Goal: Task Accomplishment & Management: Use online tool/utility

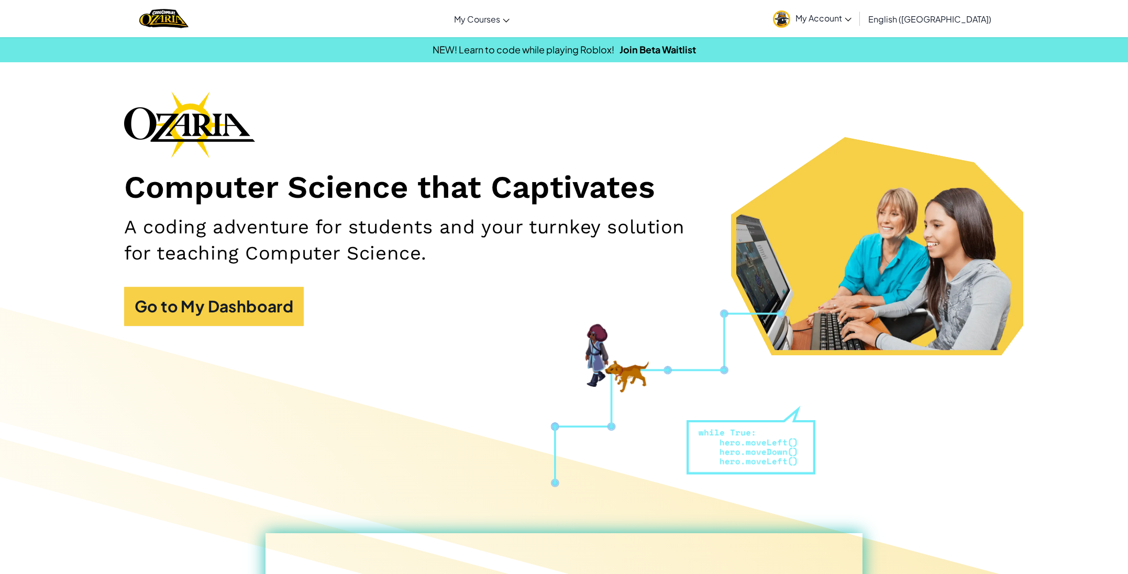
click at [790, 17] on img at bounding box center [781, 18] width 17 height 17
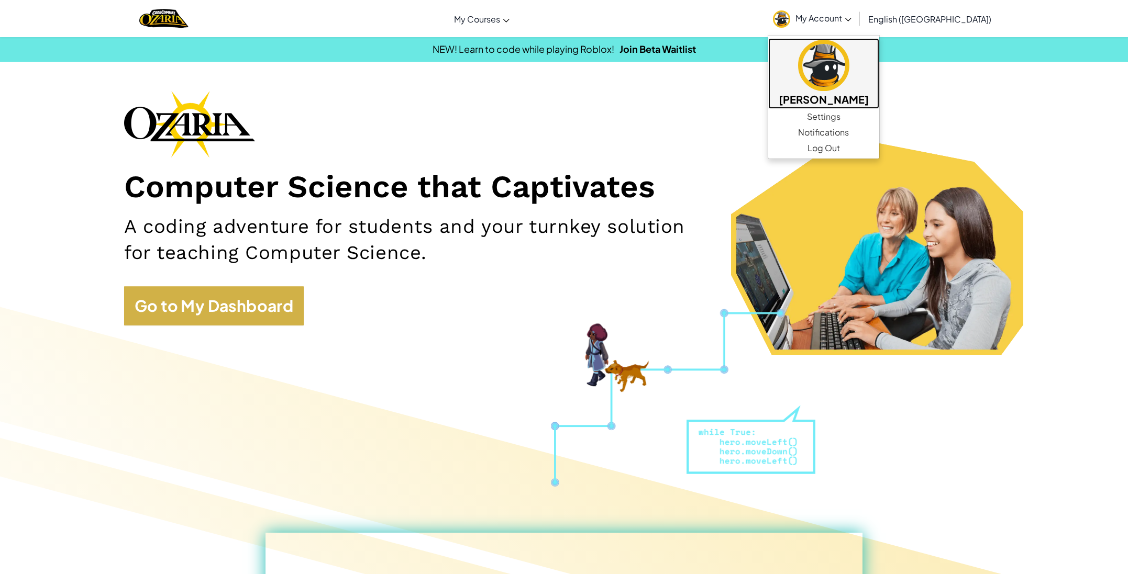
scroll to position [2, 0]
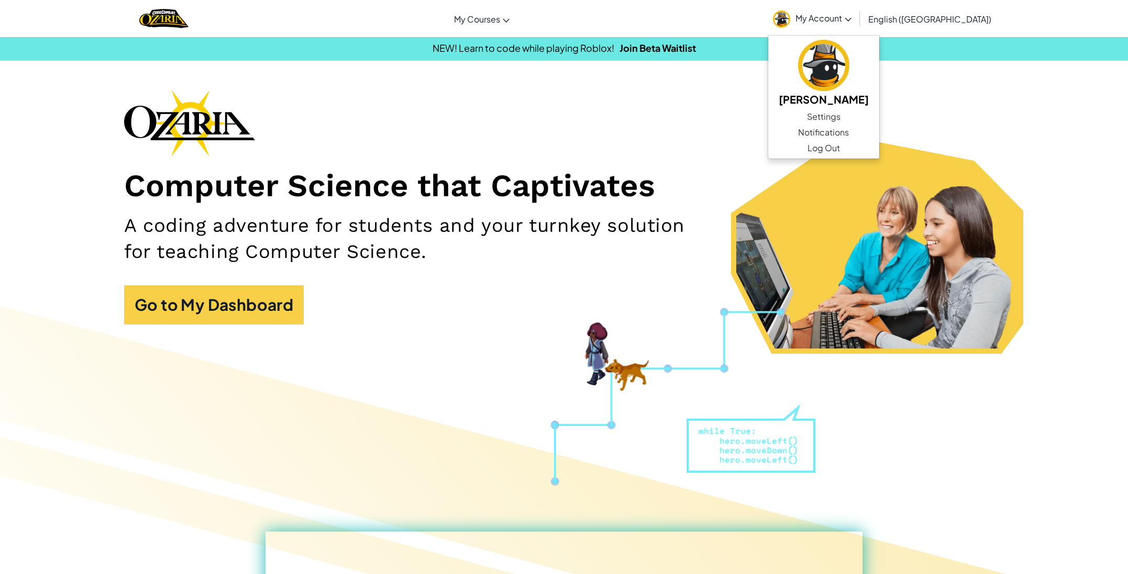
click at [218, 326] on div "Computer Science that Captivates A coding adventure for students and your turnk…" at bounding box center [564, 213] width 880 height 246
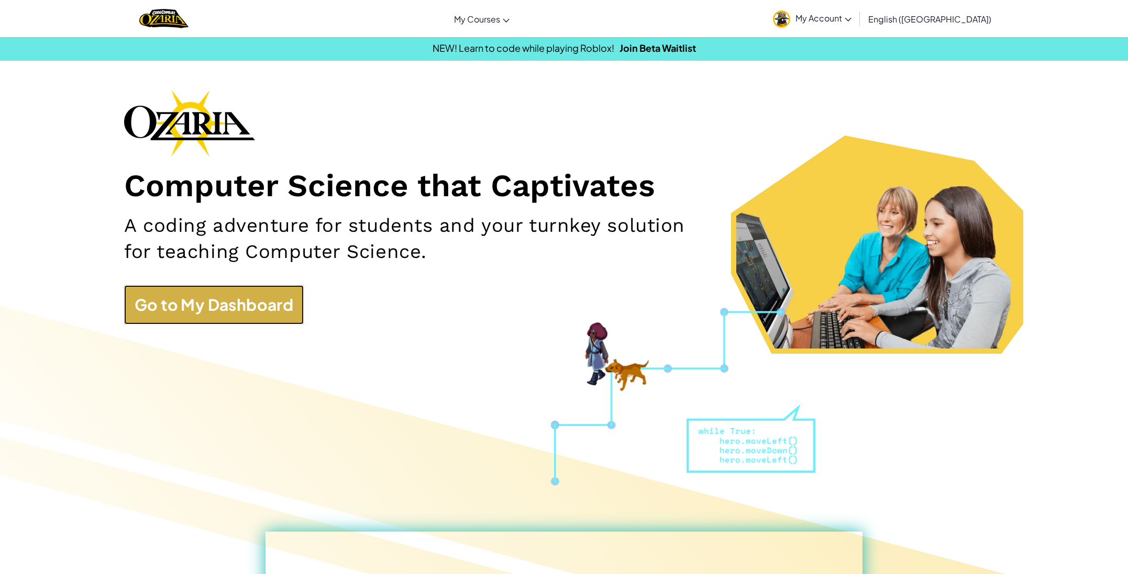
click at [214, 308] on link "Go to My Dashboard" at bounding box center [214, 304] width 180 height 39
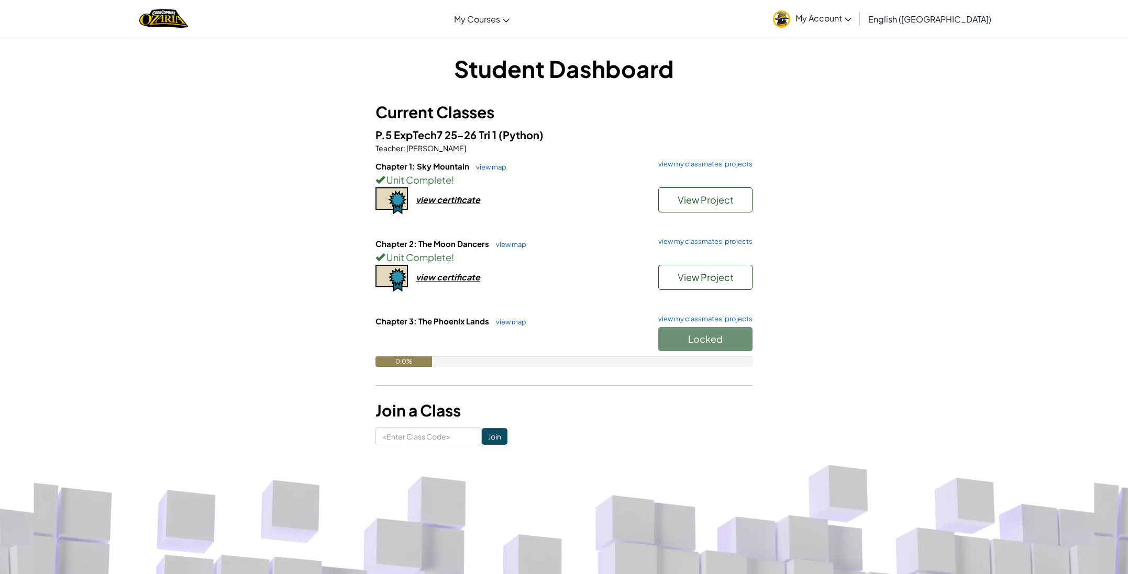
click at [697, 345] on div "Locked" at bounding box center [700, 341] width 105 height 29
click at [697, 340] on div "Locked" at bounding box center [700, 341] width 105 height 29
click at [698, 342] on div "Locked" at bounding box center [700, 340] width 105 height 29
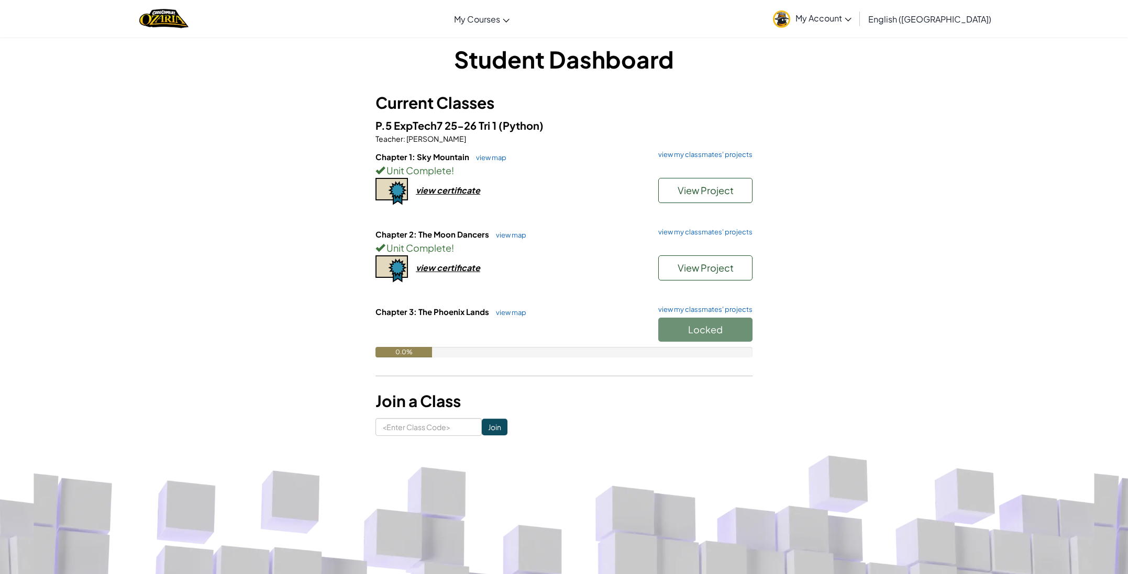
click at [698, 342] on div "Locked" at bounding box center [700, 332] width 105 height 29
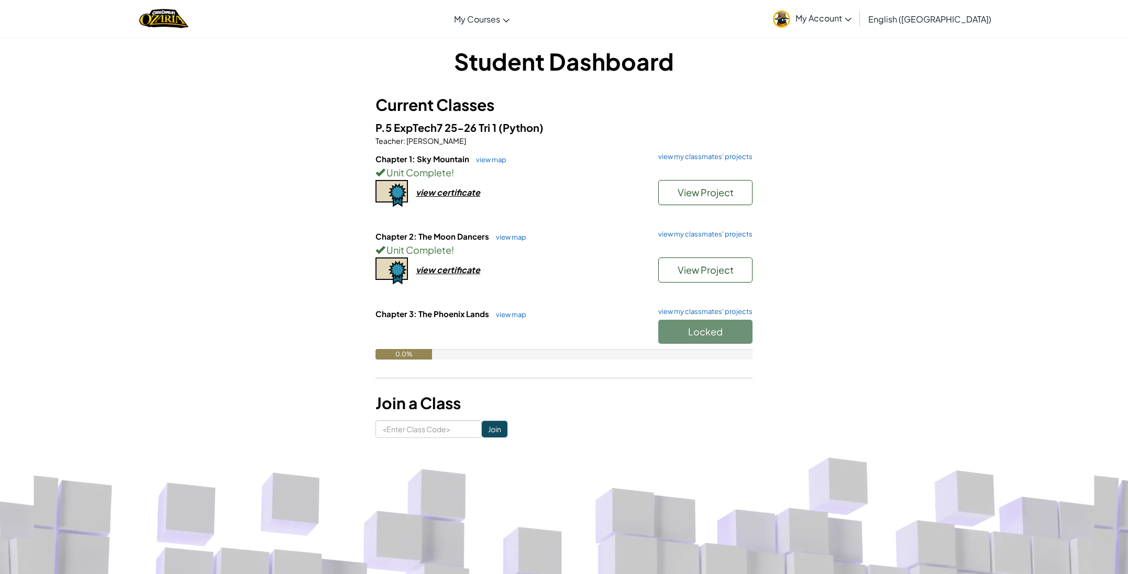
click at [698, 342] on div "Locked" at bounding box center [700, 334] width 105 height 29
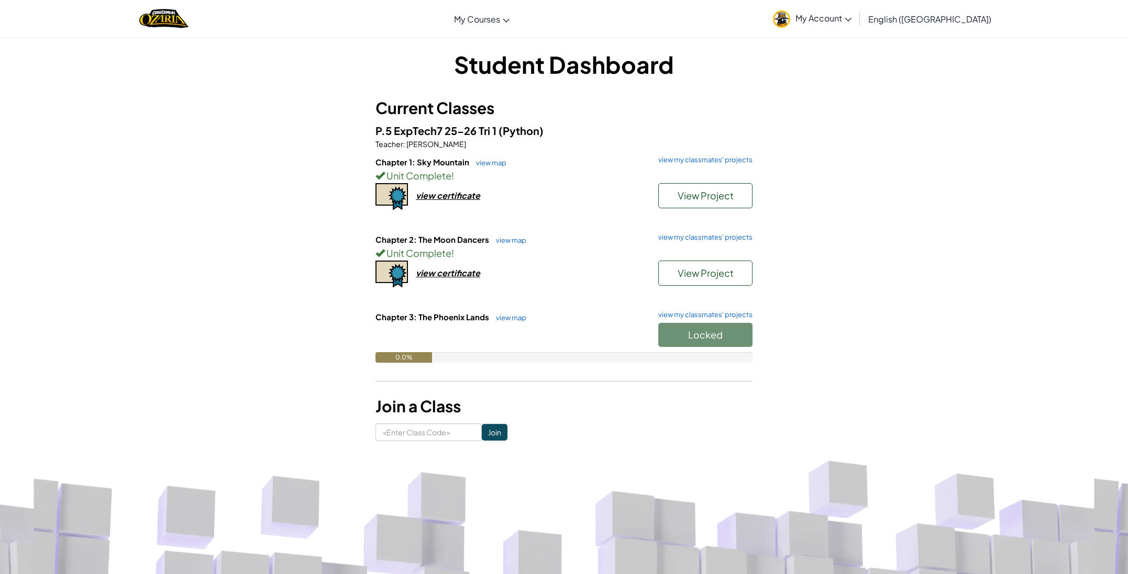
click at [698, 342] on div "Locked" at bounding box center [700, 337] width 105 height 29
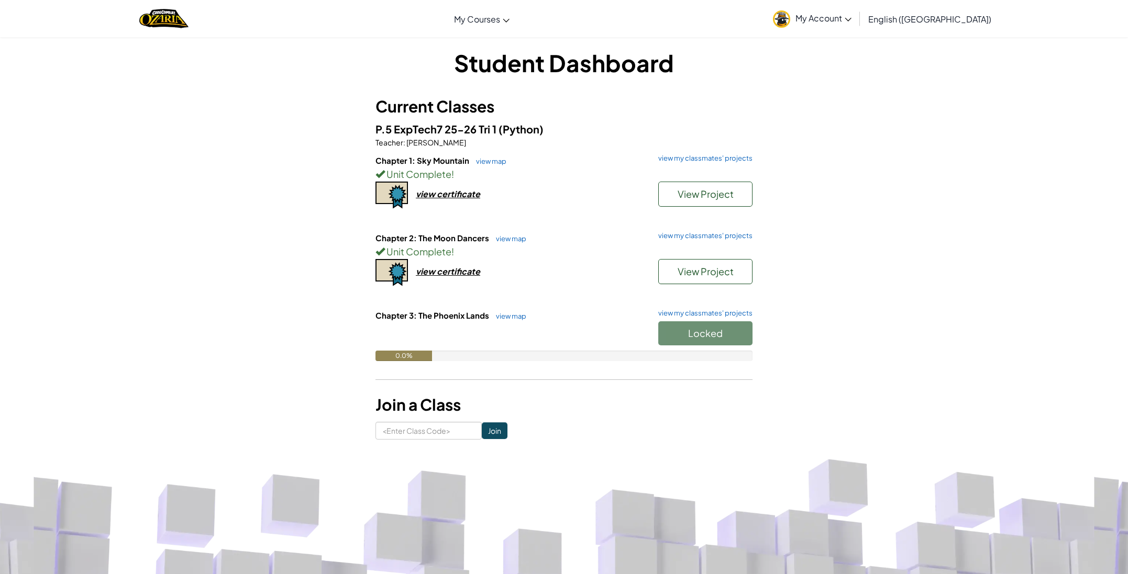
click at [698, 342] on div "Locked" at bounding box center [700, 335] width 105 height 29
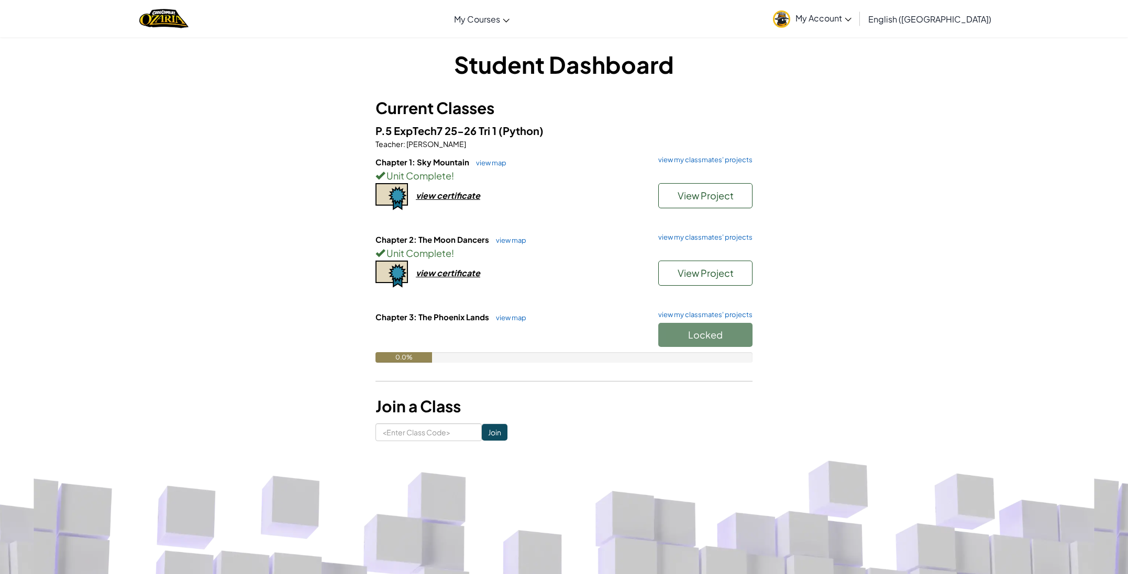
click at [698, 342] on div "Locked" at bounding box center [700, 337] width 105 height 29
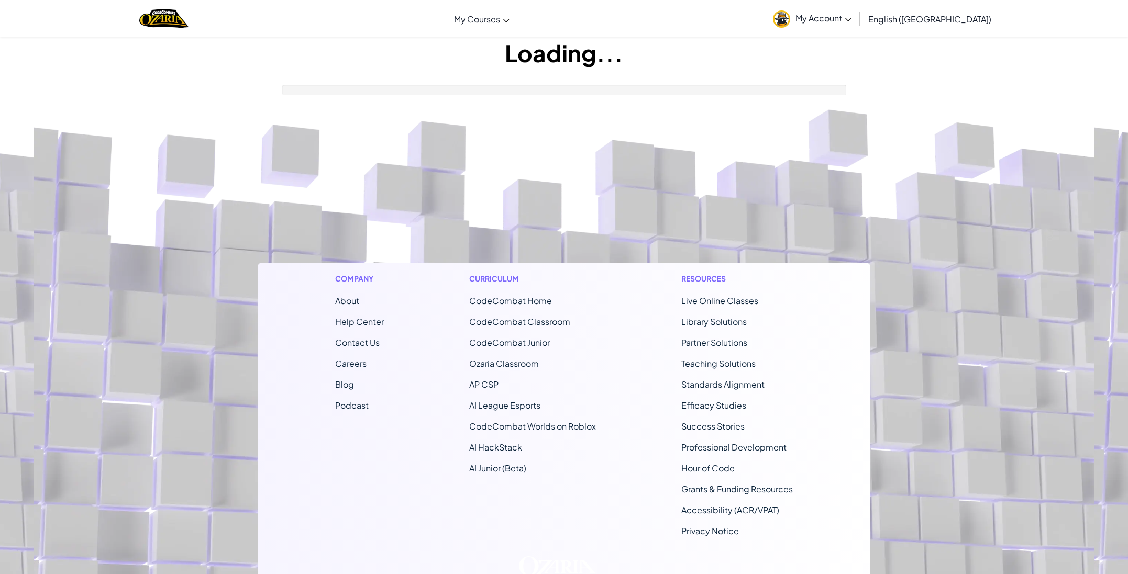
scroll to position [2, 0]
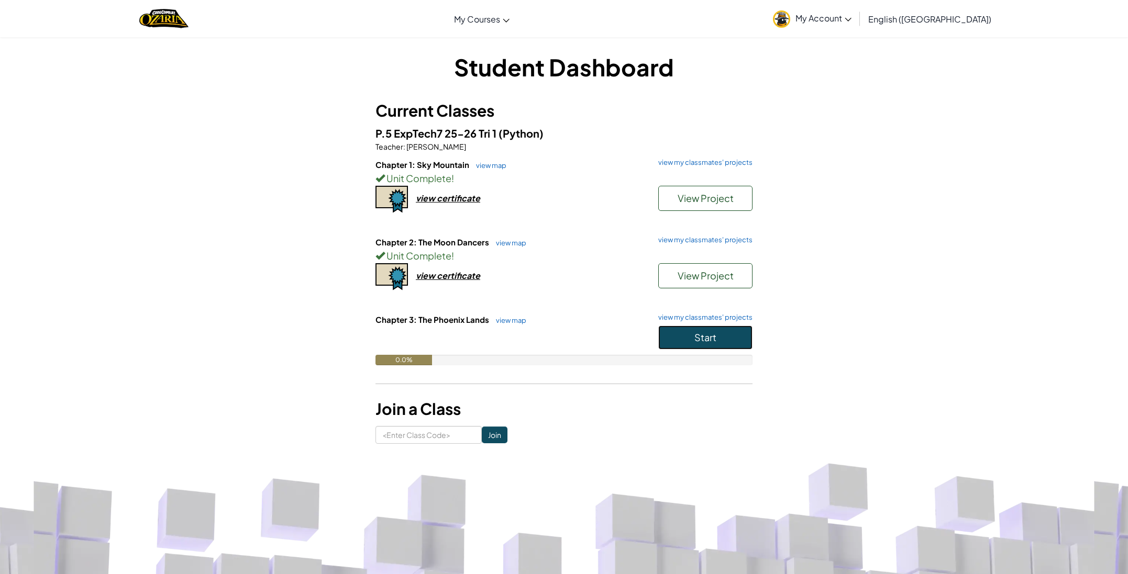
click at [694, 339] on button "Start" at bounding box center [705, 338] width 94 height 24
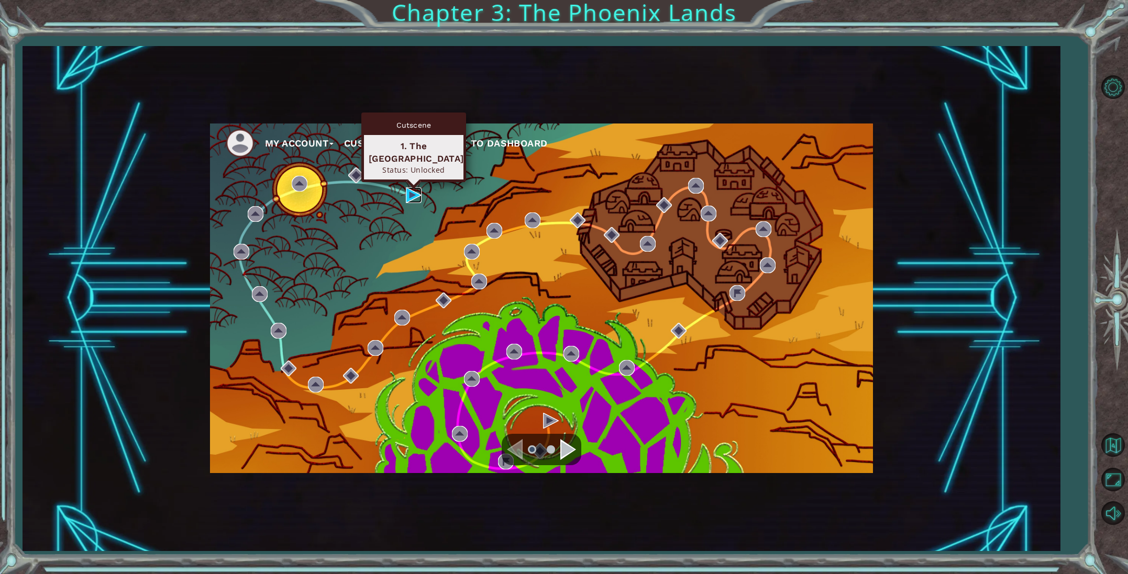
click at [414, 194] on img at bounding box center [414, 195] width 16 height 16
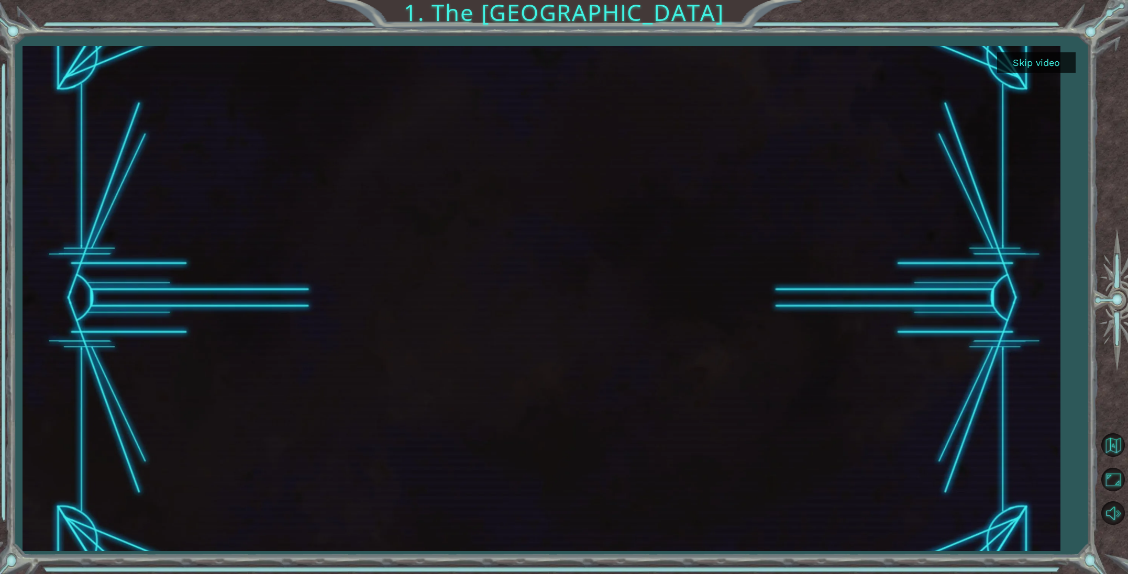
click at [1052, 62] on button "Skip video" at bounding box center [1036, 62] width 79 height 20
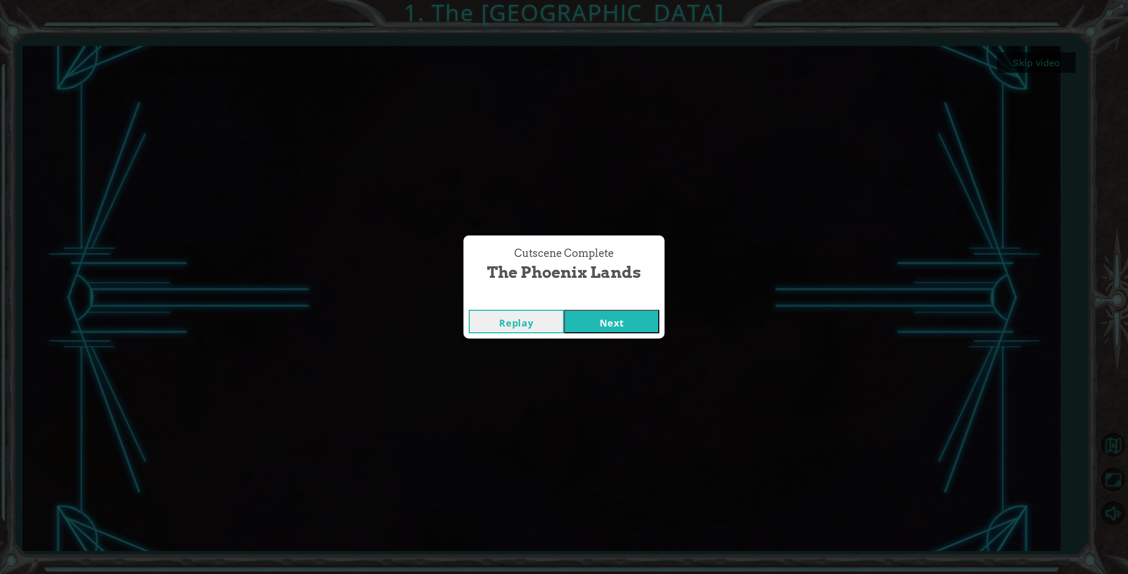
click at [594, 330] on button "Next" at bounding box center [611, 322] width 95 height 24
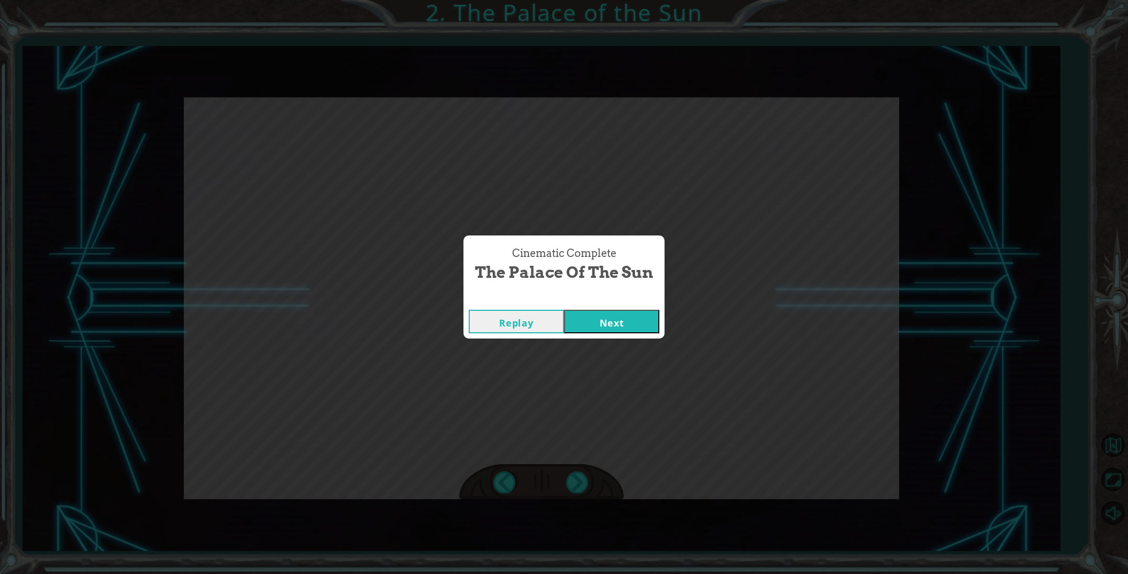
click at [625, 327] on button "Next" at bounding box center [611, 322] width 95 height 24
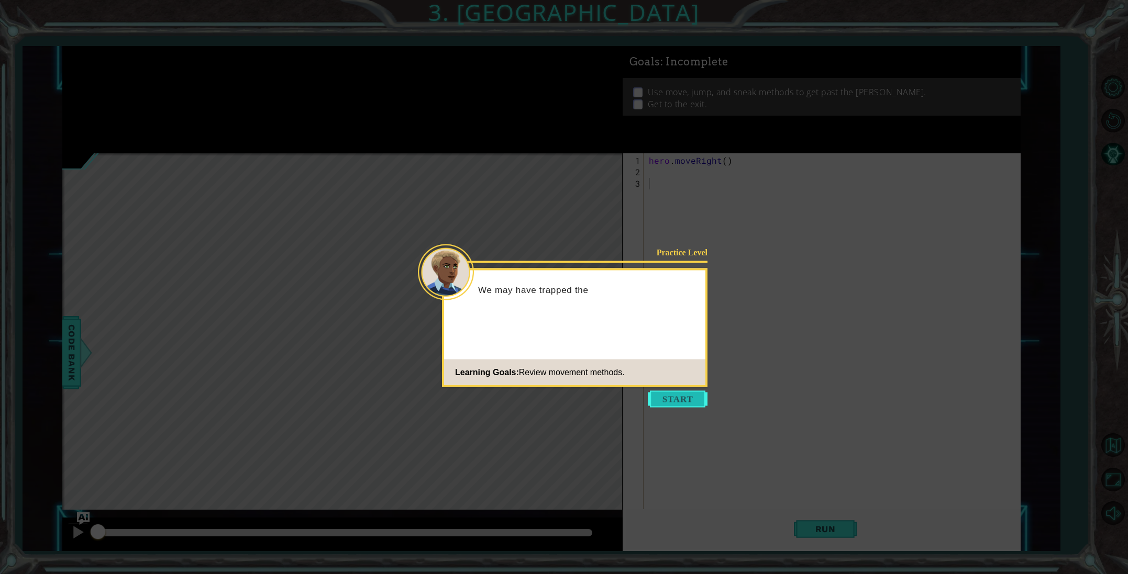
click at [689, 402] on button "Start" at bounding box center [678, 399] width 60 height 17
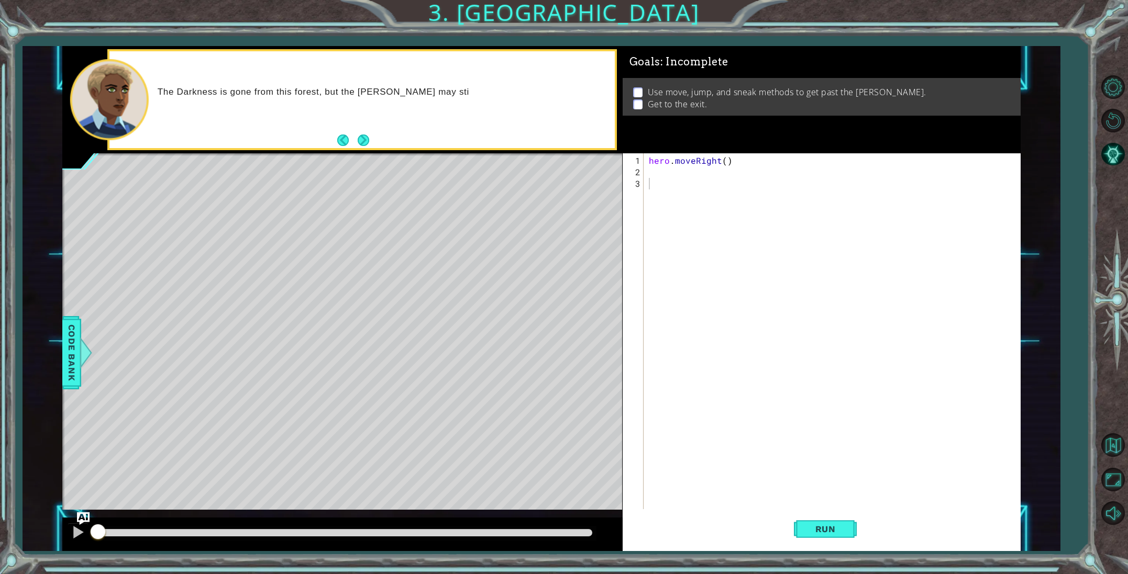
click at [644, 174] on div "1 2 3 hero . moveRight ( ) הההההההההההההההההההההההההההההההההההההההההההההההההההה…" at bounding box center [820, 337] width 394 height 369
click at [647, 173] on div "hero . moveRight ( )" at bounding box center [834, 351] width 375 height 392
click at [822, 517] on button "Run" at bounding box center [825, 529] width 63 height 40
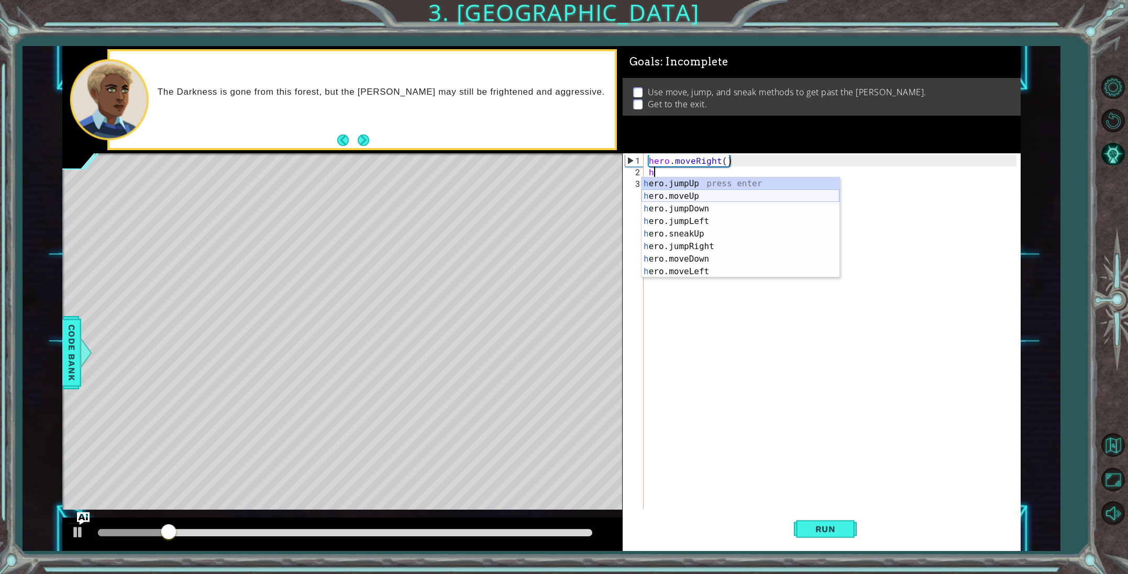
click at [692, 191] on div "h ero.jumpUp press enter h ero.moveUp press enter h ero.jumpDown press enter h …" at bounding box center [740, 241] width 198 height 126
type textarea "hero.moveUp(1)"
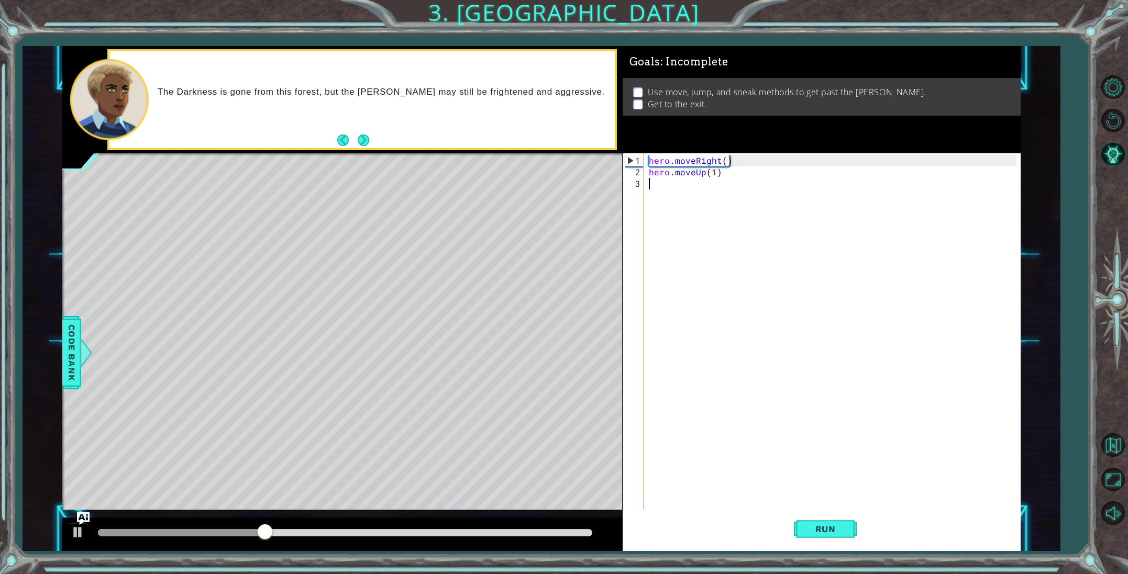
click at [650, 183] on div "hero . moveRight ( ) hero . moveUp ( 1 )" at bounding box center [834, 351] width 375 height 392
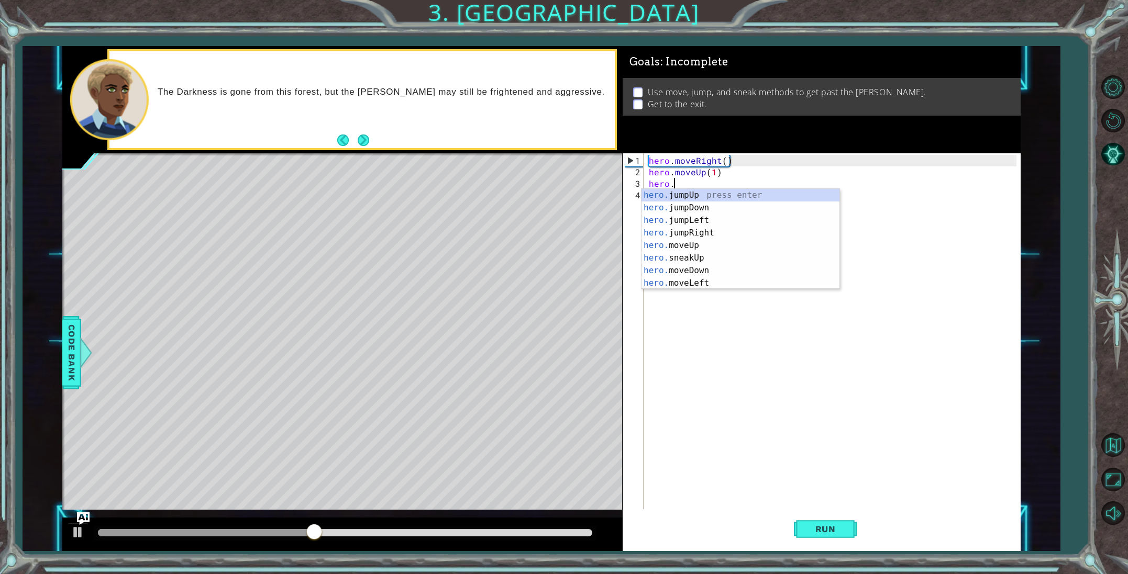
scroll to position [0, 1]
click at [694, 261] on div "hero. jumpUp press enter hero. jumpDown press enter hero. jumpLeft press enter …" at bounding box center [740, 252] width 198 height 126
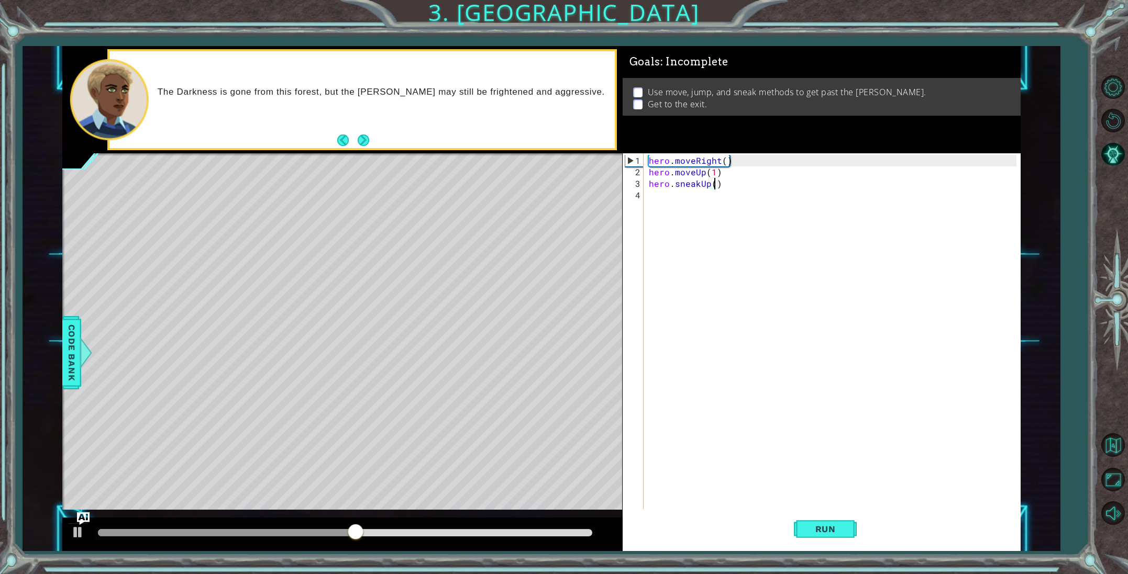
type textarea "hero.sneakUp(4)"
click at [649, 195] on div "hero . moveRight ( ) hero . moveUp ( 1 ) hero . sneakUp ( 4 )" at bounding box center [834, 345] width 375 height 380
type textarea "h"
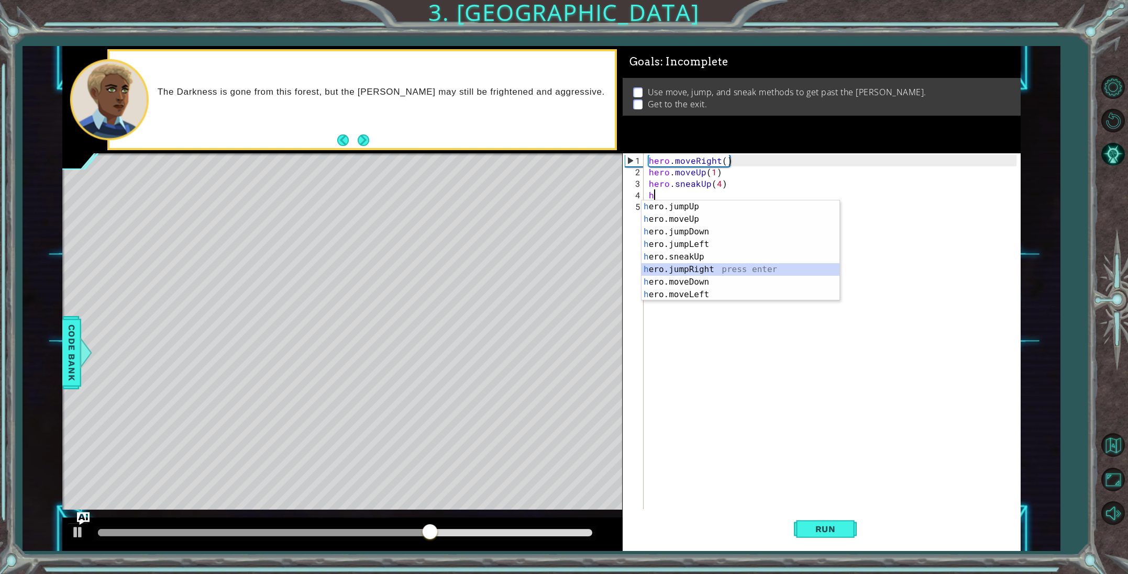
click at [705, 269] on div "h ero.jumpUp press enter h ero.moveUp press enter h ero.jumpDown press enter h …" at bounding box center [740, 264] width 198 height 126
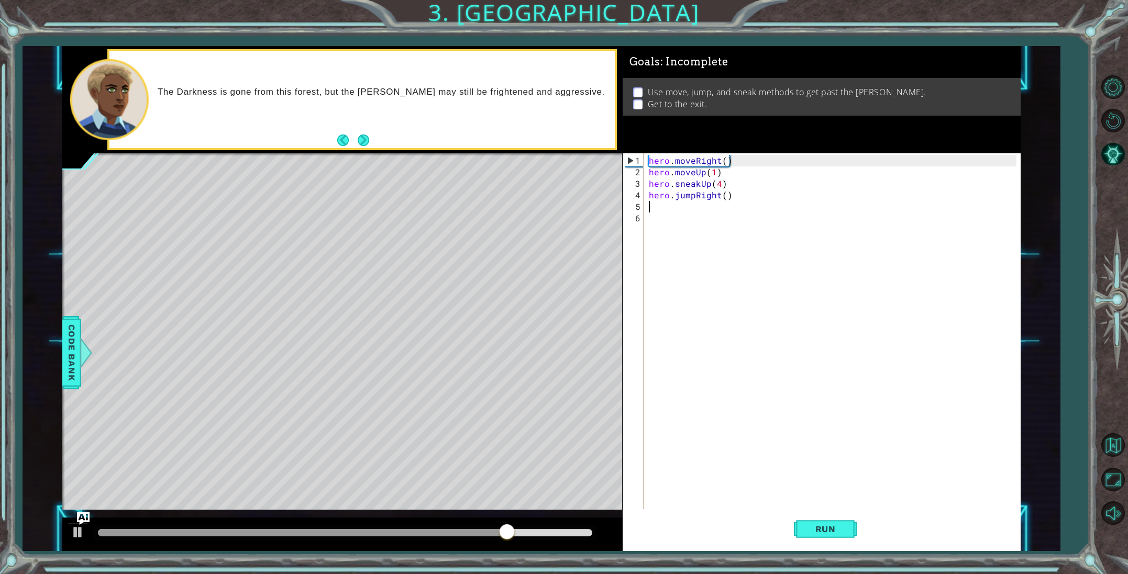
click at [654, 206] on div "hero . moveRight ( ) hero . moveUp ( 1 ) hero . sneakUp ( 4 ) hero . jumpRight …" at bounding box center [834, 345] width 375 height 380
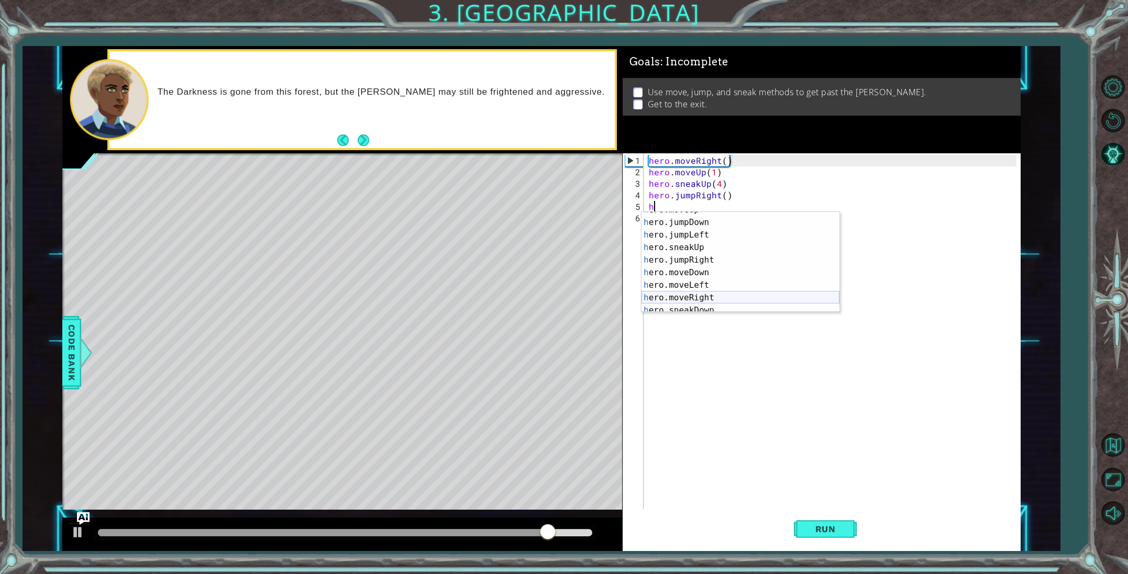
scroll to position [30, 0]
click at [698, 292] on div "h ero.jumpDown press enter h ero.jumpLeft press enter h ero.sneakUp press enter…" at bounding box center [740, 270] width 198 height 126
type textarea "hero.moveRight(1)"
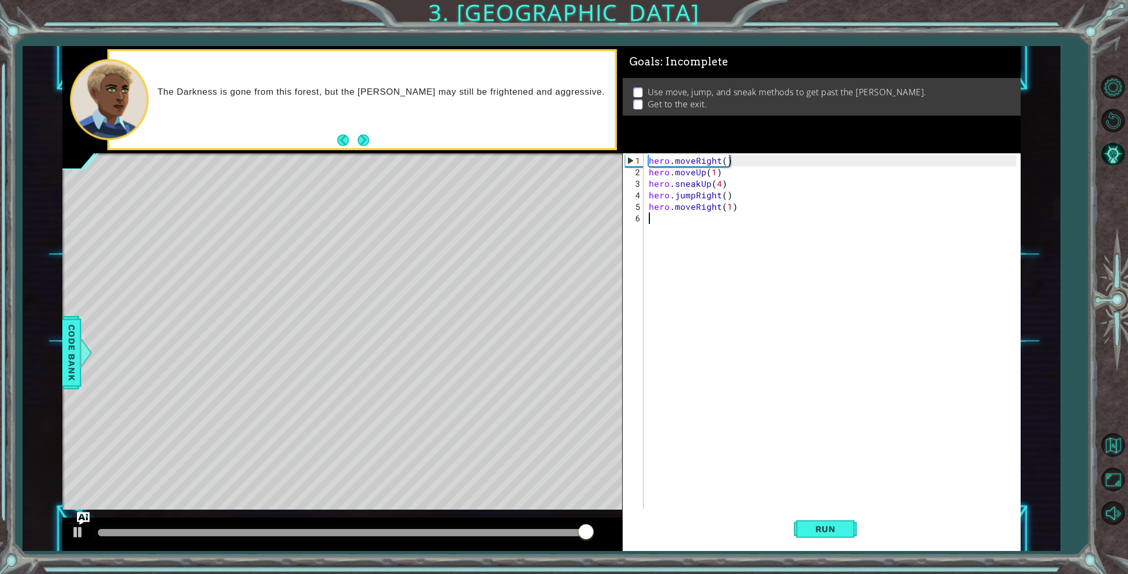
click at [664, 222] on div "hero . moveRight ( ) hero . moveUp ( 1 ) hero . sneakUp ( 4 ) hero . jumpRight …" at bounding box center [834, 345] width 375 height 380
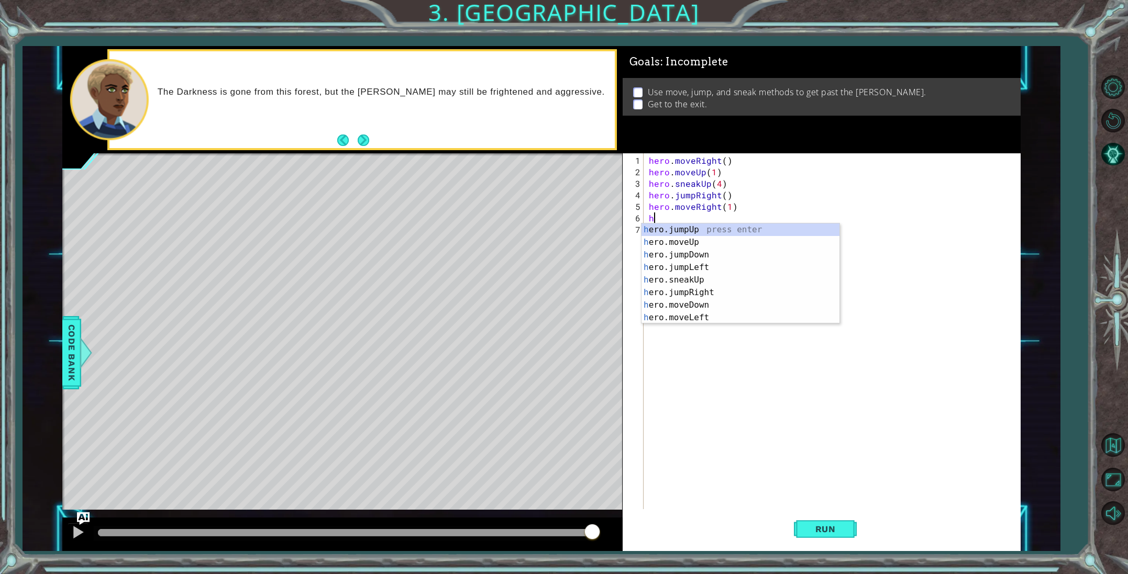
scroll to position [0, 0]
click at [692, 309] on div "h ero.jumpUp press enter h ero.moveUp press enter h ero.jumpDown press enter h …" at bounding box center [740, 287] width 198 height 126
type textarea "hero.moveDown(1)"
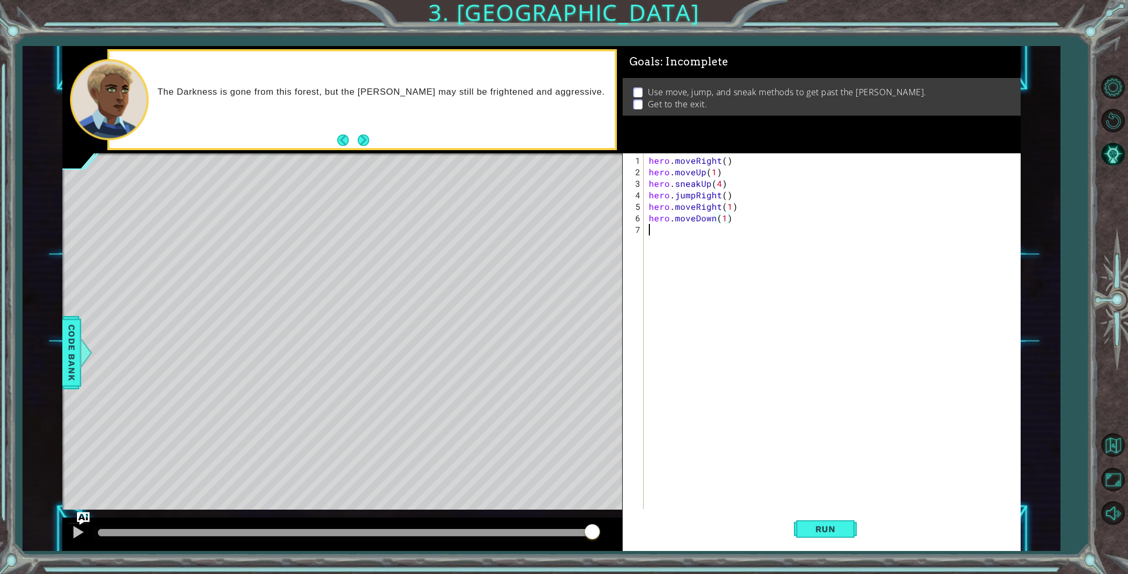
click at [671, 232] on div "hero . moveRight ( ) hero . moveUp ( 1 ) hero . sneakUp ( 4 ) hero . jumpRight …" at bounding box center [834, 345] width 375 height 380
type textarea "h"
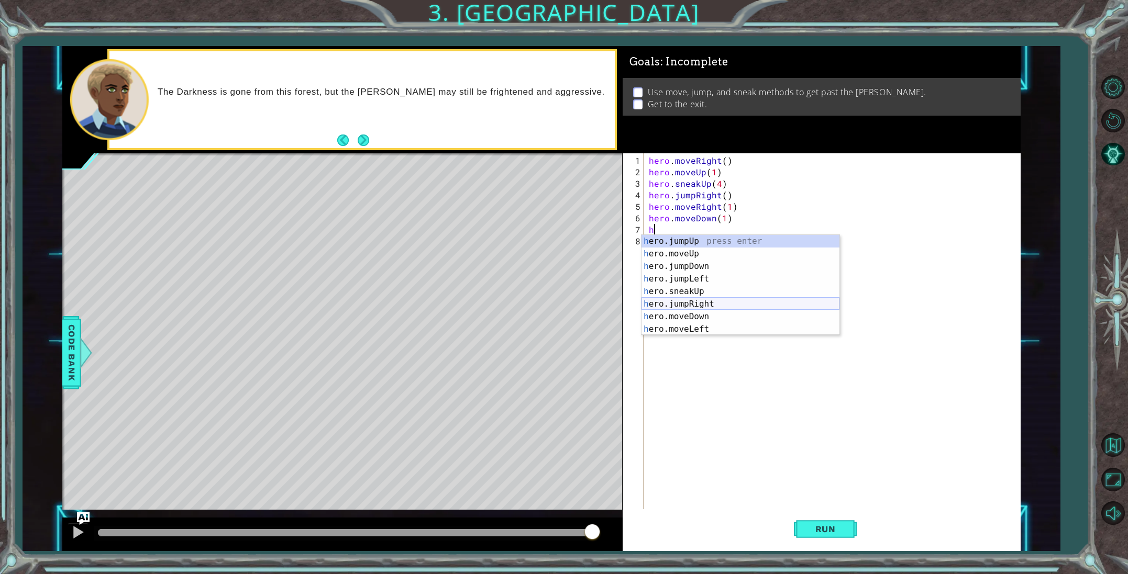
click at [701, 306] on div "h ero.jumpUp press enter h ero.moveUp press enter h ero.jumpDown press enter h …" at bounding box center [740, 298] width 198 height 126
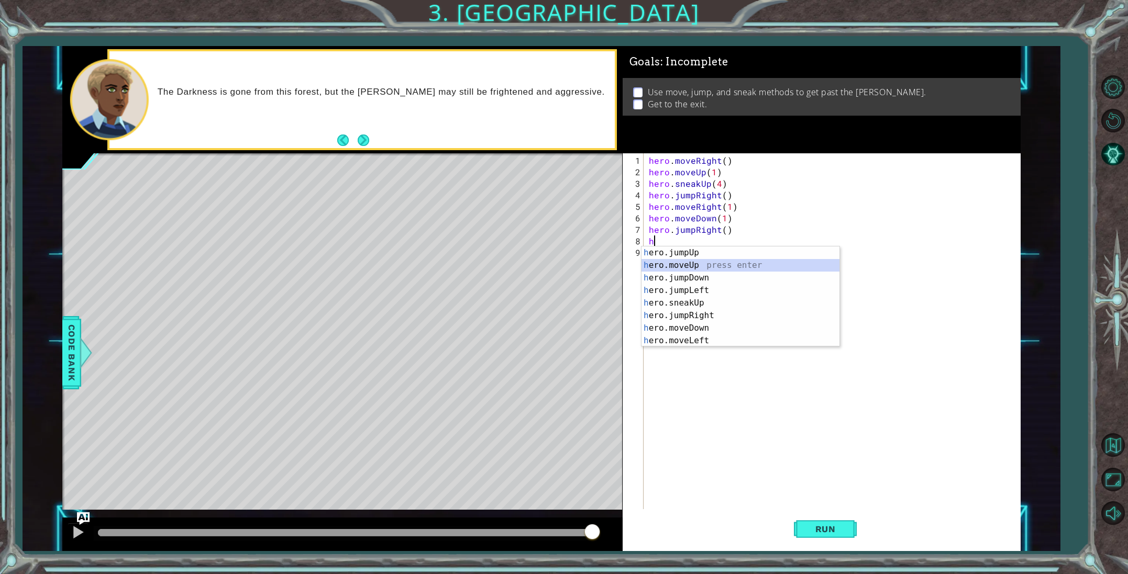
click at [682, 260] on div "h ero.jumpUp press enter h ero.moveUp press enter h ero.jumpDown press enter h …" at bounding box center [740, 310] width 198 height 126
type textarea "hero.moveUp(1)"
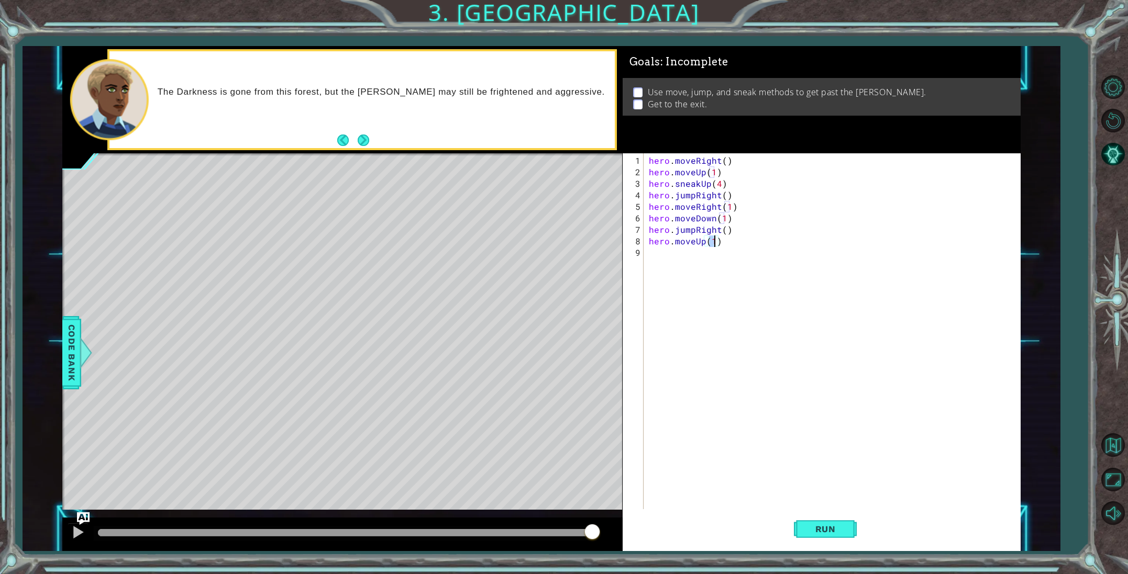
click at [725, 306] on div "hero . moveRight ( ) hero . moveUp ( 1 ) hero . sneakUp ( 4 ) hero . jumpRight …" at bounding box center [834, 345] width 375 height 380
drag, startPoint x: 822, startPoint y: 520, endPoint x: 813, endPoint y: 512, distance: 12.2
click at [822, 519] on button "Run" at bounding box center [825, 529] width 63 height 40
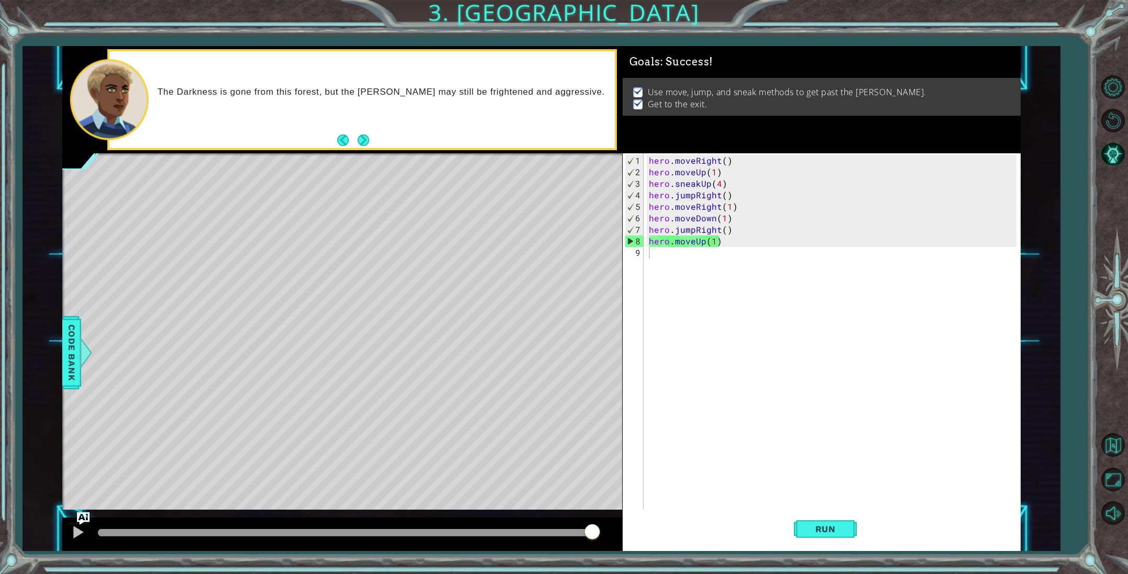
drag, startPoint x: 155, startPoint y: 531, endPoint x: 691, endPoint y: 574, distance: 537.4
click at [691, 574] on html "1 ההההההההההההההההההההההההההההההההההההההההההההההההההההההההההההההההההההההההההההה…" at bounding box center [564, 287] width 1128 height 574
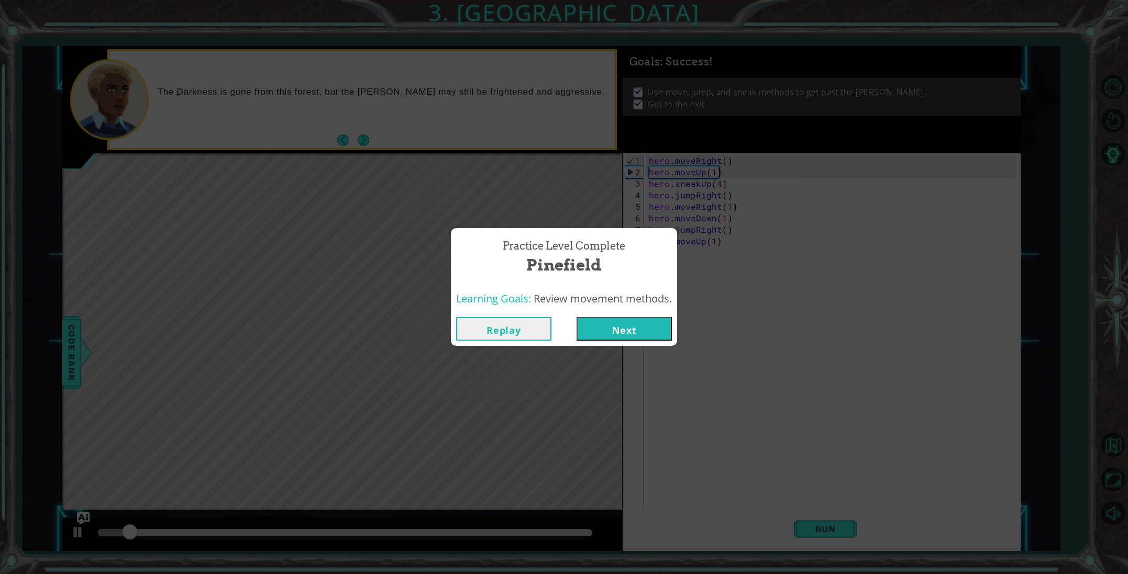
click at [617, 342] on div "Replay Next" at bounding box center [564, 329] width 226 height 34
click at [613, 338] on button "Next" at bounding box center [623, 329] width 95 height 24
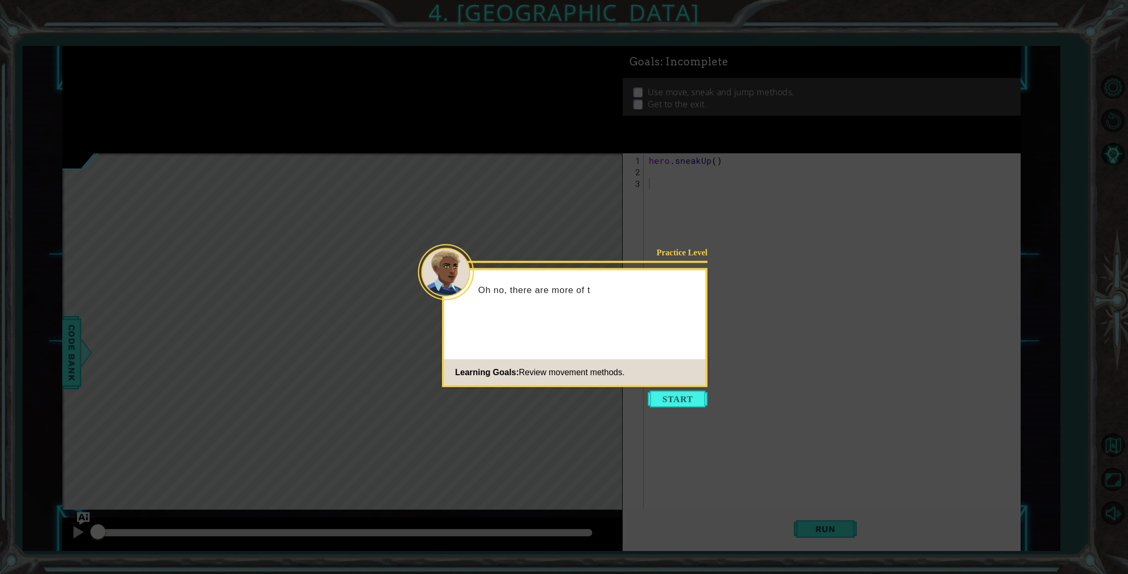
click at [679, 399] on button "Start" at bounding box center [678, 399] width 60 height 17
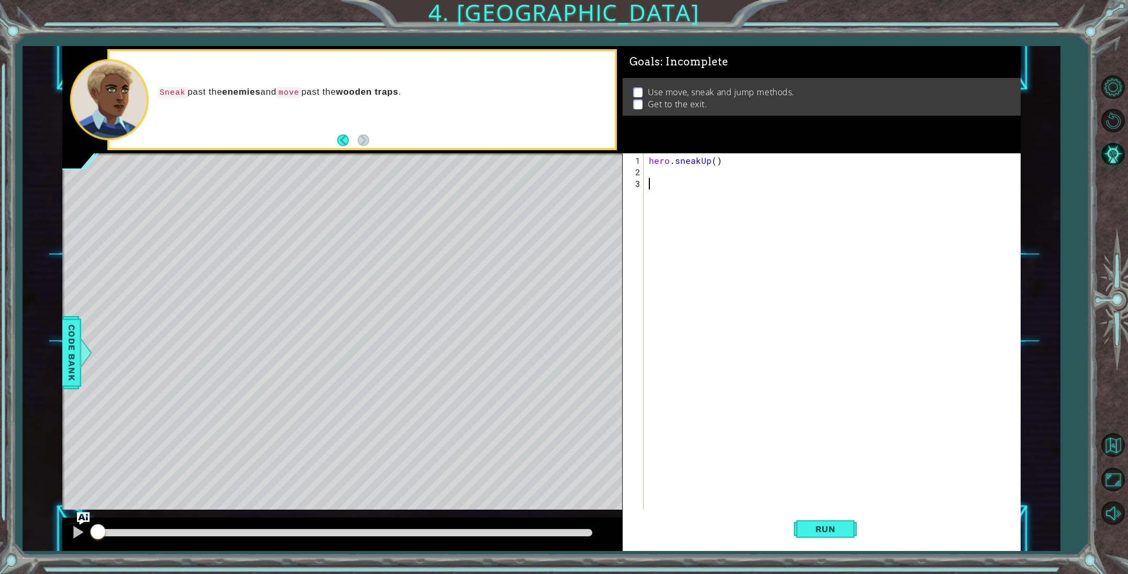
click at [657, 169] on div "hero . sneakUp ( )" at bounding box center [834, 351] width 375 height 392
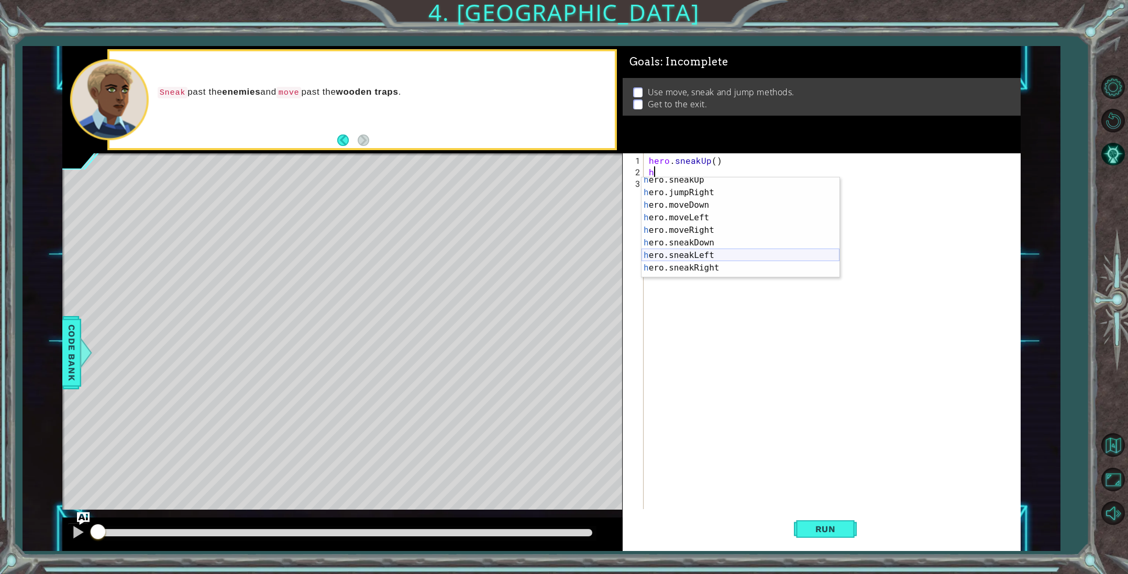
scroll to position [57, 0]
click at [688, 265] on div "h ero.sneakUp press enter h ero.jumpRight press enter h ero.moveDown press ente…" at bounding box center [740, 234] width 198 height 126
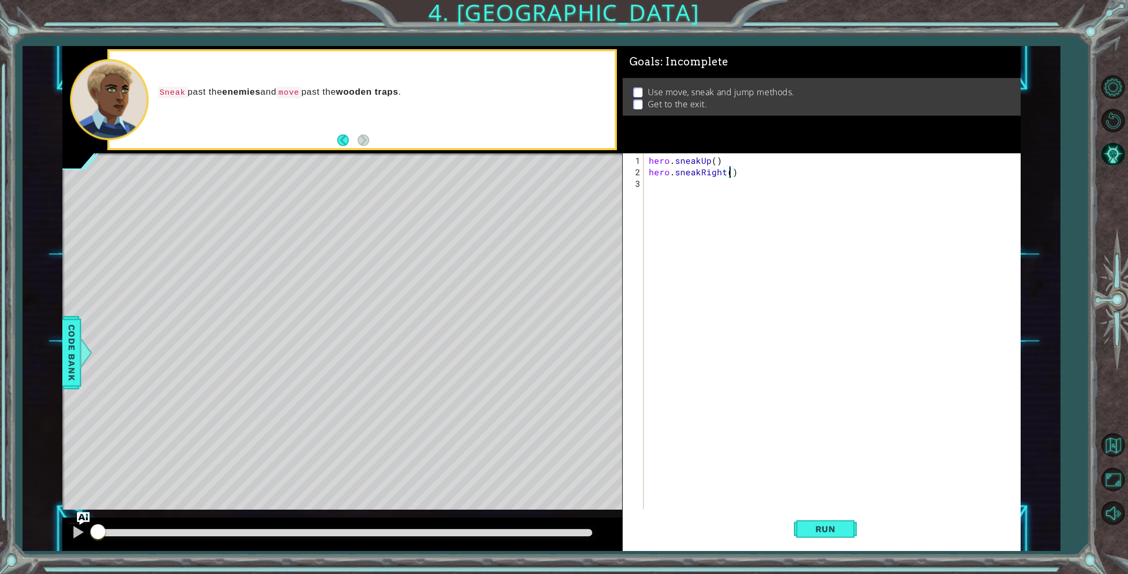
scroll to position [0, 5]
click at [721, 173] on div "hero . sneakUp ( ) hero . sneakRight ( 2 )" at bounding box center [834, 351] width 375 height 392
click at [722, 173] on div "hero . sneakUp ( ) hero . sneakRight ( 2 )" at bounding box center [834, 351] width 375 height 392
type textarea "hero.sneakup(2)"
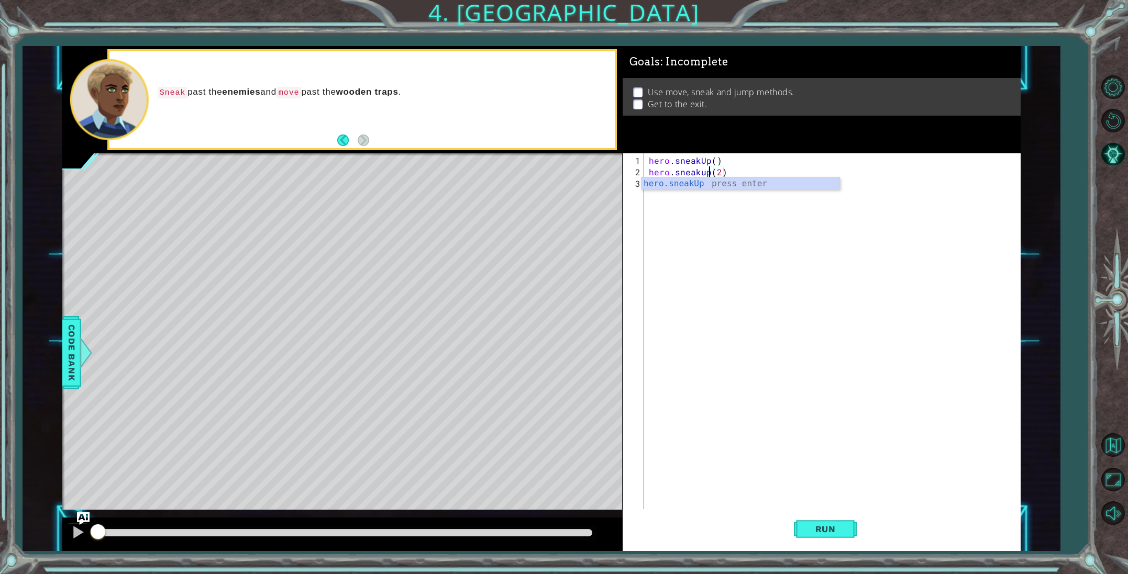
click at [651, 241] on div "hero . sneakUp ( ) hero . sneakup ( 2 )" at bounding box center [834, 351] width 375 height 392
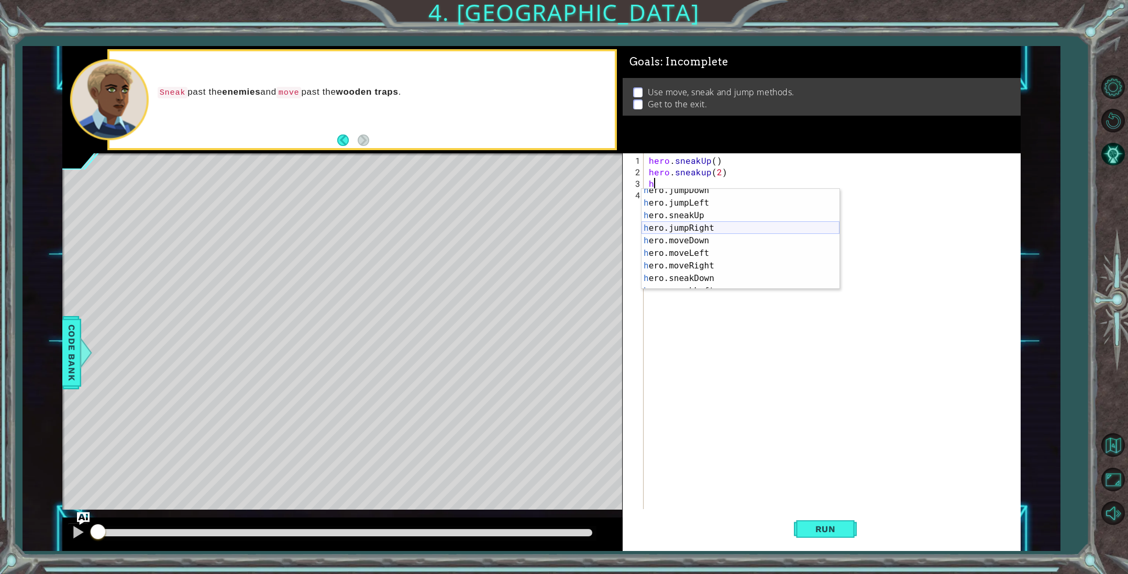
scroll to position [66, 0]
click at [684, 227] on div "h ero.jumpRight press enter h ero.moveDown press enter h ero.moveLeft press ent…" at bounding box center [740, 249] width 198 height 126
type textarea "hero.moveRight(1)"
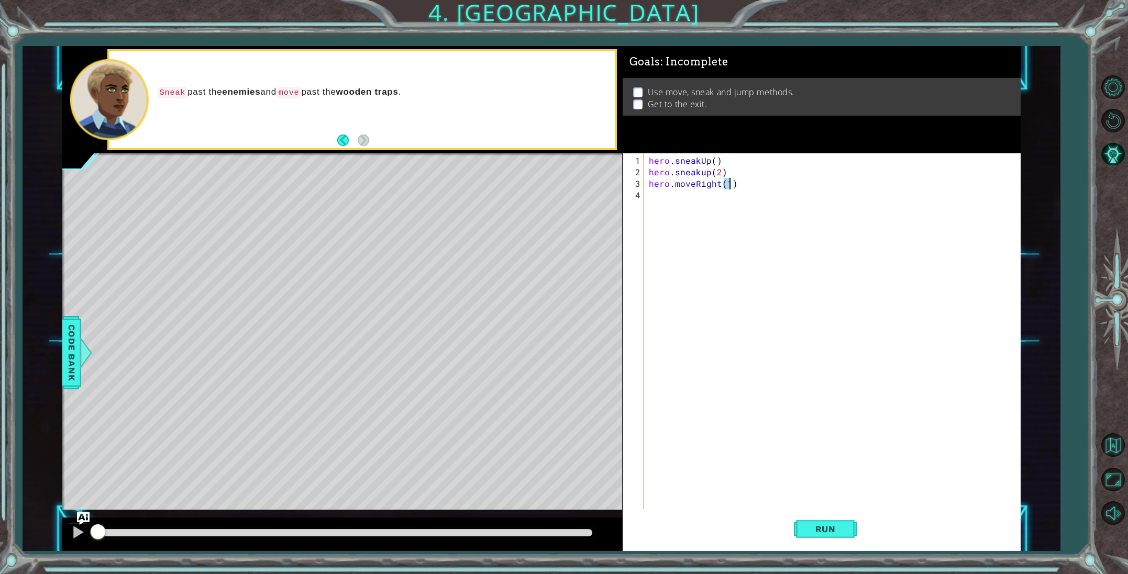
click at [669, 202] on div "hero . sneakUp ( ) hero . sneakup ( 2 ) hero . moveRight ( 1 )" at bounding box center [834, 345] width 375 height 380
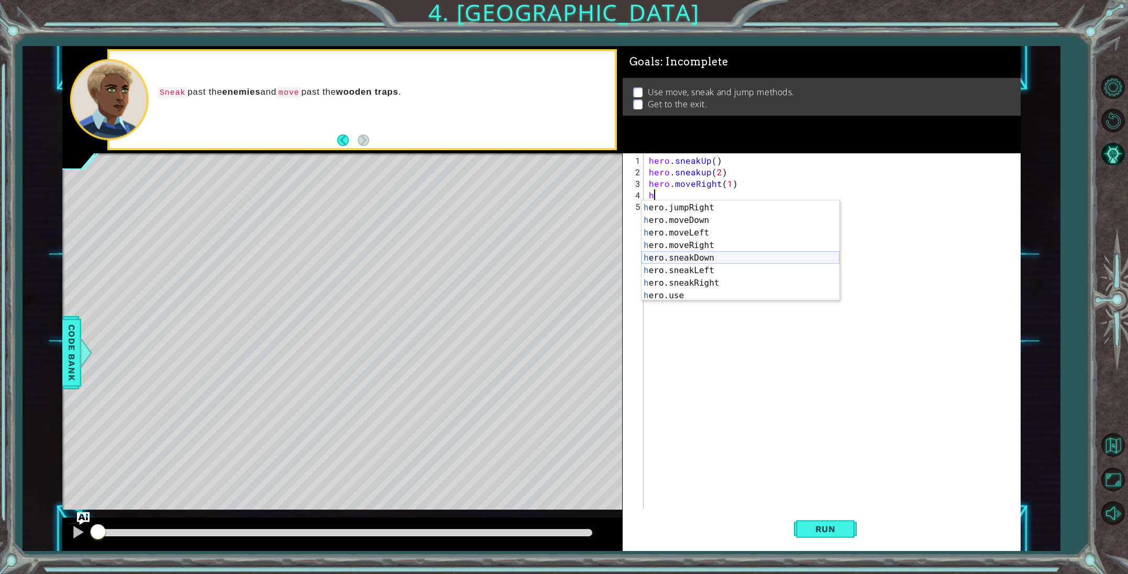
scroll to position [63, 0]
click at [697, 281] on div "h ero.jumpRight press enter h ero.moveDown press enter h ero.moveLeft press ent…" at bounding box center [740, 264] width 198 height 126
type textarea "hero.sneakRight(1)"
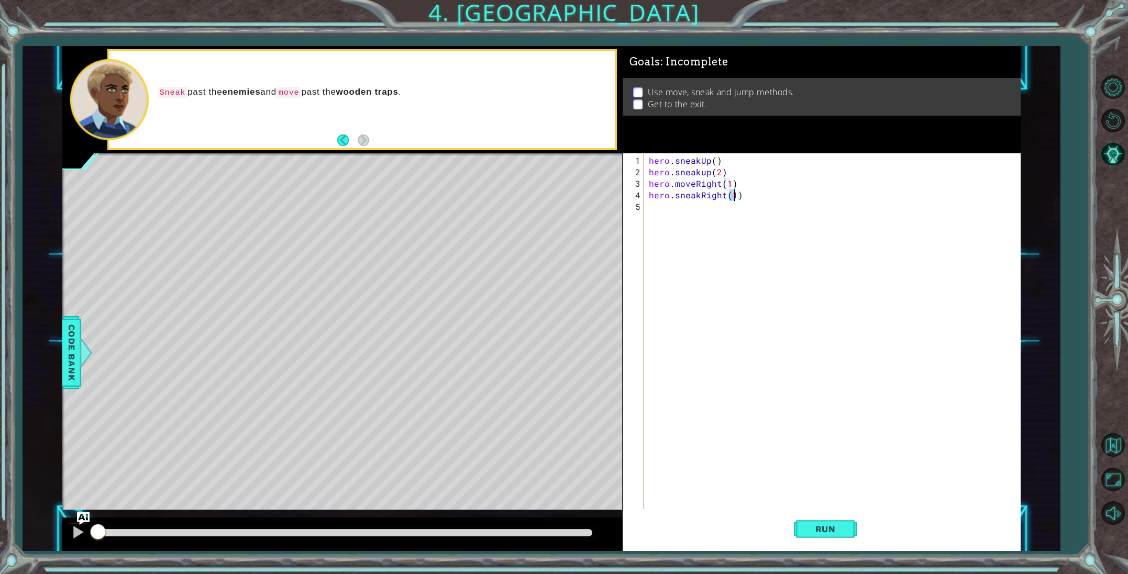
click at [661, 216] on div "hero . sneakUp ( ) hero . sneakup ( 2 ) hero . moveRight ( 1 ) hero . sneakRigh…" at bounding box center [834, 345] width 375 height 380
click at [735, 196] on div "hero . sneakUp ( ) hero . sneakup ( 2 ) hero . moveRight ( 1 ) hero . sneakRigh…" at bounding box center [834, 345] width 375 height 380
type textarea "hero.sneakRight(3)"
click at [649, 208] on div "hero . sneakUp ( ) hero . sneakup ( 2 ) hero . moveRight ( 1 ) hero . sneakRigh…" at bounding box center [834, 345] width 375 height 380
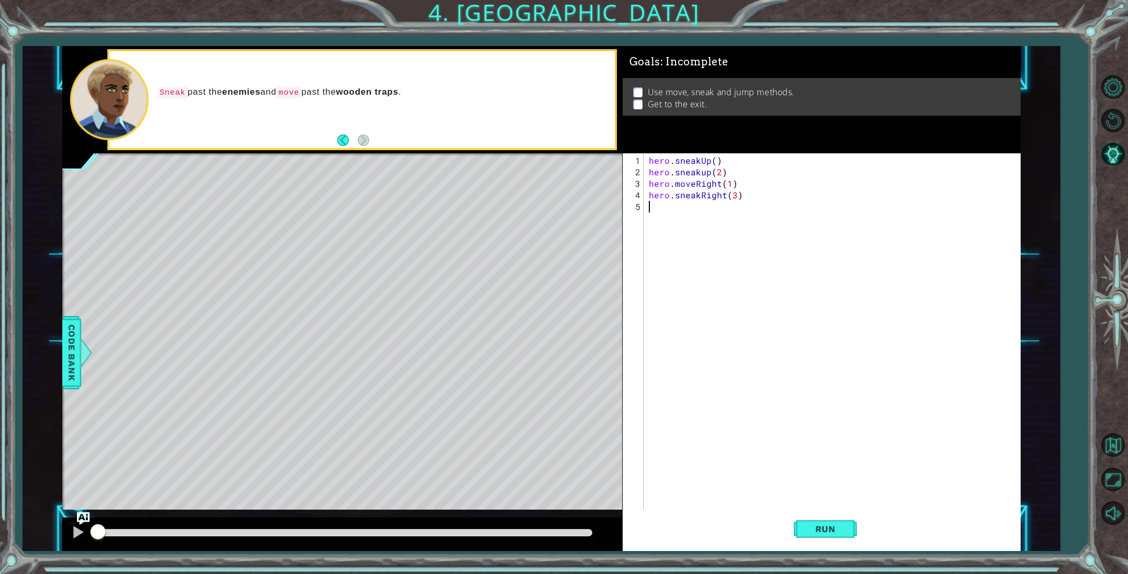
scroll to position [0, 0]
type textarea "h"
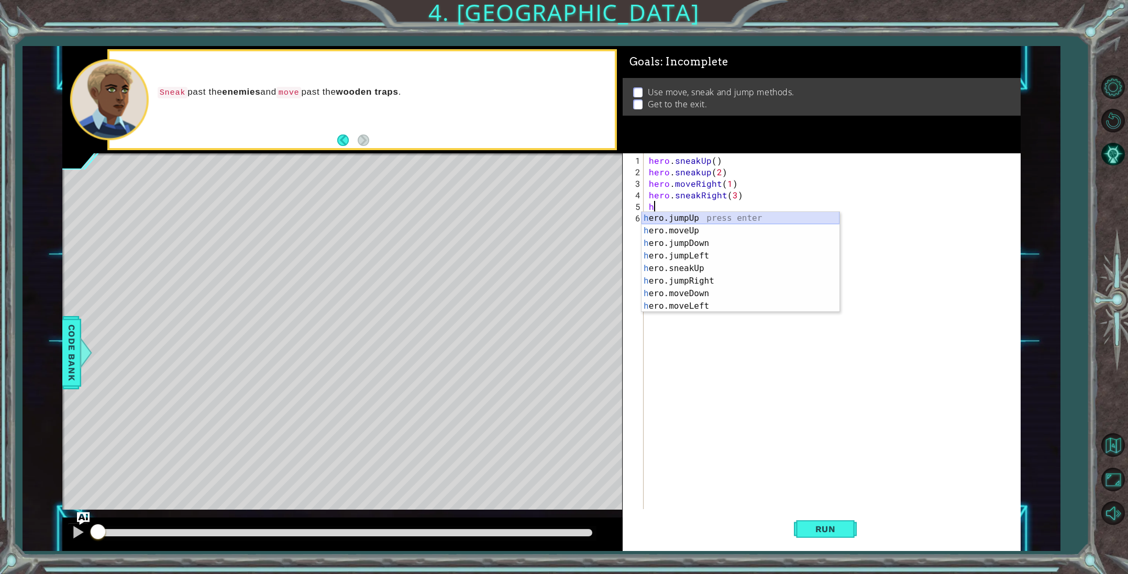
click at [670, 216] on div "h ero.jumpUp press enter h ero.moveUp press enter h ero.jumpDown press enter h …" at bounding box center [740, 275] width 198 height 126
click at [675, 240] on div "h ero.jumpUp press enter h ero.moveUp press enter h ero.jumpDown press enter h …" at bounding box center [740, 287] width 198 height 126
type textarea "hero.moveUp(1)"
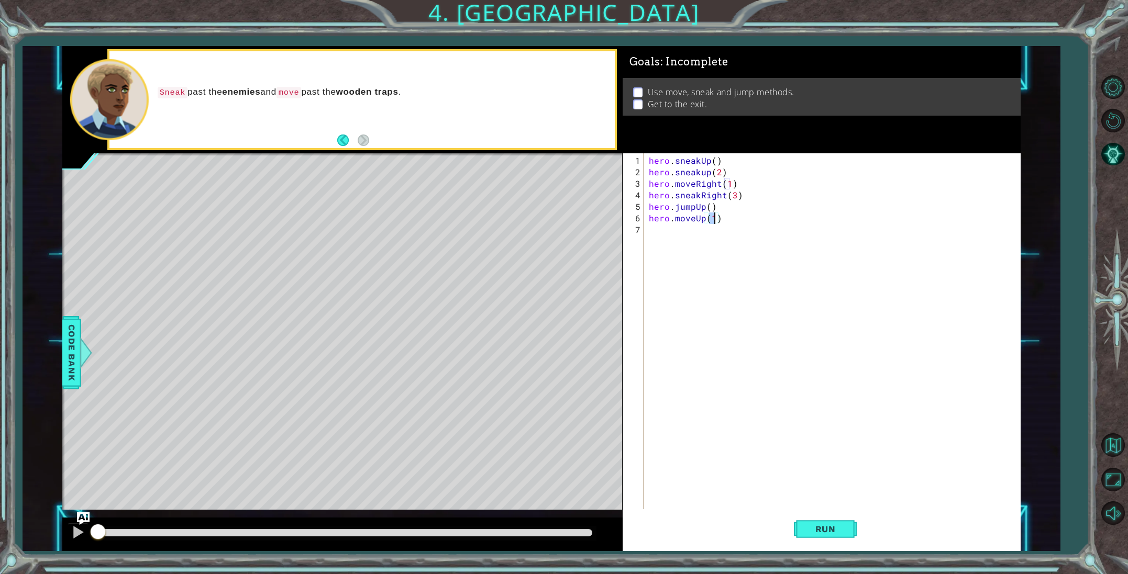
click at [657, 235] on div "hero . sneakUp ( ) hero . sneakup ( 2 ) hero . moveRight ( 1 ) hero . sneakRigh…" at bounding box center [834, 345] width 375 height 380
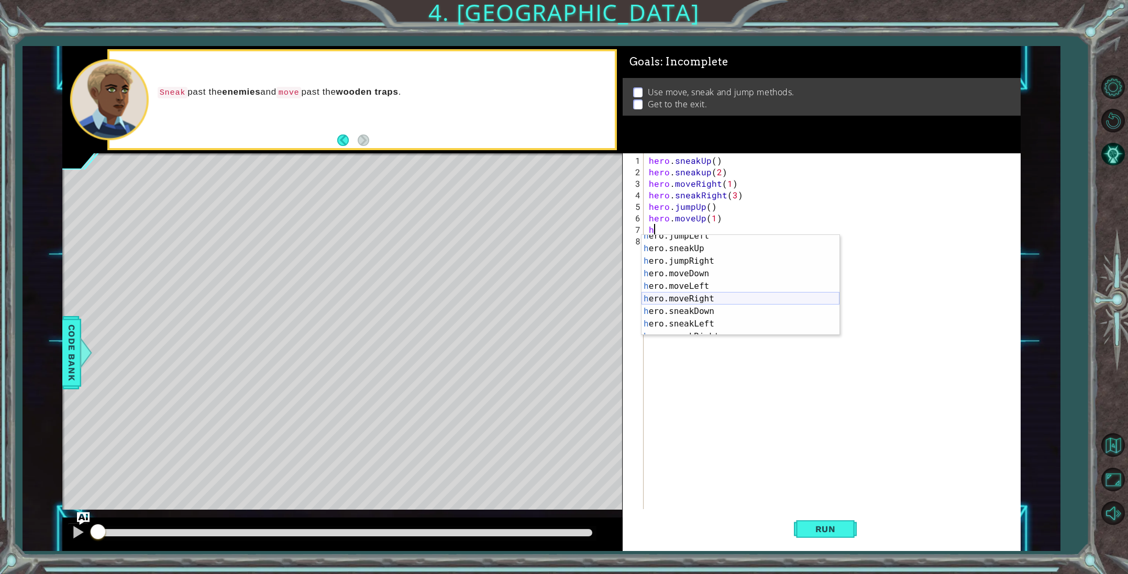
scroll to position [43, 0]
click at [692, 298] on div "h ero.jumpLeft press enter h ero.sneakUp press enter h ero.jumpRight press ente…" at bounding box center [740, 293] width 198 height 126
type textarea "hero.moveRight(1)"
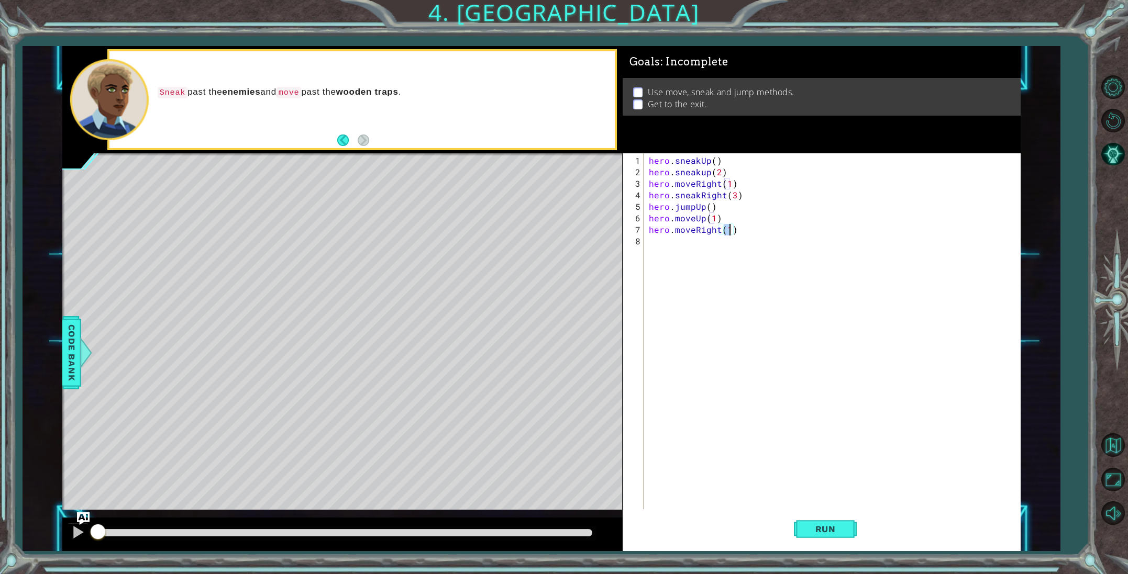
click at [662, 244] on div "hero . sneakUp ( ) hero . sneakup ( 2 ) hero . moveRight ( 1 ) hero . sneakRigh…" at bounding box center [834, 345] width 375 height 380
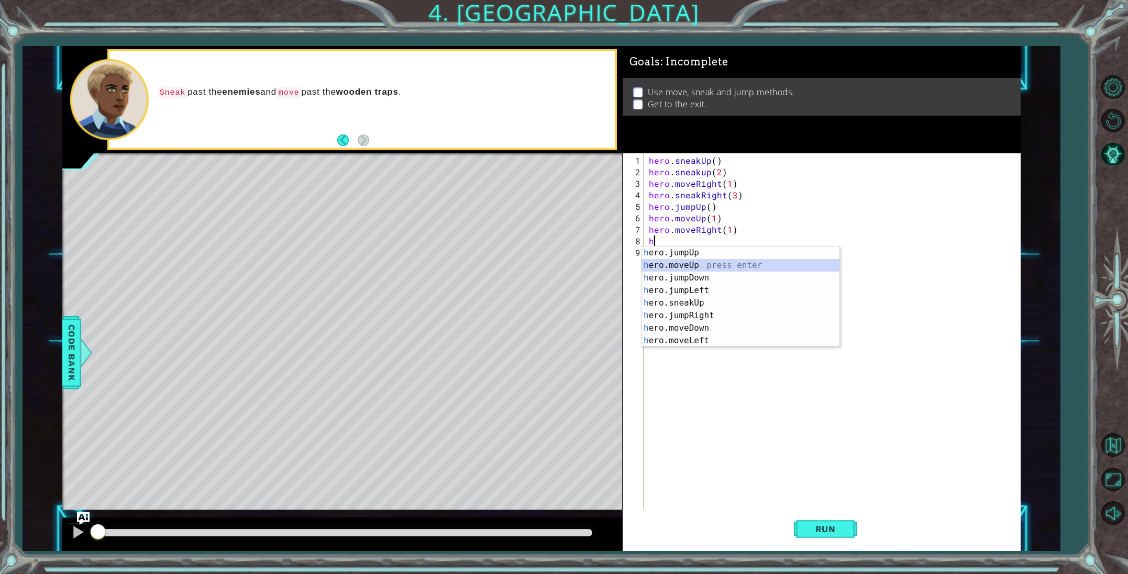
click at [664, 265] on div "h ero.jumpUp press enter h ero.moveUp press enter h ero.jumpDown press enter h …" at bounding box center [740, 310] width 198 height 126
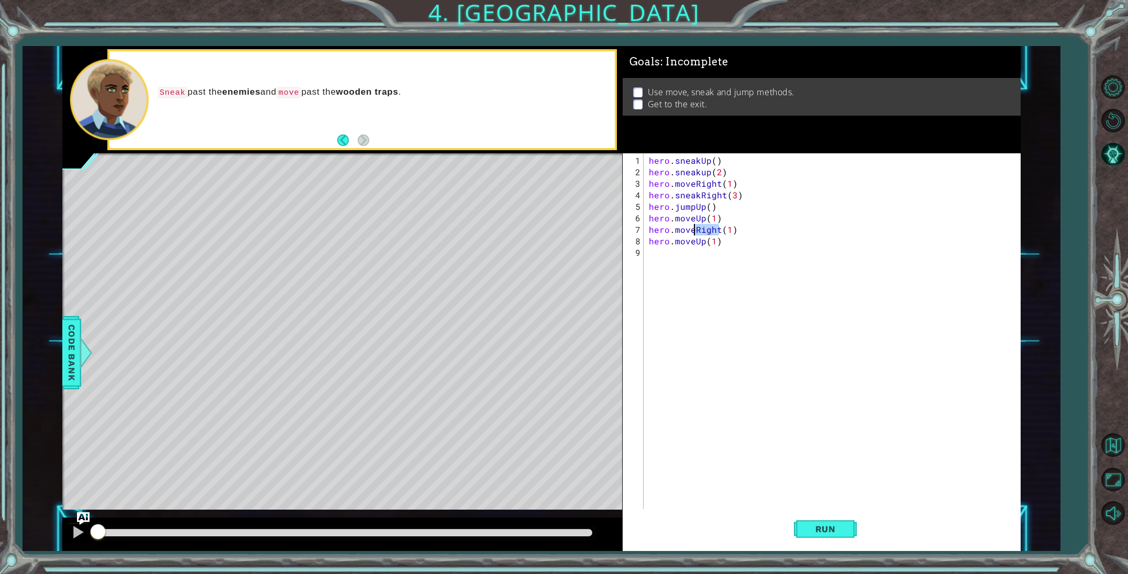
drag, startPoint x: 718, startPoint y: 231, endPoint x: 693, endPoint y: 230, distance: 25.2
click at [693, 230] on div "hero . sneakUp ( ) hero . sneakup ( 2 ) hero . moveRight ( 1 ) hero . sneakRigh…" at bounding box center [834, 345] width 375 height 380
type textarea "hero.moveLeft(1)"
click at [679, 292] on div "hero . sneakUp ( ) hero . sneakup ( 2 ) hero . moveRight ( 1 ) hero . sneakRigh…" at bounding box center [834, 345] width 375 height 380
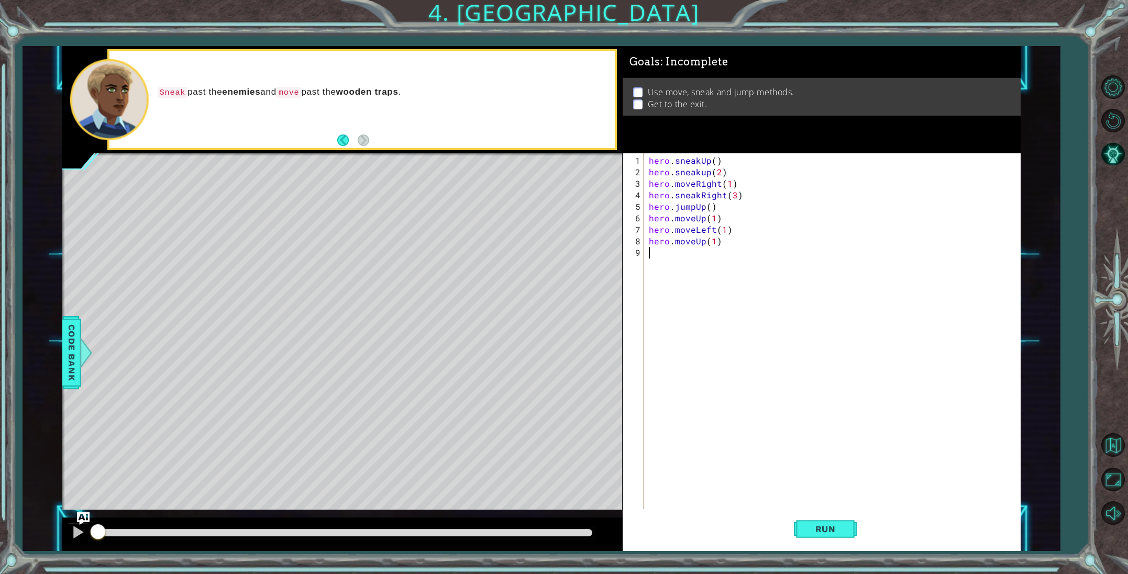
scroll to position [0, 0]
drag, startPoint x: 824, startPoint y: 517, endPoint x: 818, endPoint y: 514, distance: 7.3
click at [819, 514] on button "Run" at bounding box center [825, 529] width 63 height 40
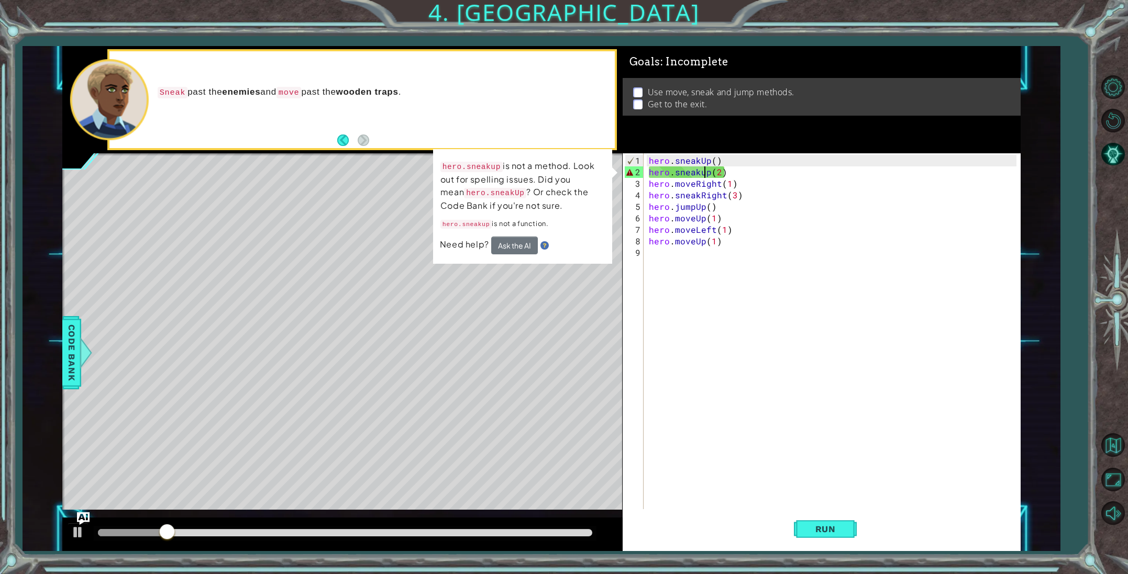
click at [703, 172] on div "hero . sneakUp ( ) hero . sneakup ( 2 ) hero . moveRight ( 1 ) hero . sneakRigh…" at bounding box center [834, 345] width 375 height 380
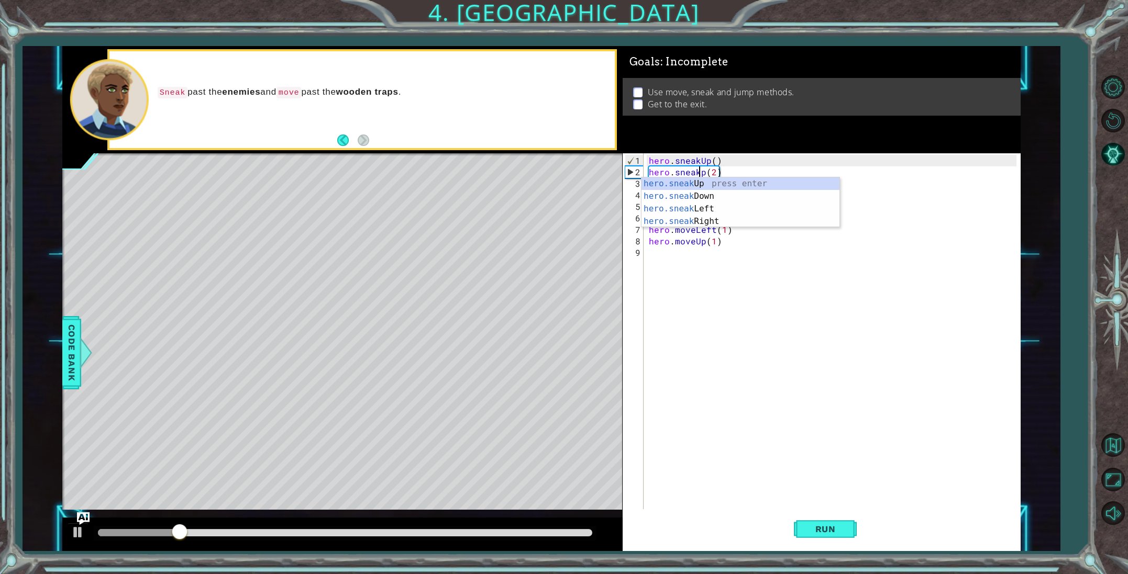
scroll to position [0, 3]
type textarea "hero.sneakUp(2)"
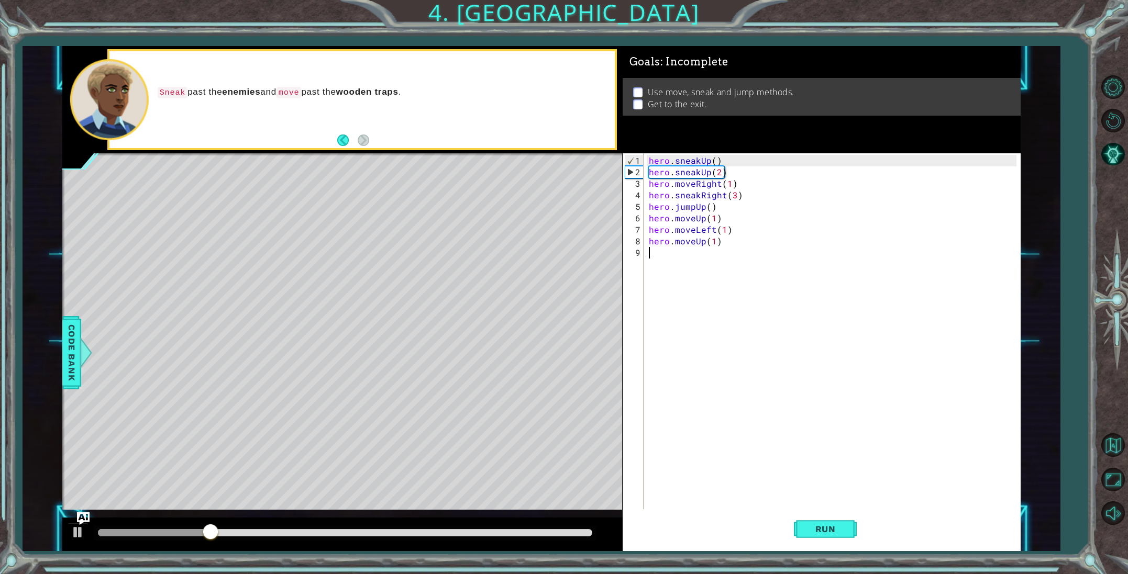
click at [778, 357] on div "hero . sneakUp ( ) hero . sneakUp ( 2 ) hero . moveRight ( 1 ) hero . sneakRigh…" at bounding box center [834, 345] width 375 height 380
click at [845, 534] on span "Run" at bounding box center [825, 529] width 41 height 10
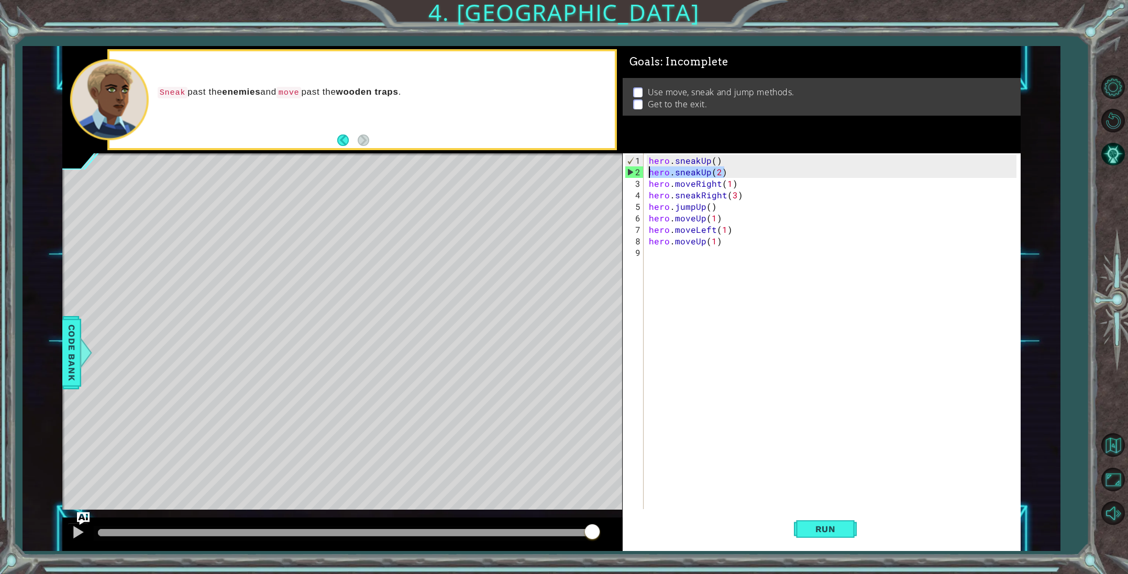
drag, startPoint x: 727, startPoint y: 173, endPoint x: 646, endPoint y: 173, distance: 81.7
click at [646, 173] on div "1 2 3 4 5 6 7 8 9 hero . sneakUp ( ) hero . sneakUp ( 2 ) hero . moveRight ( 1 …" at bounding box center [820, 331] width 394 height 357
type textarea "hero.sneakUp(2)"
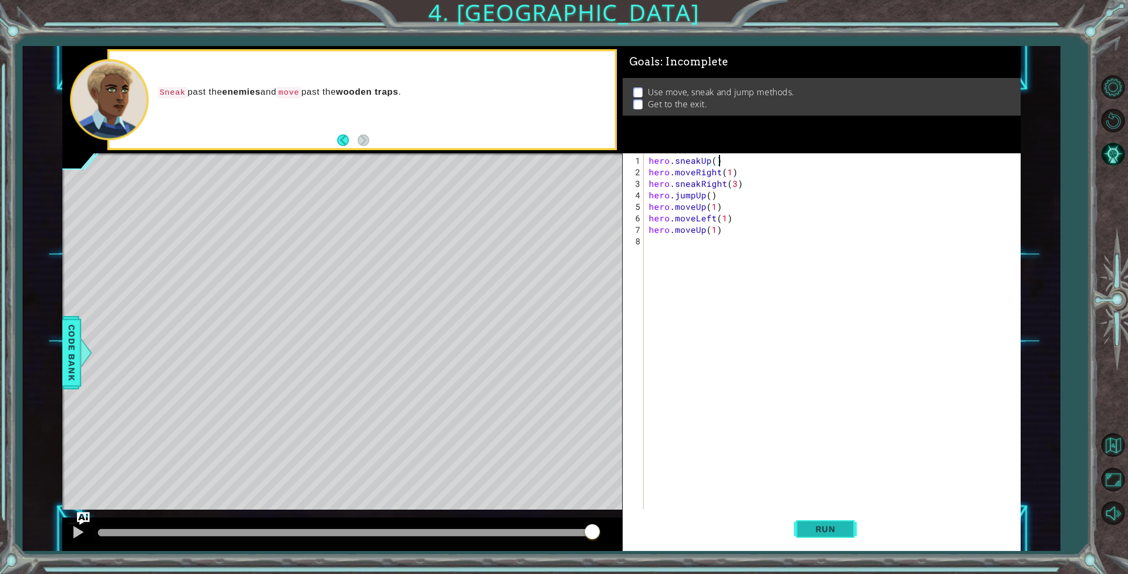
click at [813, 527] on span "Run" at bounding box center [825, 529] width 41 height 10
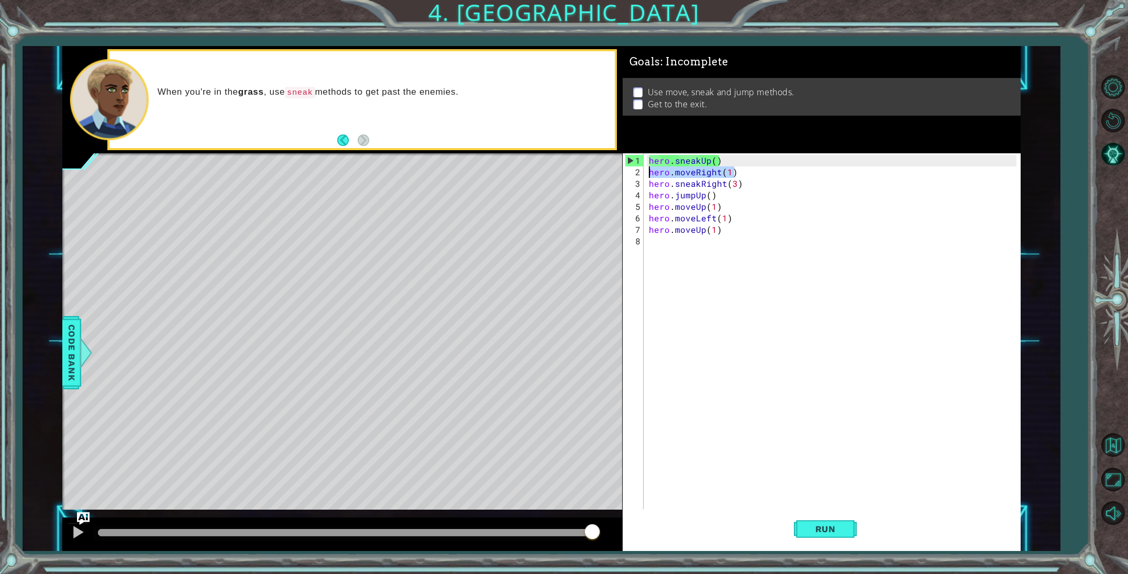
drag, startPoint x: 735, startPoint y: 175, endPoint x: 648, endPoint y: 171, distance: 87.0
click at [648, 171] on div "hero . sneakUp ( ) hero . moveRight ( 1 ) hero . sneakRight ( 3 ) hero . jumpUp…" at bounding box center [834, 345] width 375 height 380
type textarea "hero.moveRight(1)"
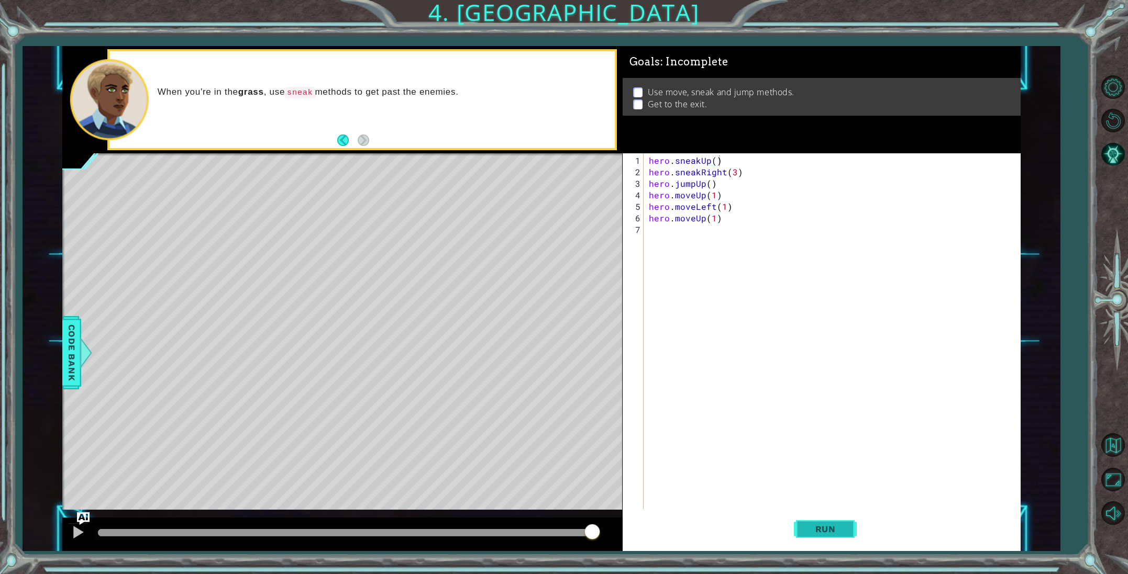
click at [807, 520] on button "Run" at bounding box center [825, 529] width 63 height 40
click at [734, 173] on div "hero . sneakUp ( ) hero . sneakRight ( 3 ) hero . jumpUp ( ) hero . moveUp ( 1 …" at bounding box center [834, 345] width 375 height 380
click at [806, 529] on span "Run" at bounding box center [825, 529] width 41 height 10
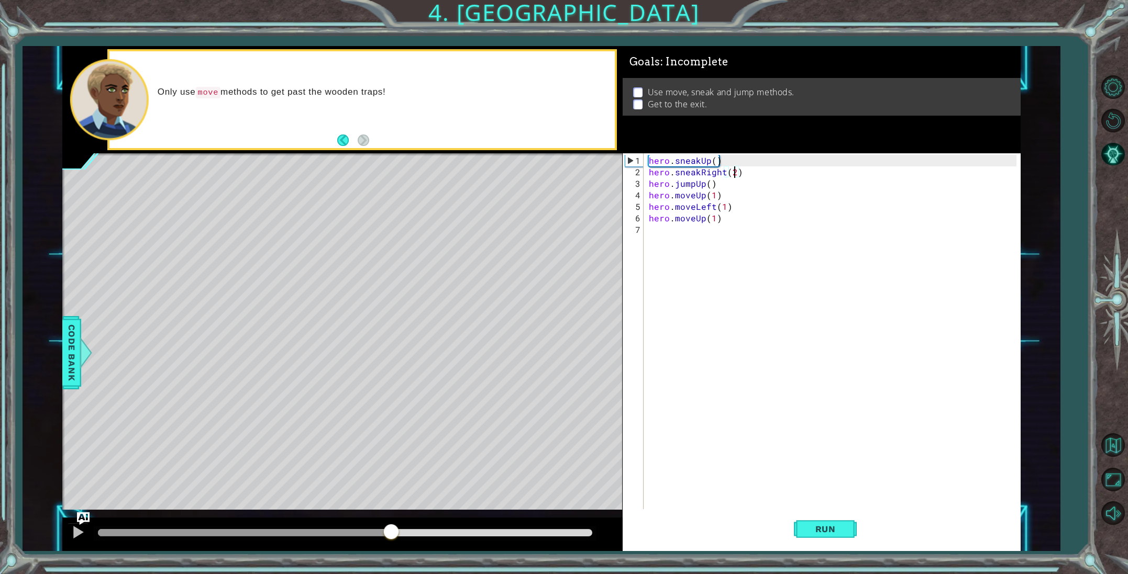
drag, startPoint x: 257, startPoint y: 531, endPoint x: 401, endPoint y: 535, distance: 143.5
click at [399, 535] on div at bounding box center [391, 533] width 19 height 19
click at [80, 530] on div at bounding box center [78, 533] width 14 height 14
click at [77, 533] on div at bounding box center [78, 533] width 14 height 14
drag, startPoint x: 182, startPoint y: 531, endPoint x: 119, endPoint y: 528, distance: 62.4
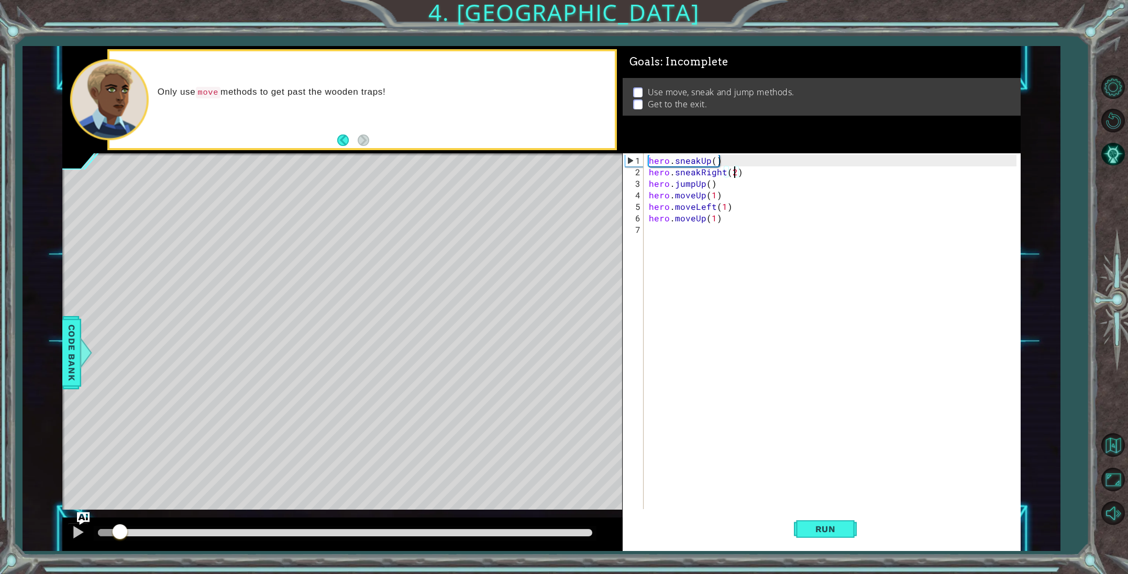
click at [119, 529] on div at bounding box center [108, 532] width 21 height 7
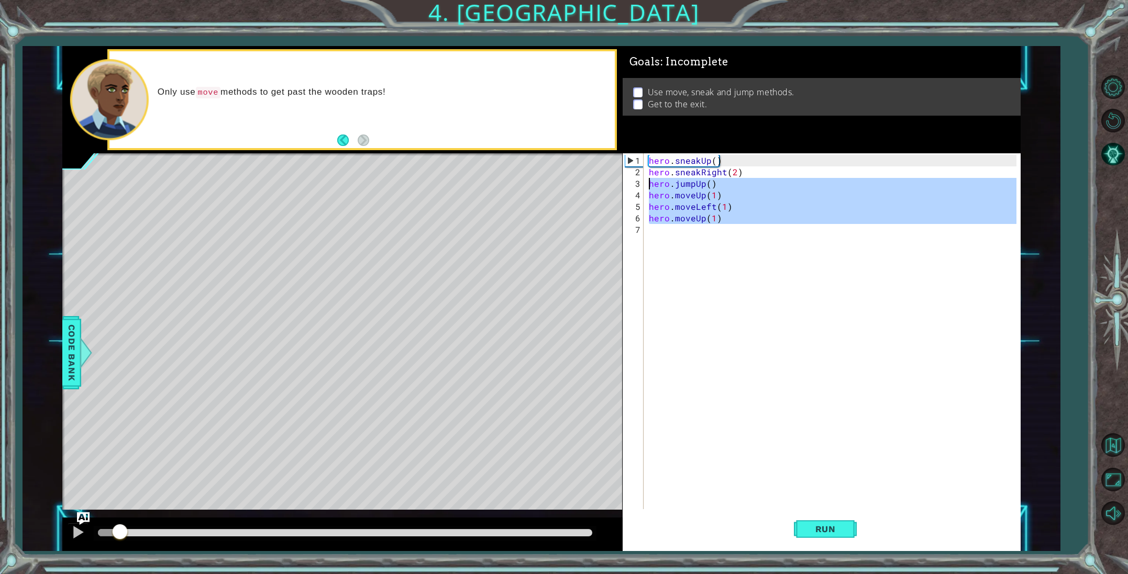
drag, startPoint x: 725, startPoint y: 228, endPoint x: 645, endPoint y: 187, distance: 89.7
click at [645, 187] on div "hero.sneakRight(2) 1 2 3 4 5 6 7 hero . sneakUp ( ) hero . sneakRight ( 2 ) her…" at bounding box center [820, 331] width 394 height 357
type textarea "hero.jumpUp() hero.moveUp(1)"
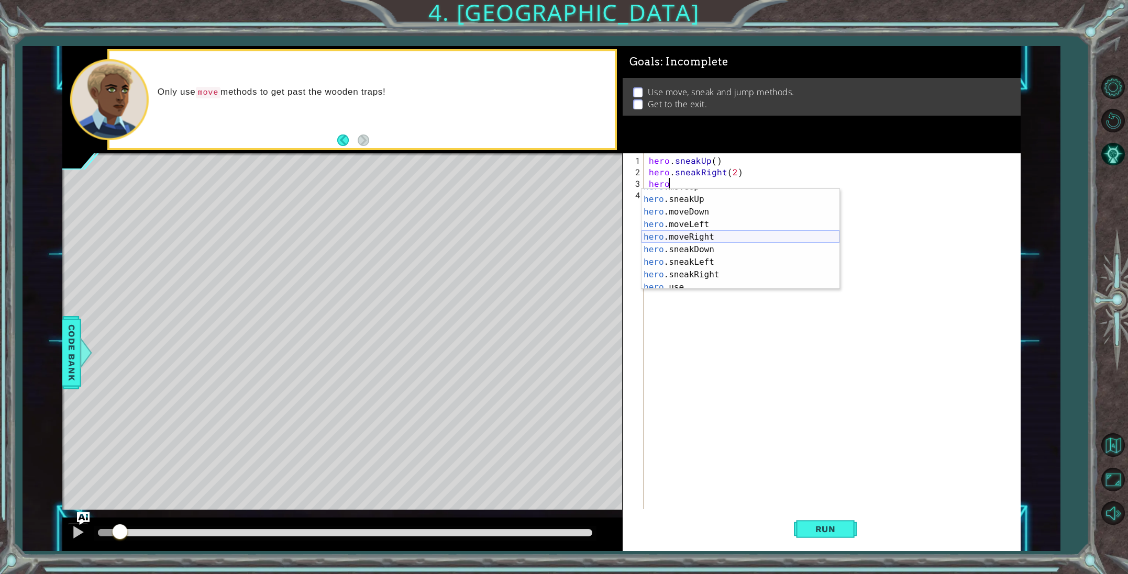
scroll to position [59, 0]
click at [726, 232] on div "hero .moveUp press enter hero .sneakUp press enter hero .moveDown press enter h…" at bounding box center [740, 244] width 198 height 126
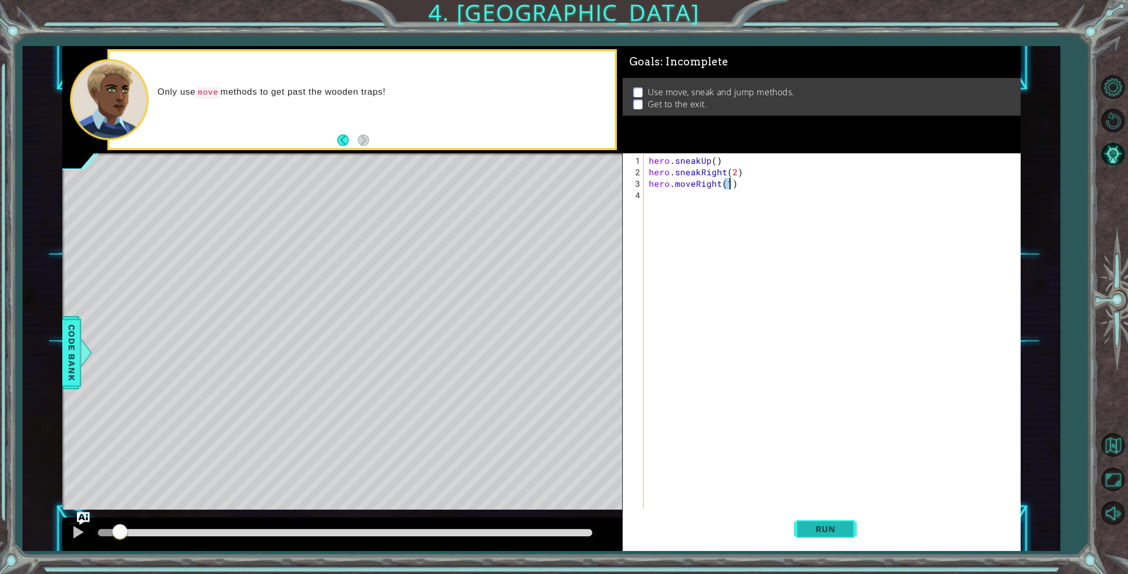
type textarea "hero.moveRight(1)"
drag, startPoint x: 804, startPoint y: 524, endPoint x: 717, endPoint y: 502, distance: 89.8
click at [803, 524] on button "Run" at bounding box center [825, 529] width 63 height 40
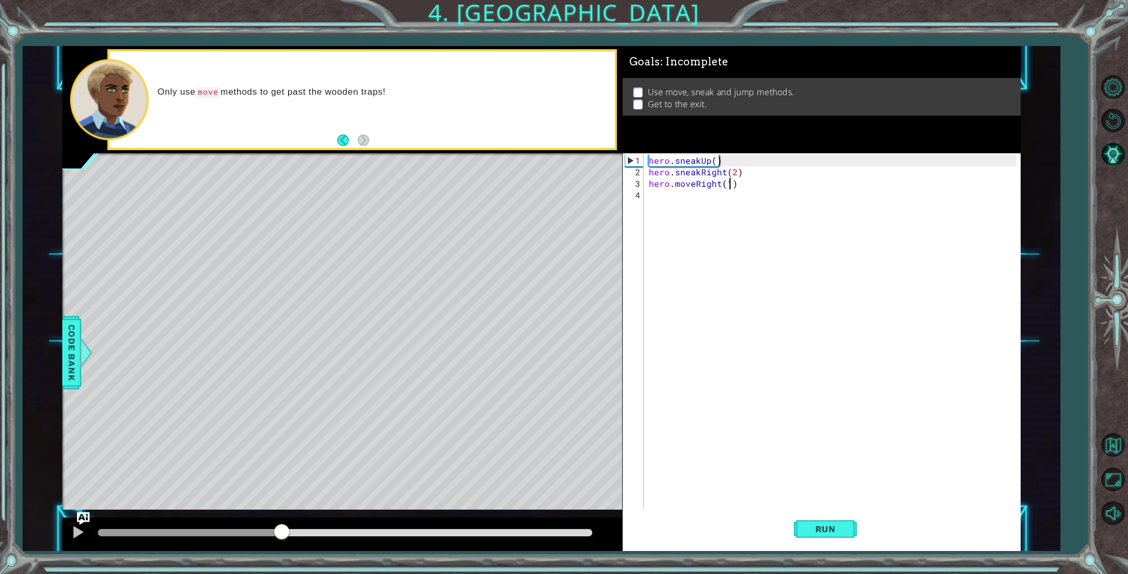
drag, startPoint x: 120, startPoint y: 531, endPoint x: 281, endPoint y: 564, distance: 164.2
click at [281, 564] on div "1 ההההההההההההההההההההההההההההההההההההההההההההההההההההההההההההההההההההההההההההה…" at bounding box center [564, 287] width 1128 height 574
drag, startPoint x: 306, startPoint y: 530, endPoint x: 219, endPoint y: 517, distance: 88.4
click at [219, 517] on div "methods hero use(thing) moveUp(steps) moveDown(steps) moveLeft(steps) moveRight…" at bounding box center [541, 298] width 958 height 505
drag, startPoint x: 217, startPoint y: 516, endPoint x: 228, endPoint y: 535, distance: 22.1
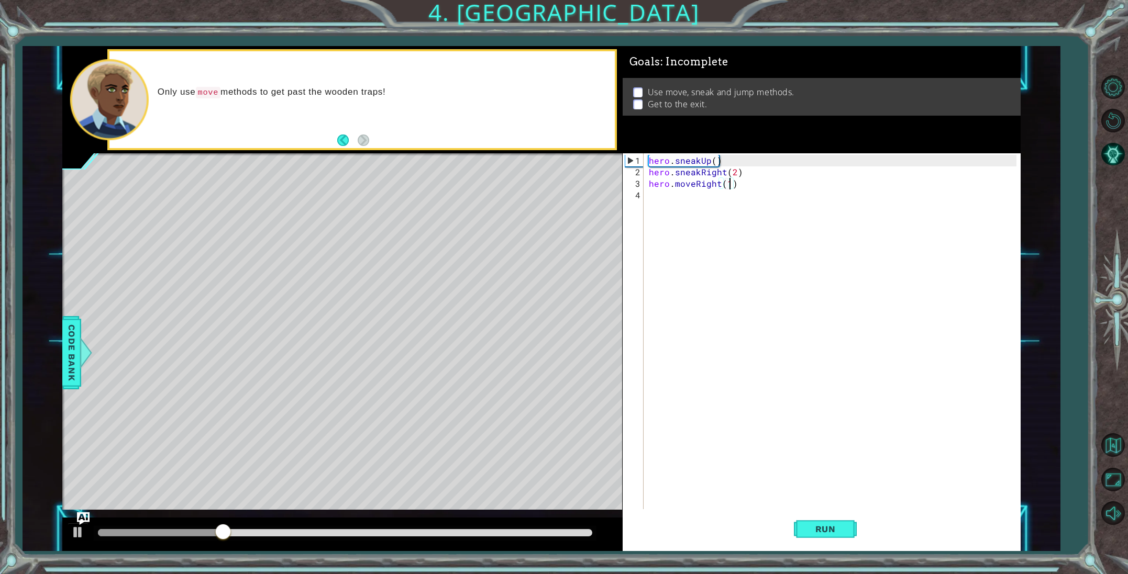
click at [225, 531] on div "methods hero use(thing) moveUp(steps) moveDown(steps) moveLeft(steps) moveRight…" at bounding box center [541, 298] width 958 height 505
drag, startPoint x: 198, startPoint y: 531, endPoint x: 147, endPoint y: 536, distance: 51.5
click at [157, 536] on div at bounding box center [166, 533] width 19 height 19
click at [84, 533] on div at bounding box center [78, 533] width 14 height 14
click at [665, 197] on div "hero . sneakUp ( ) hero . sneakRight ( 2 ) hero . moveRight ( 1 )" at bounding box center [834, 345] width 375 height 380
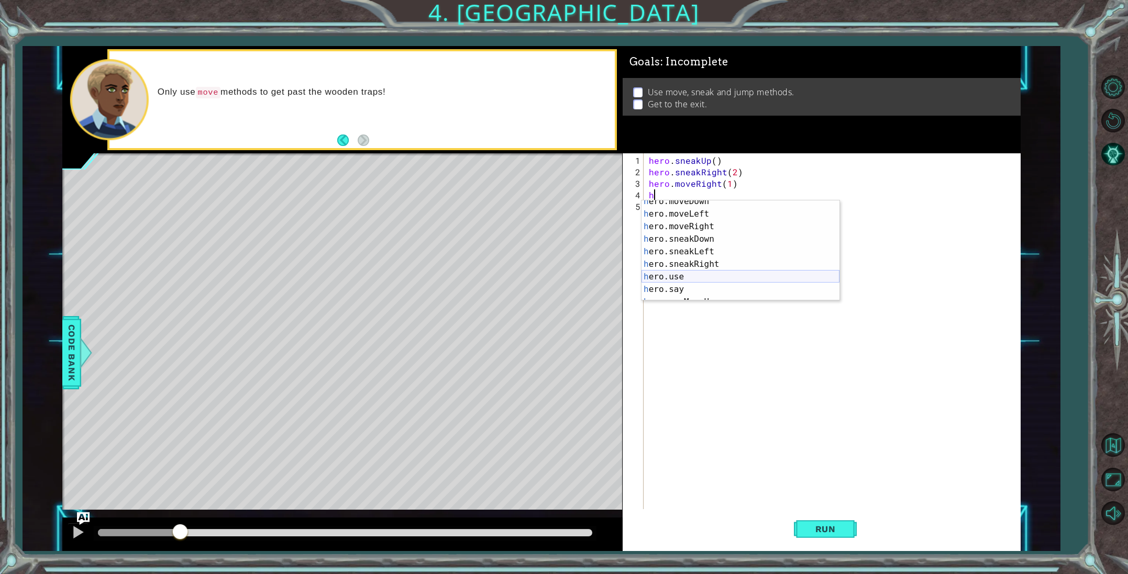
scroll to position [81, 0]
click at [693, 263] on div "h ero.moveDown press enter h ero.moveLeft press enter h ero.moveRight press ent…" at bounding box center [740, 258] width 198 height 126
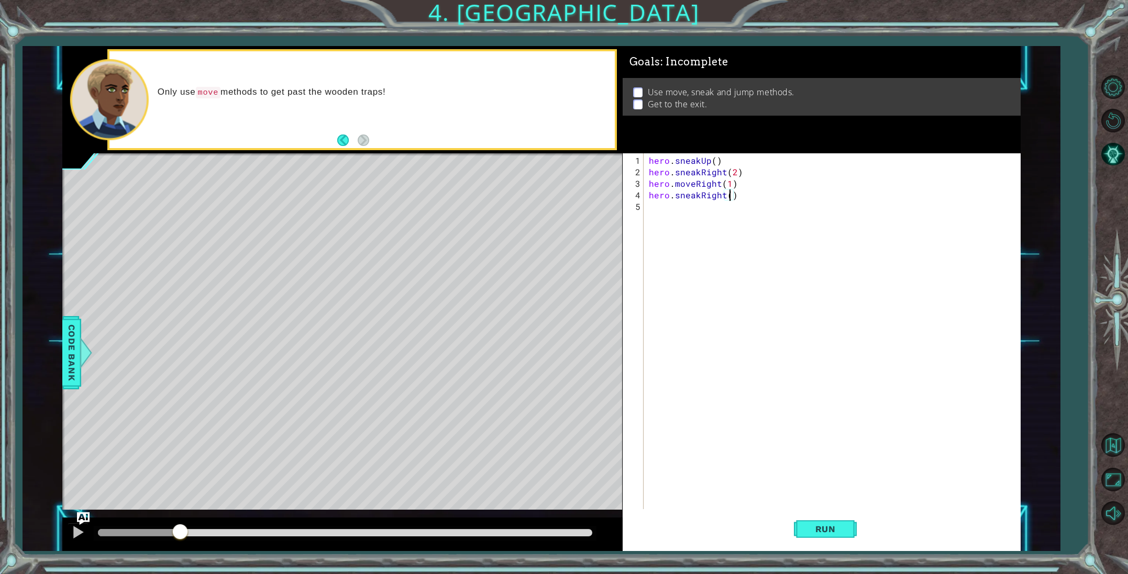
type textarea "hero.sneakRight(3)"
click at [672, 213] on div "hero . sneakUp ( ) hero . sneakRight ( 2 ) hero . moveRight ( 1 ) hero . sneakR…" at bounding box center [834, 345] width 375 height 380
type textarea "h"
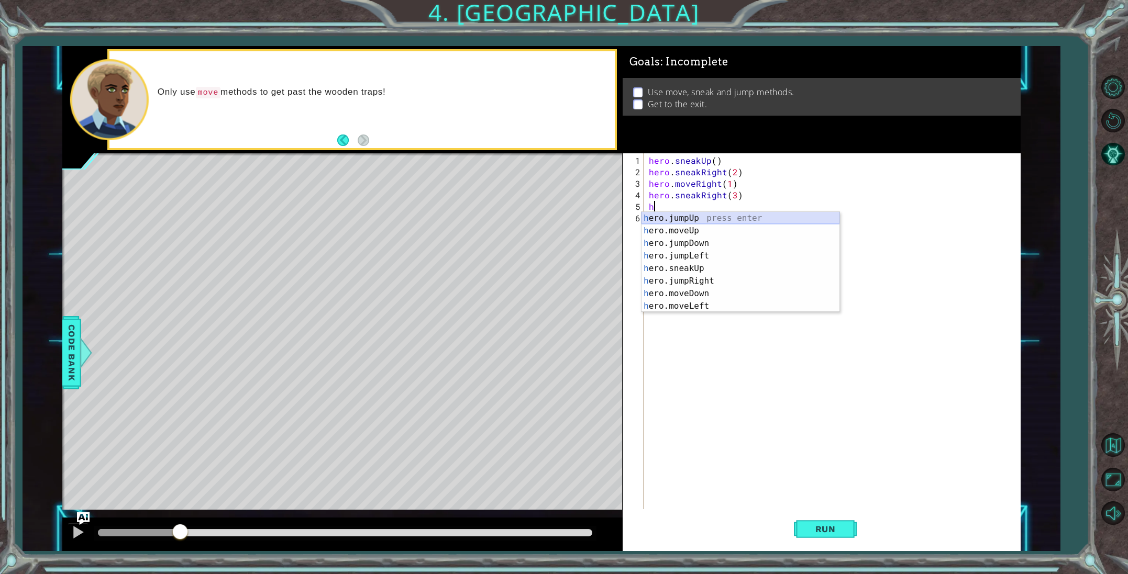
click at [685, 215] on div "h ero.jumpUp press enter h ero.moveUp press enter h ero.jumpDown press enter h …" at bounding box center [740, 275] width 198 height 126
click at [667, 243] on div "h ero.jumpUp press enter h ero.moveUp press enter h ero.jumpDown press enter h …" at bounding box center [740, 287] width 198 height 126
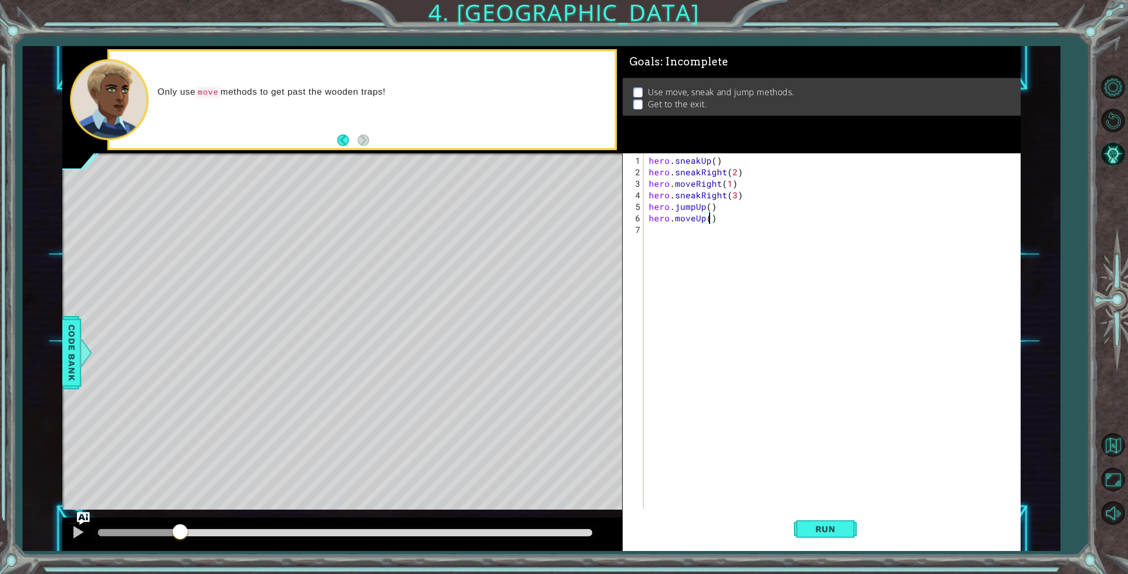
type textarea "hero.moveUp(2)"
click at [665, 237] on div "hero . sneakUp ( ) hero . sneakRight ( 2 ) hero . moveRight ( 1 ) hero . sneakR…" at bounding box center [834, 345] width 375 height 380
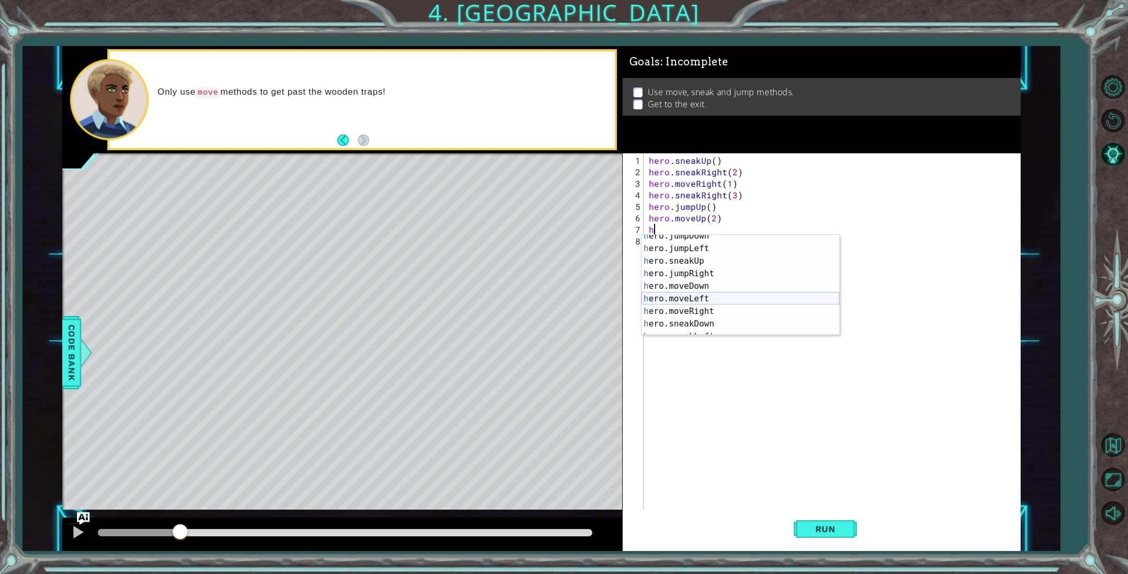
scroll to position [30, 0]
click at [700, 300] on div "h ero.jumpDown press enter h ero.jumpLeft press enter h ero.sneakUp press enter…" at bounding box center [740, 293] width 198 height 126
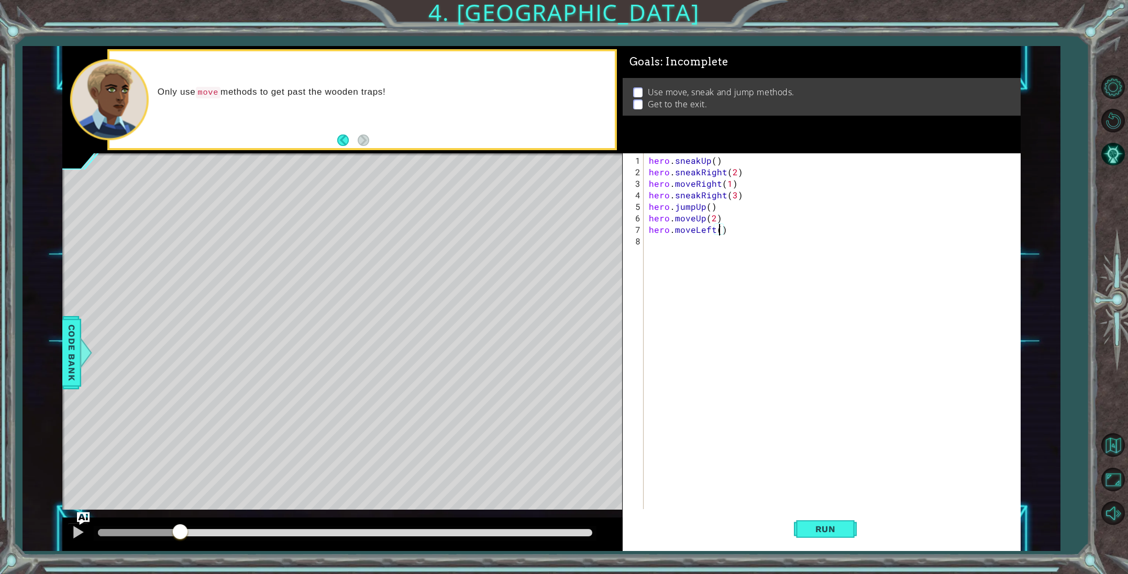
type textarea "hero.moveLeft(3)"
click at [661, 245] on div "hero . sneakUp ( ) hero . sneakRight ( 2 ) hero . moveRight ( 1 ) hero . sneakR…" at bounding box center [834, 345] width 375 height 380
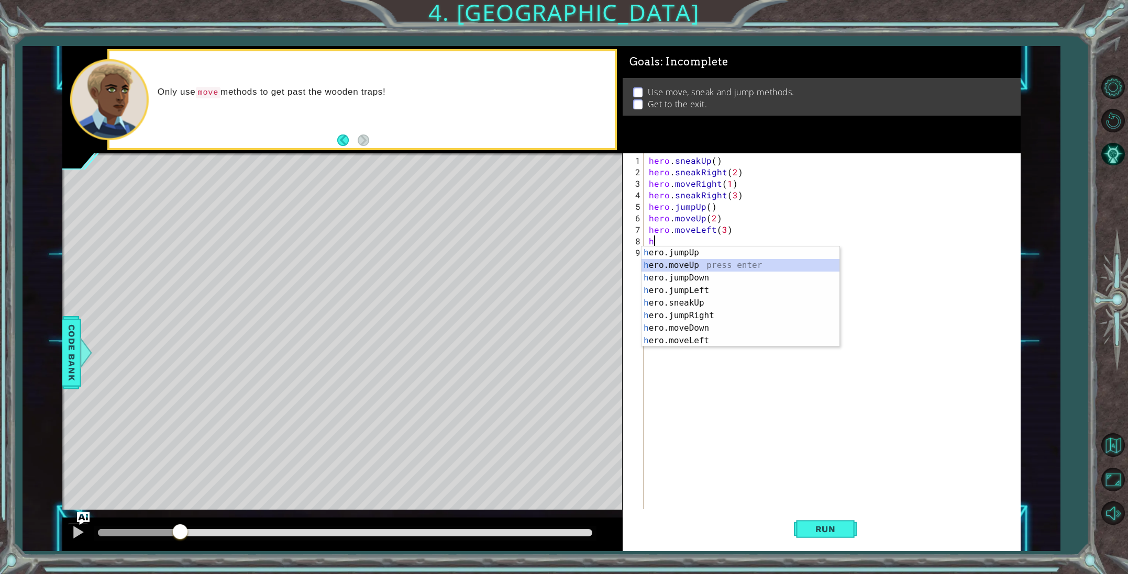
click at [671, 260] on div "h ero.jumpUp press enter h ero.moveUp press enter h ero.jumpDown press enter h …" at bounding box center [740, 310] width 198 height 126
type textarea "hero.moveUp(1)"
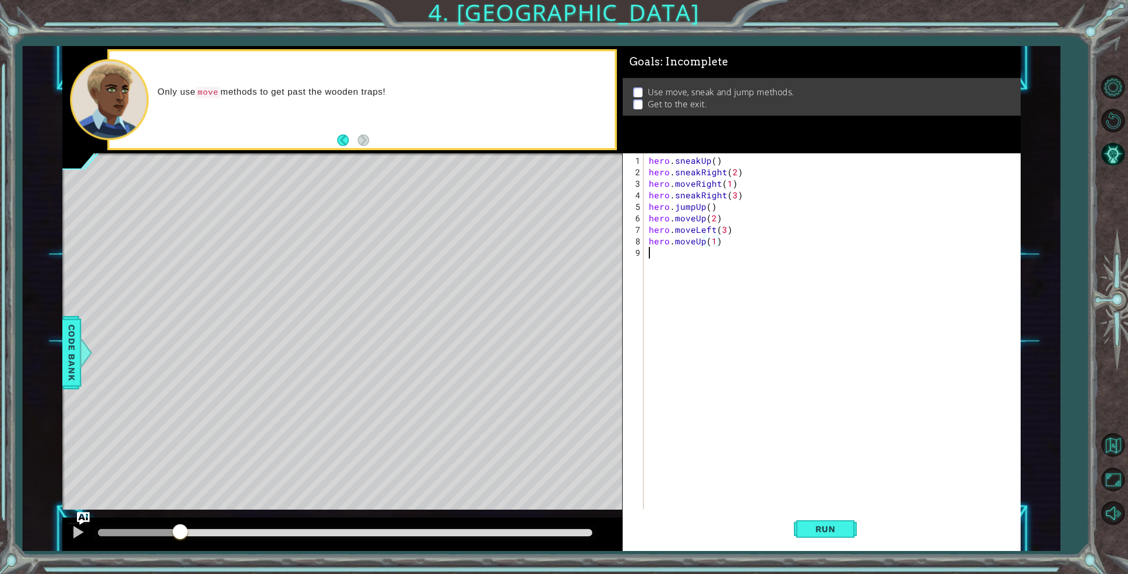
click at [715, 279] on div "hero . sneakUp ( ) hero . sneakRight ( 2 ) hero . moveRight ( 1 ) hero . sneakR…" at bounding box center [834, 345] width 375 height 380
drag, startPoint x: 820, startPoint y: 532, endPoint x: 721, endPoint y: 498, distance: 104.5
click at [808, 527] on span "Run" at bounding box center [825, 529] width 41 height 10
drag, startPoint x: 118, startPoint y: 531, endPoint x: 337, endPoint y: 553, distance: 220.4
click at [337, 553] on div "1 ההההההההההההההההההההההההההההההההההההההההההההההההההההההההההההההההההההההההההההה…" at bounding box center [564, 287] width 1128 height 574
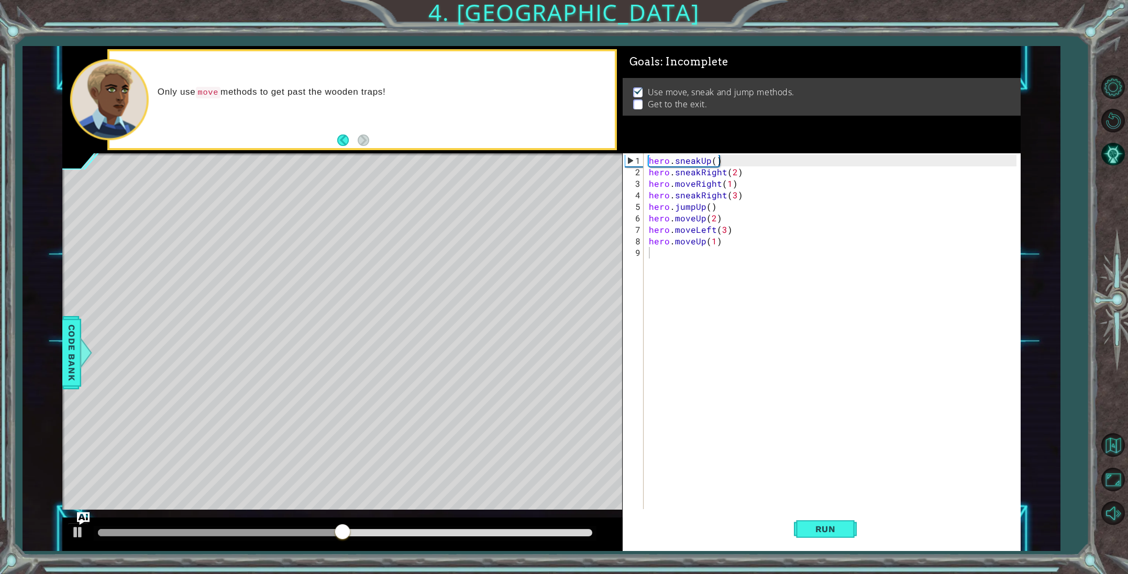
click at [330, 519] on div at bounding box center [342, 535] width 560 height 34
click at [233, 503] on div "methods hero use(thing) moveUp(steps) moveDown(steps) moveLeft(steps) moveRight…" at bounding box center [541, 298] width 958 height 505
click at [139, 496] on div "methods hero use(thing) moveUp(steps) moveDown(steps) moveLeft(steps) moveRight…" at bounding box center [541, 298] width 958 height 505
click at [723, 230] on div "hero . sneakUp ( ) hero . sneakRight ( 2 ) hero . moveRight ( 1 ) hero . sneakR…" at bounding box center [834, 345] width 375 height 380
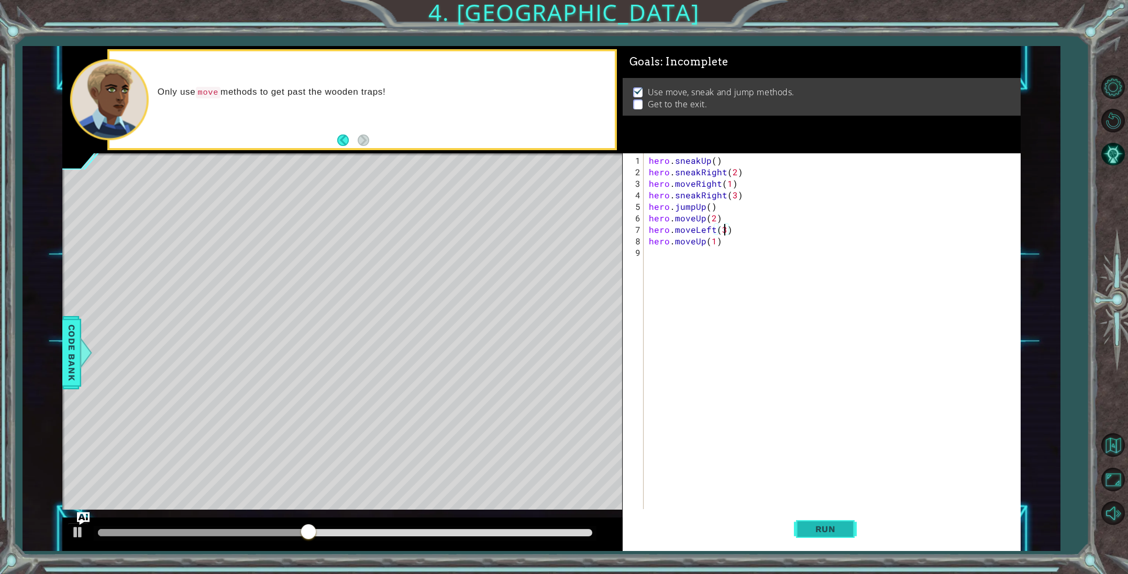
click at [816, 538] on button "Run" at bounding box center [825, 529] width 63 height 40
click at [816, 537] on button "Run" at bounding box center [825, 529] width 63 height 40
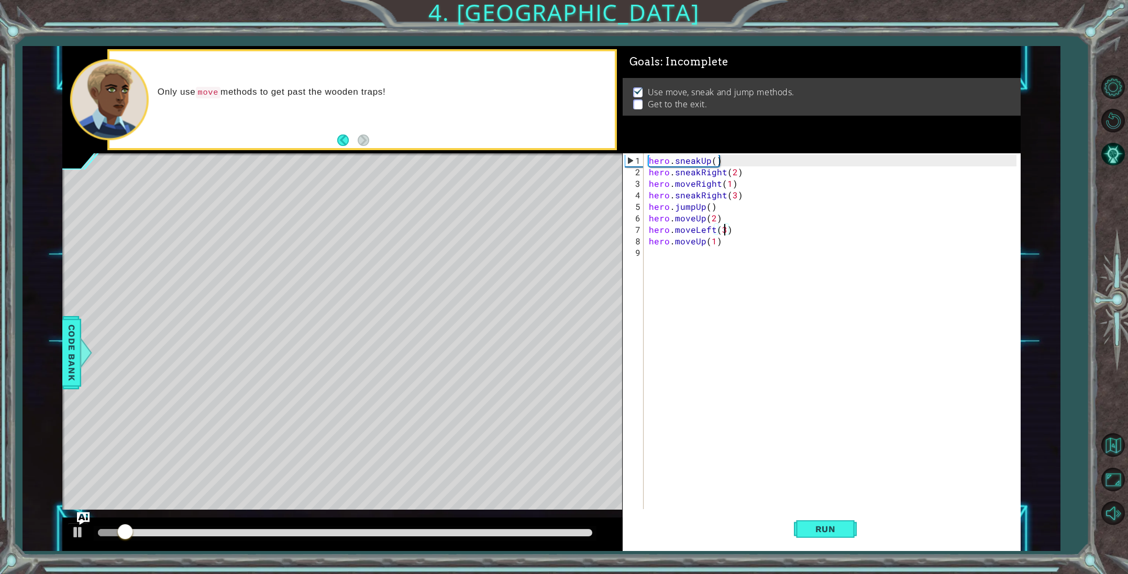
click at [734, 235] on div "hero . sneakUp ( ) hero . sneakRight ( 2 ) hero . moveRight ( 1 ) hero . sneakR…" at bounding box center [834, 345] width 375 height 380
click at [737, 231] on div "hero . sneakUp ( ) hero . sneakRight ( 2 ) hero . moveRight ( 1 ) hero . sneakR…" at bounding box center [834, 345] width 375 height 380
type textarea "hero.moveLeft(3)"
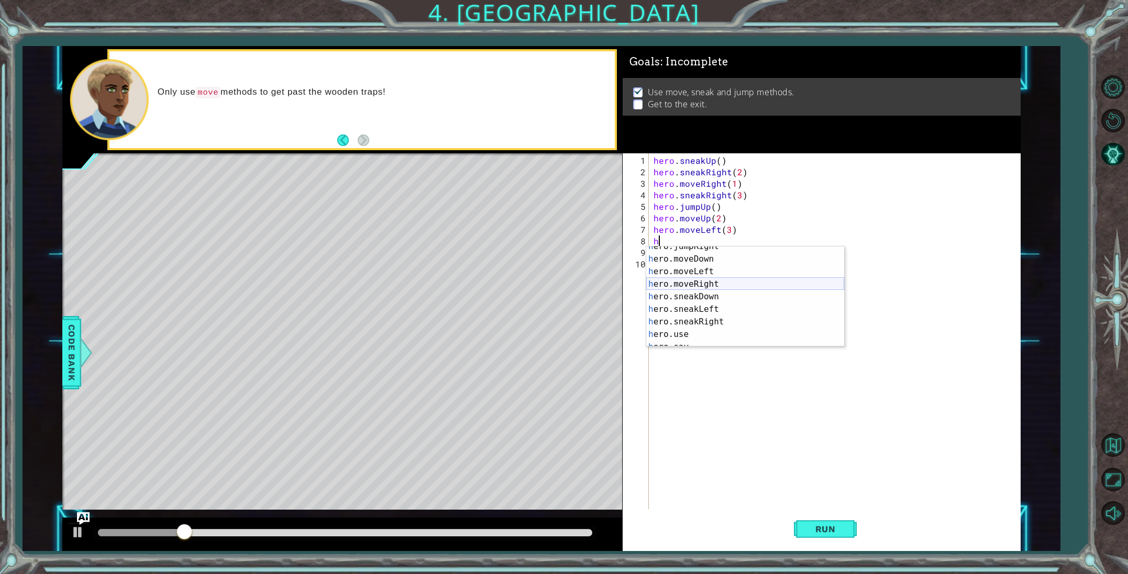
scroll to position [82, 0]
click at [722, 270] on div "h ero.jumpRight press enter h ero.moveDown press enter h ero.moveLeft press ent…" at bounding box center [745, 303] width 198 height 126
type textarea "hero.moveLeft(1)"
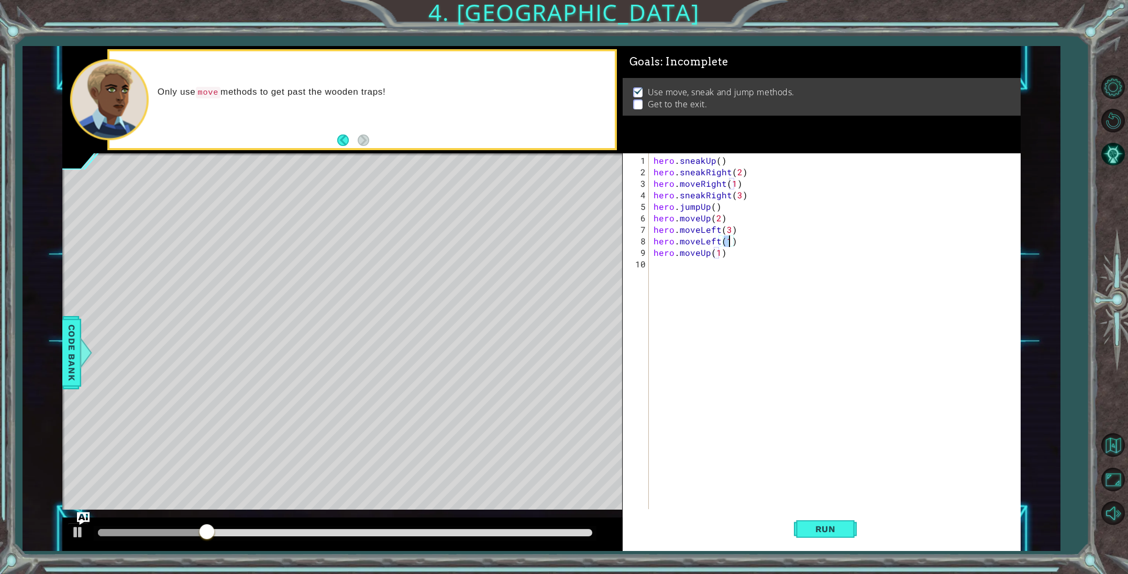
click at [738, 242] on div "hero . sneakUp ( ) hero . sneakRight ( 2 ) hero . moveRight ( 1 ) hero . sneakR…" at bounding box center [836, 345] width 371 height 380
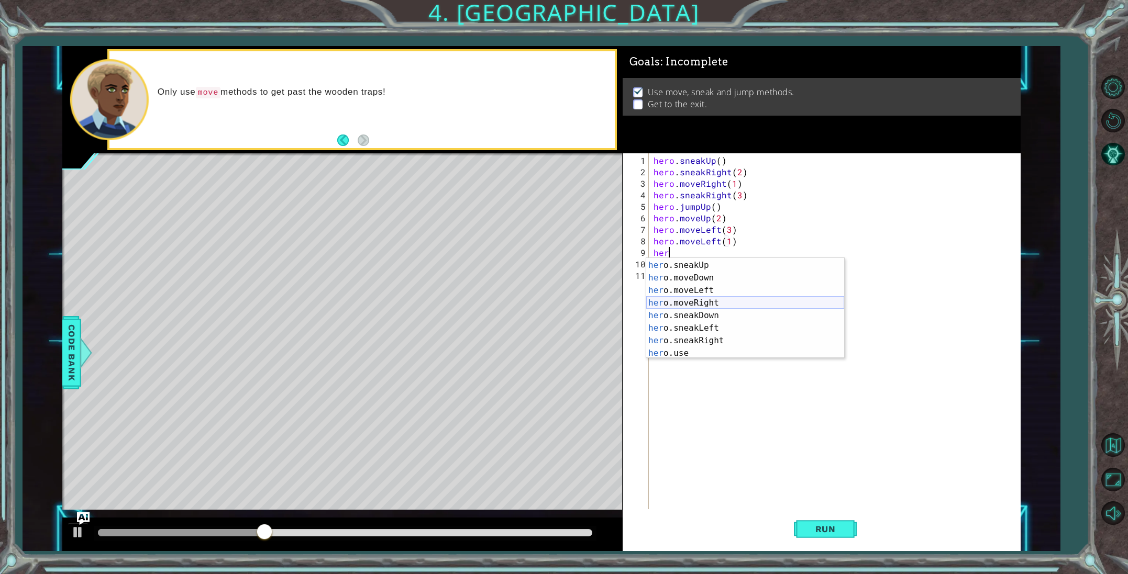
scroll to position [74, 0]
click at [711, 292] on div "her o.jumpRight press enter her o.sneakUp press enter her o.moveDown press ente…" at bounding box center [745, 310] width 198 height 126
type textarea "hero.moveLeft(1)"
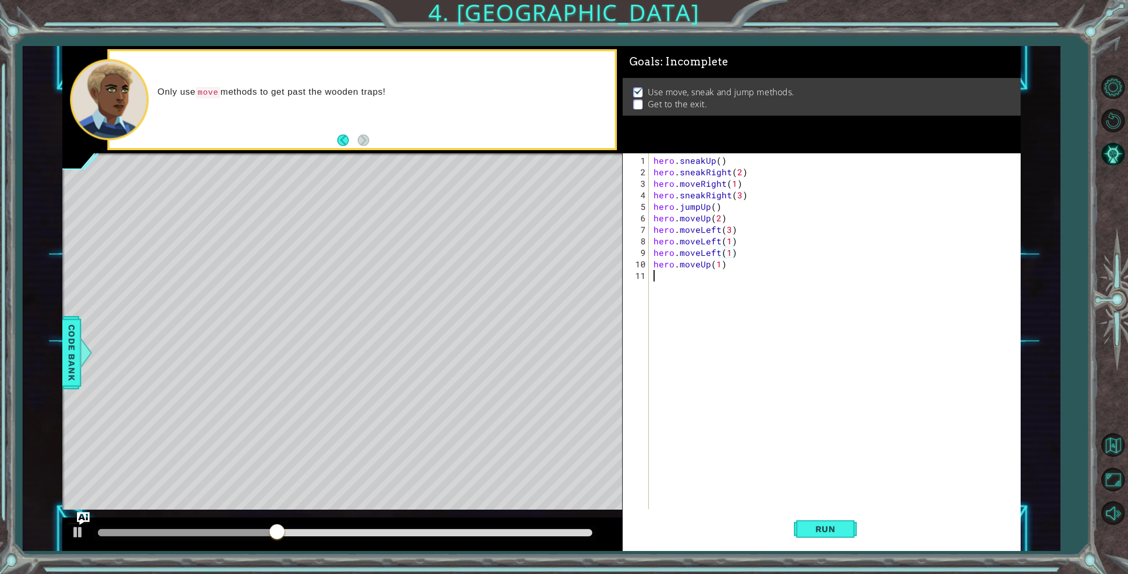
click at [831, 407] on div "hero . sneakUp ( ) hero . sneakRight ( 2 ) hero . moveRight ( 1 ) hero . sneakR…" at bounding box center [836, 345] width 371 height 380
click at [844, 522] on button "Run" at bounding box center [825, 529] width 63 height 40
click at [727, 267] on div "hero . sneakUp ( ) hero . sneakRight ( 2 ) hero . moveRight ( 1 ) hero . sneakR…" at bounding box center [836, 345] width 371 height 380
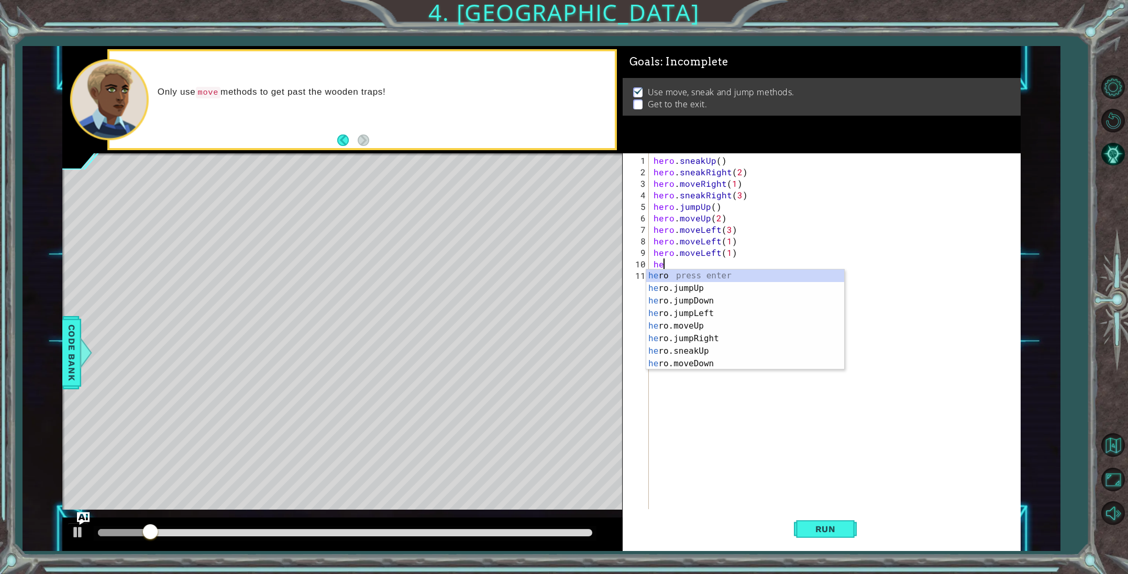
type textarea "h"
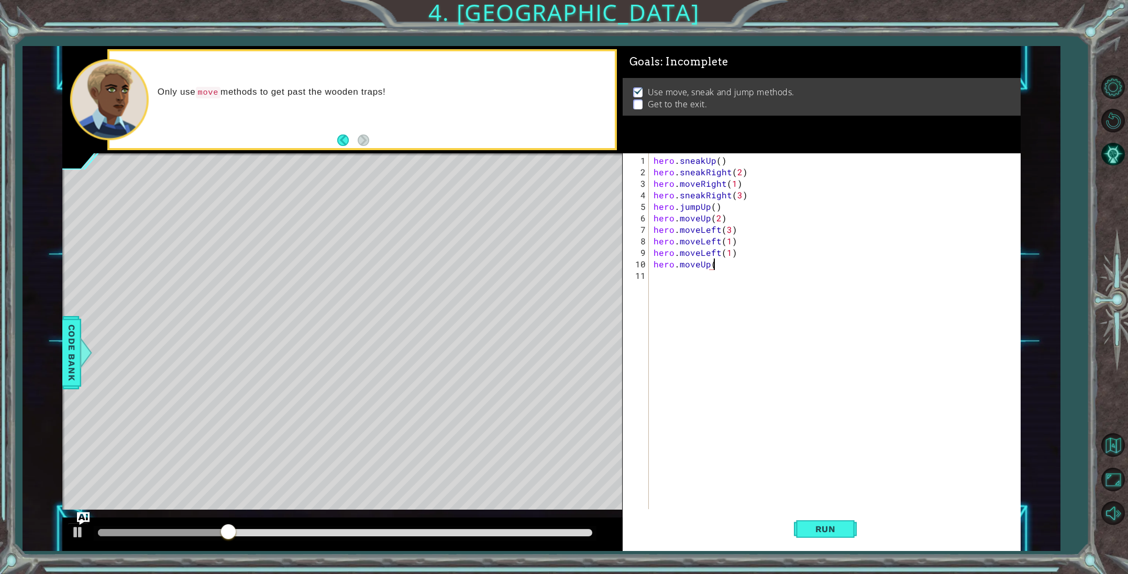
scroll to position [0, 4]
click at [813, 522] on button "Run" at bounding box center [825, 529] width 63 height 40
click at [713, 267] on div "hero . sneakUp ( ) hero . sneakRight ( 2 ) hero . moveRight ( 1 ) hero . sneakR…" at bounding box center [836, 345] width 371 height 380
click at [822, 530] on span "Run" at bounding box center [825, 529] width 41 height 10
drag, startPoint x: 117, startPoint y: 529, endPoint x: 299, endPoint y: 550, distance: 182.9
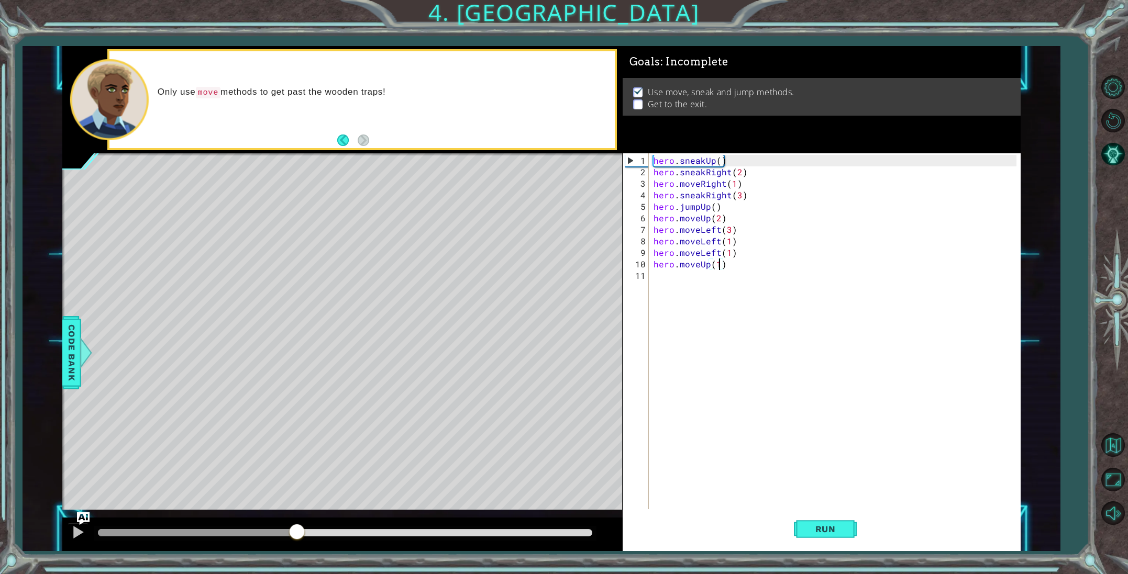
click at [299, 550] on div at bounding box center [342, 535] width 560 height 34
click at [82, 536] on div at bounding box center [78, 533] width 14 height 14
drag, startPoint x: 800, startPoint y: 523, endPoint x: 783, endPoint y: 523, distance: 16.8
click at [798, 523] on button "Run" at bounding box center [825, 529] width 63 height 40
drag, startPoint x: 148, startPoint y: 538, endPoint x: 251, endPoint y: 560, distance: 105.5
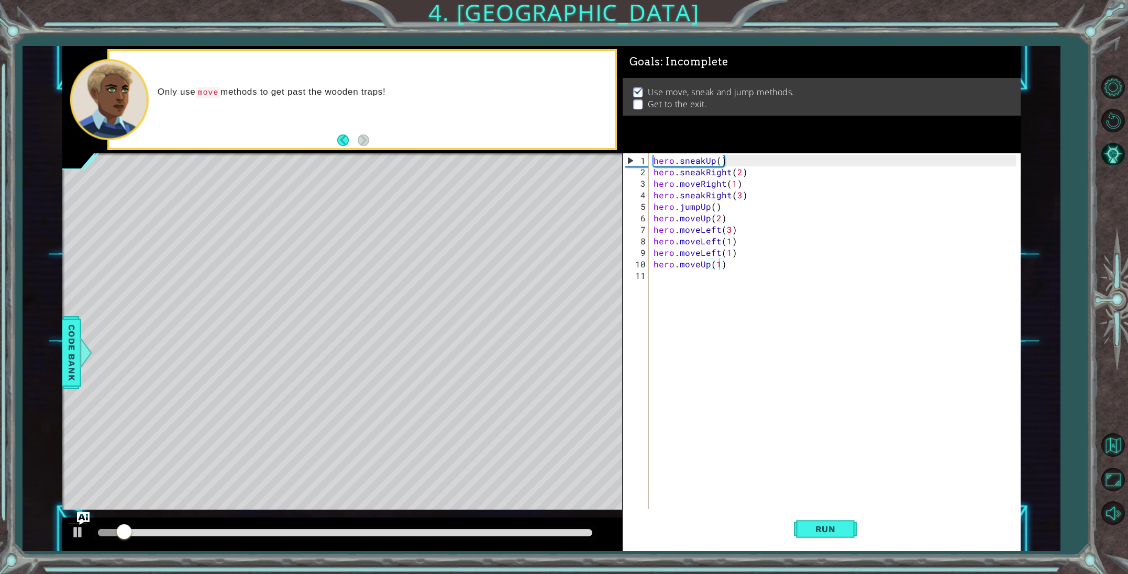
click at [318, 572] on div "1 ההההההההההההההההההההההההההההההההההההההההההההההההההההההההההההההההההההההההההההה…" at bounding box center [564, 287] width 1128 height 574
drag, startPoint x: 131, startPoint y: 530, endPoint x: 442, endPoint y: 563, distance: 312.8
click at [442, 563] on div "1 ההההההההההההההההההההההההההההההההההההההההההההההההההההההההההההההההההההההההההההה…" at bounding box center [564, 287] width 1128 height 574
type textarea "hero.moveLeft(1)"
click at [740, 250] on div "hero . sneakUp ( ) hero . sneakRight ( 2 ) hero . moveRight ( 1 ) hero . sneakR…" at bounding box center [836, 345] width 371 height 380
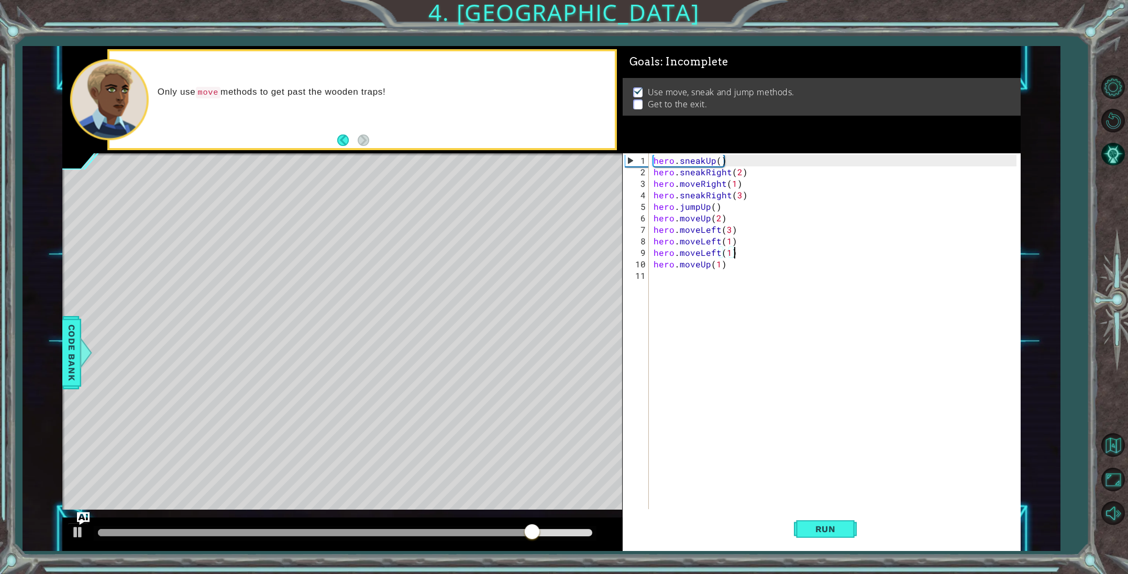
click at [802, 307] on div "hero . sneakUp ( ) hero . sneakRight ( 2 ) hero . moveRight ( 1 ) hero . sneakR…" at bounding box center [836, 345] width 371 height 380
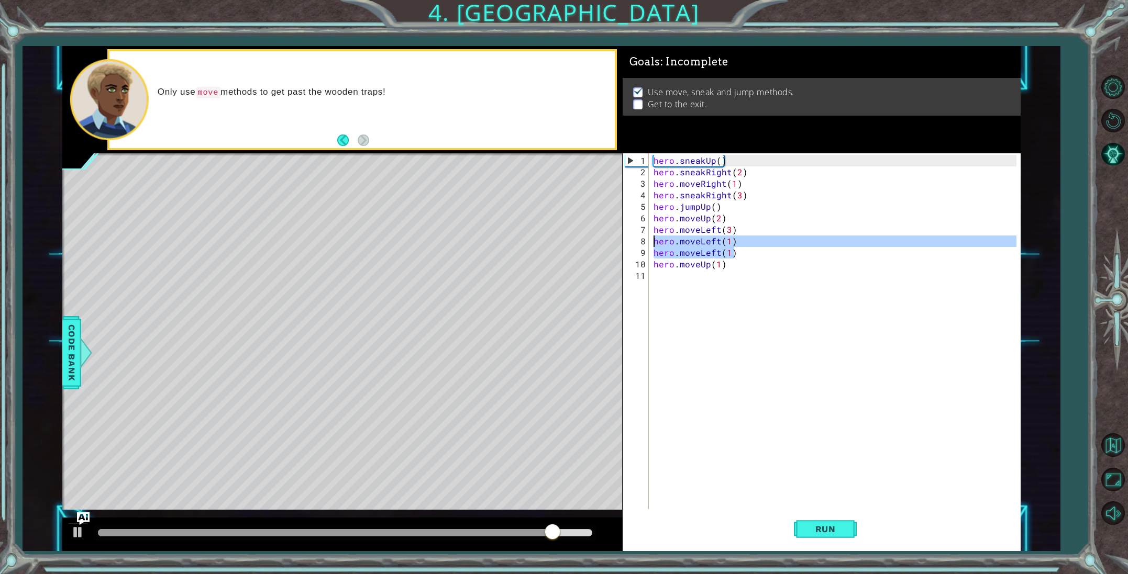
drag, startPoint x: 715, startPoint y: 254, endPoint x: 646, endPoint y: 240, distance: 70.1
click at [646, 240] on div "1 2 3 4 5 6 7 8 9 10 11 hero . sneakUp ( ) hero . sneakRight ( 2 ) hero . moveR…" at bounding box center [820, 331] width 394 height 357
type textarea "hero.moveLeft(1) hero.moveLeft(1)"
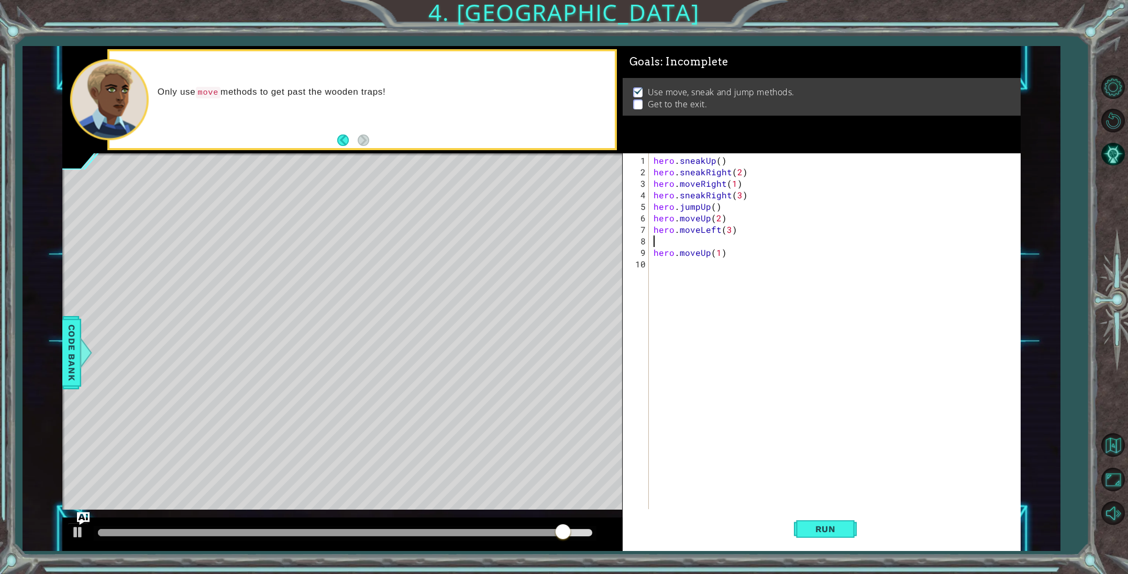
type textarea "hero.moveLeft(3)"
click at [835, 525] on span "Run" at bounding box center [825, 529] width 41 height 10
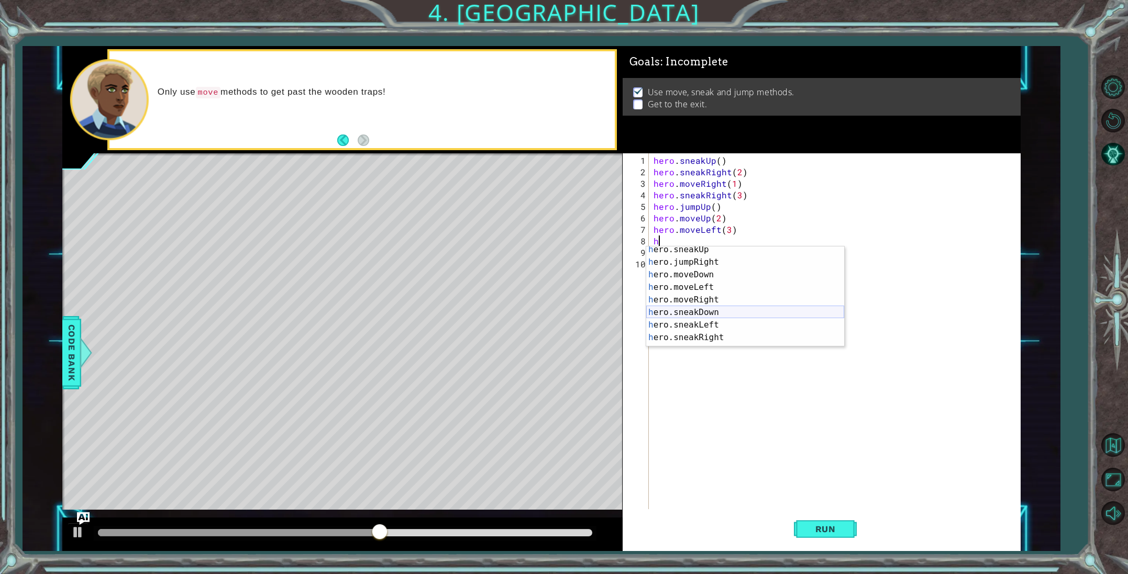
scroll to position [69, 0]
click at [701, 286] on div "h ero.sneakUp press enter h ero.jumpRight press enter h ero.moveDown press ente…" at bounding box center [745, 303] width 198 height 126
type textarea "hero.moveLeft(1)"
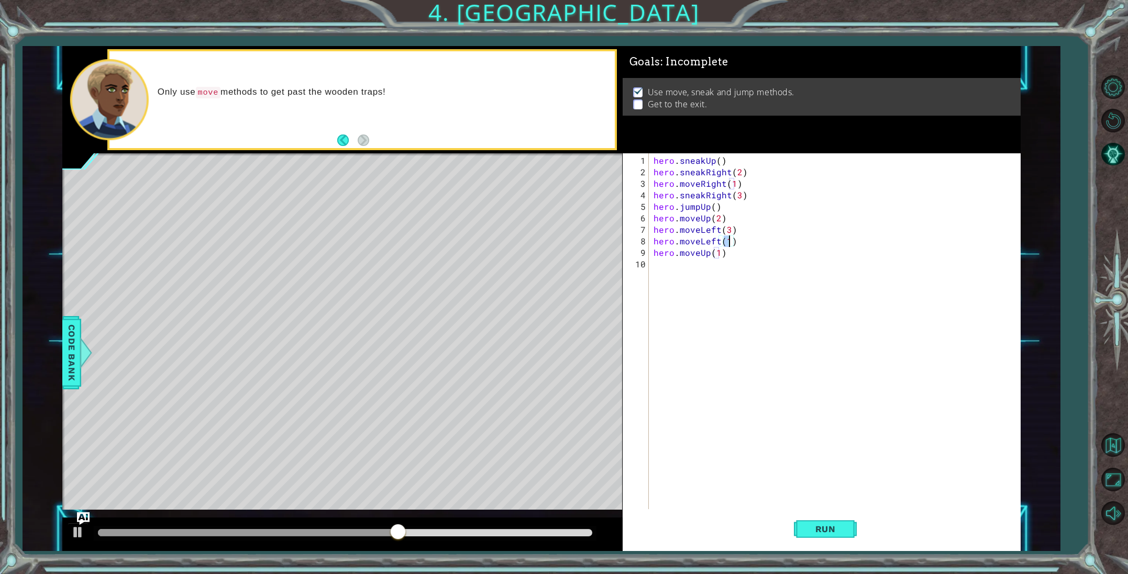
click at [740, 243] on div "hero . sneakUp ( ) hero . sneakRight ( 2 ) hero . moveRight ( 1 ) hero . sneakR…" at bounding box center [836, 345] width 371 height 380
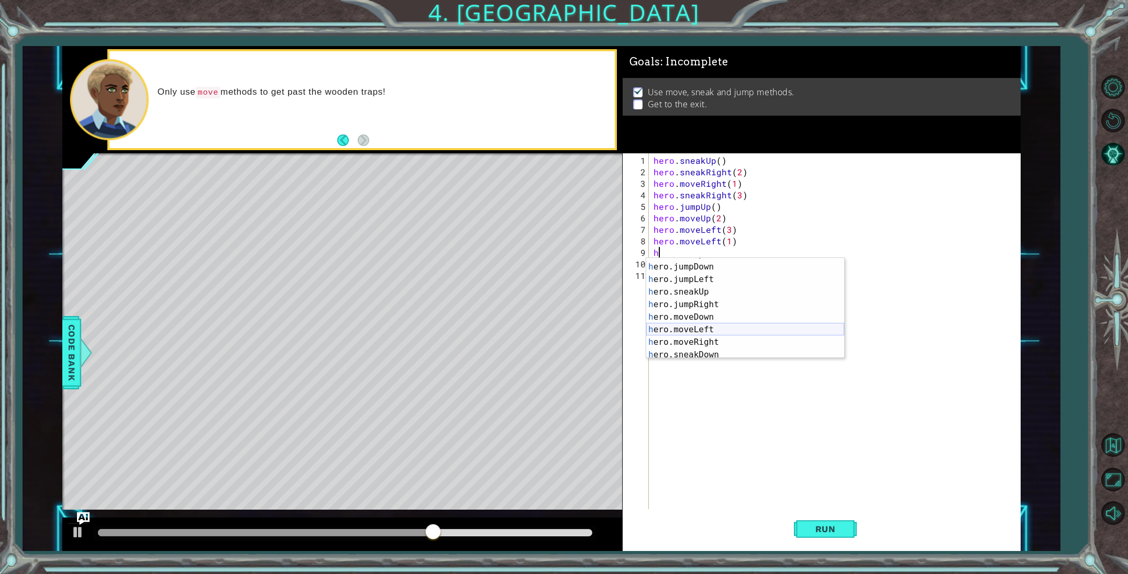
scroll to position [35, 0]
click at [736, 329] on div "h ero.moveUp press enter h ero.jumpDown press enter h ero.jumpLeft press enter …" at bounding box center [745, 311] width 198 height 126
type textarea "hero.moveLeft(1)"
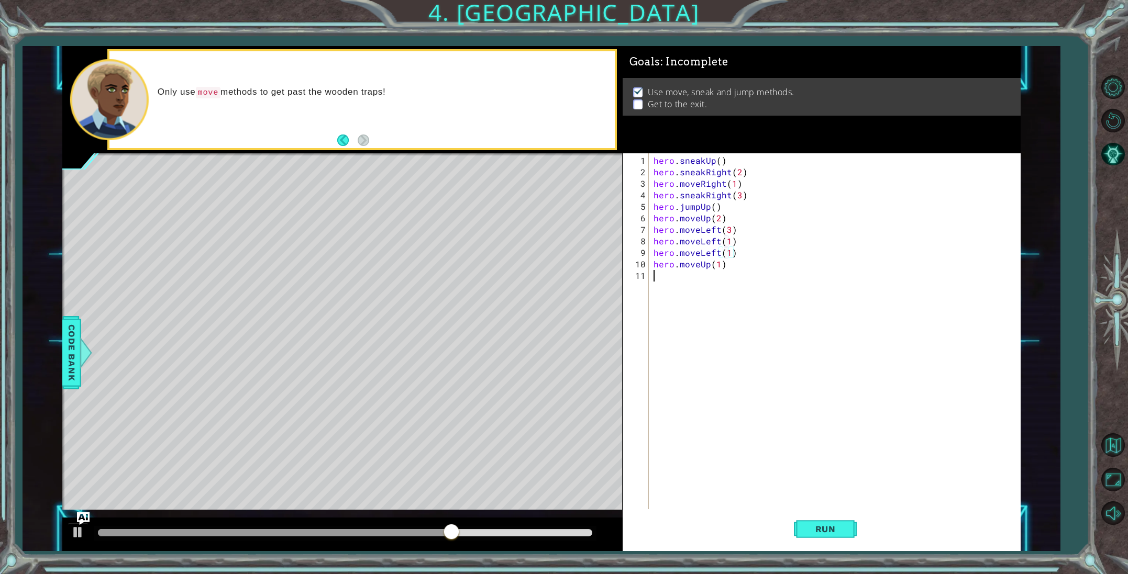
click at [661, 279] on div "hero . sneakUp ( ) hero . sneakRight ( 2 ) hero . moveRight ( 1 ) hero . sneakR…" at bounding box center [836, 345] width 371 height 380
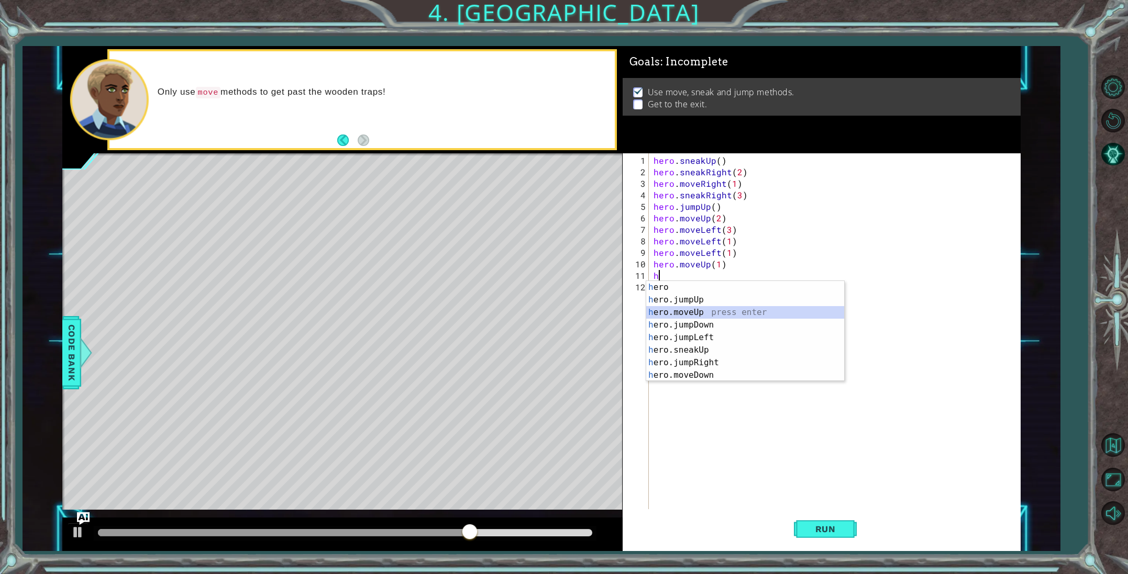
drag, startPoint x: 693, startPoint y: 314, endPoint x: 732, endPoint y: 346, distance: 50.2
click at [693, 315] on div "h ero press enter h ero.jumpUp press enter h ero.moveUp press enter h ero.jumpD…" at bounding box center [745, 344] width 198 height 126
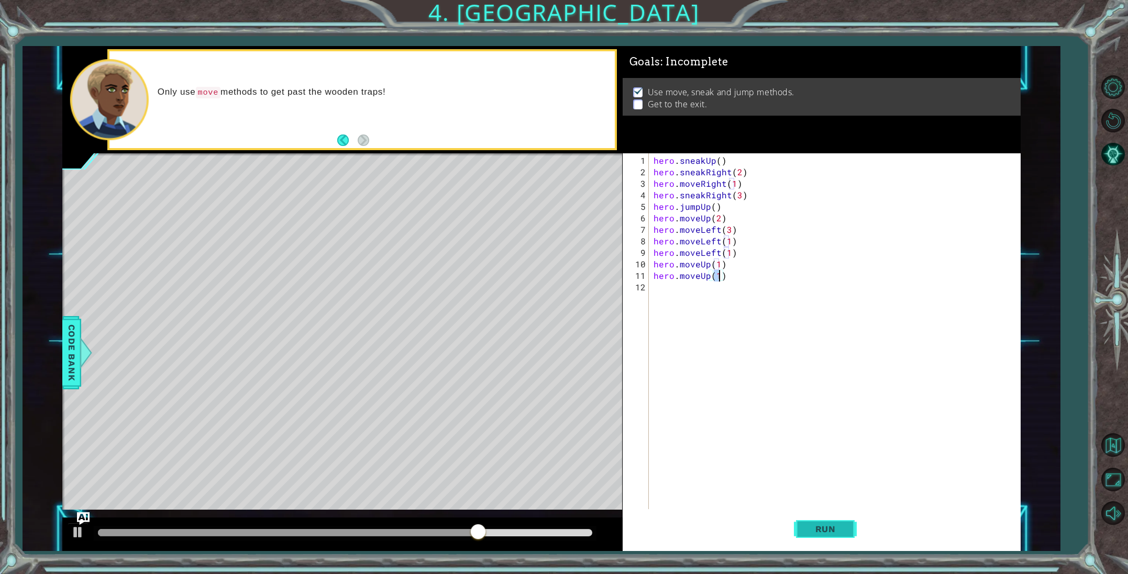
type textarea "hero.moveUp(1)"
click at [819, 539] on button "Run" at bounding box center [825, 529] width 63 height 40
drag, startPoint x: 154, startPoint y: 538, endPoint x: 582, endPoint y: 574, distance: 429.3
click at [582, 574] on div "1 ההההההההההההההההההההההההההההההההההההההההההההההההההההההההההההההההההההההההההההה…" at bounding box center [564, 287] width 1128 height 574
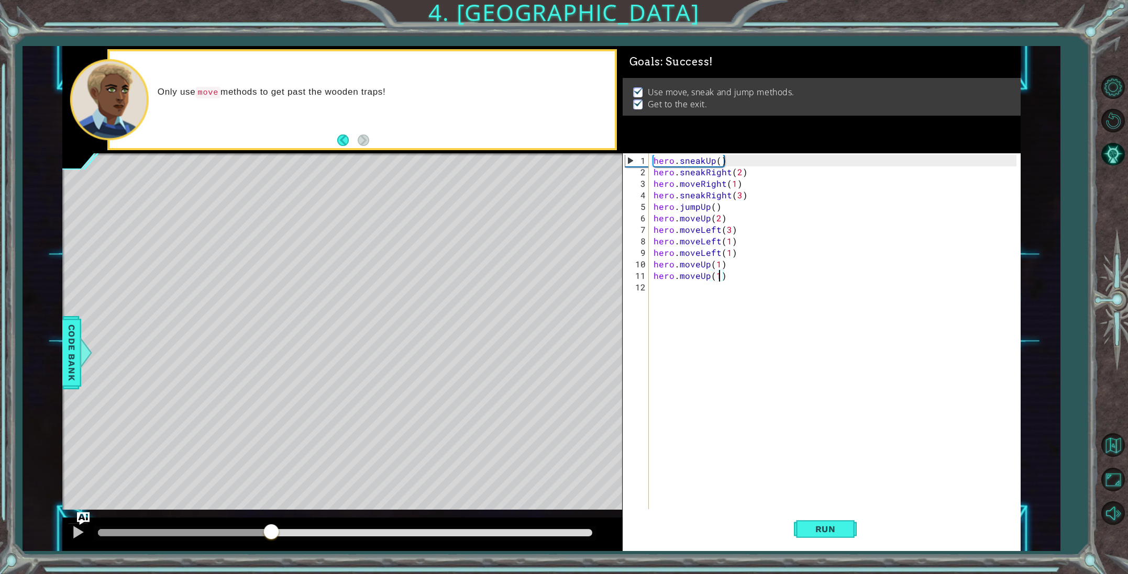
drag, startPoint x: 152, startPoint y: 534, endPoint x: 341, endPoint y: 555, distance: 189.7
click at [320, 552] on div "1 ההההההההההההההההההההההההההההההההההההההההההההההההההההההההההההההההההההההההההההה…" at bounding box center [564, 287] width 1128 height 574
drag, startPoint x: 376, startPoint y: 541, endPoint x: 470, endPoint y: 549, distance: 94.1
click at [470, 549] on div at bounding box center [342, 535] width 560 height 34
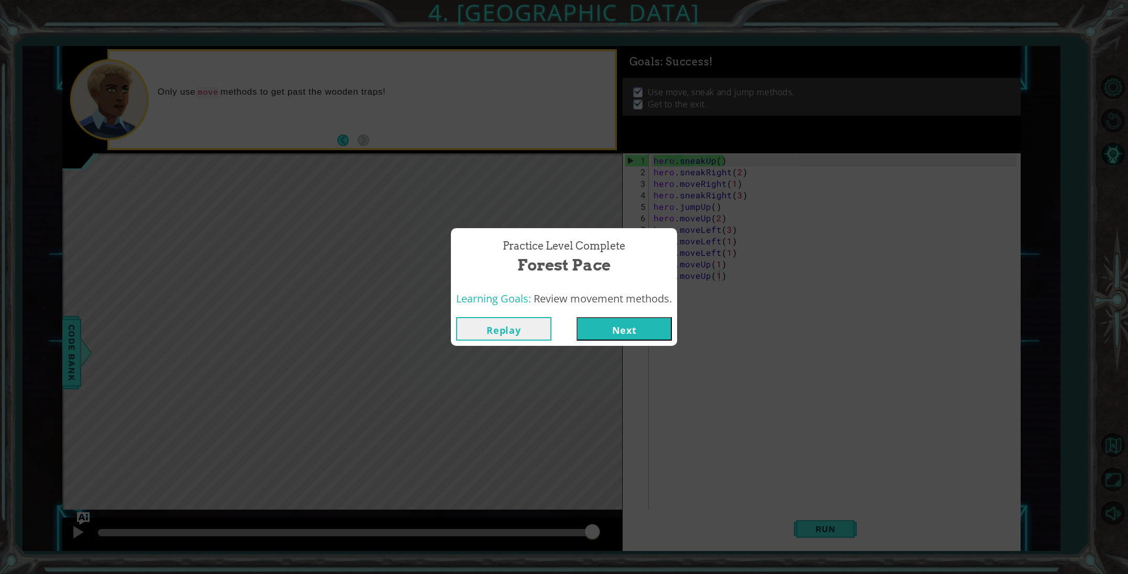
click at [606, 319] on button "Next" at bounding box center [623, 329] width 95 height 24
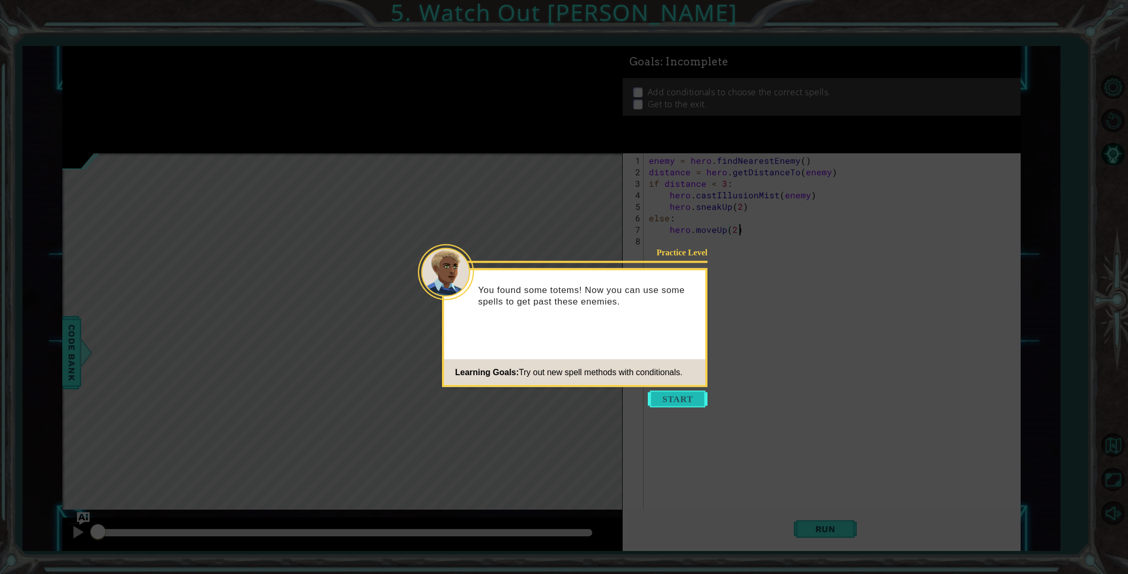
click at [676, 393] on button "Start" at bounding box center [678, 399] width 60 height 17
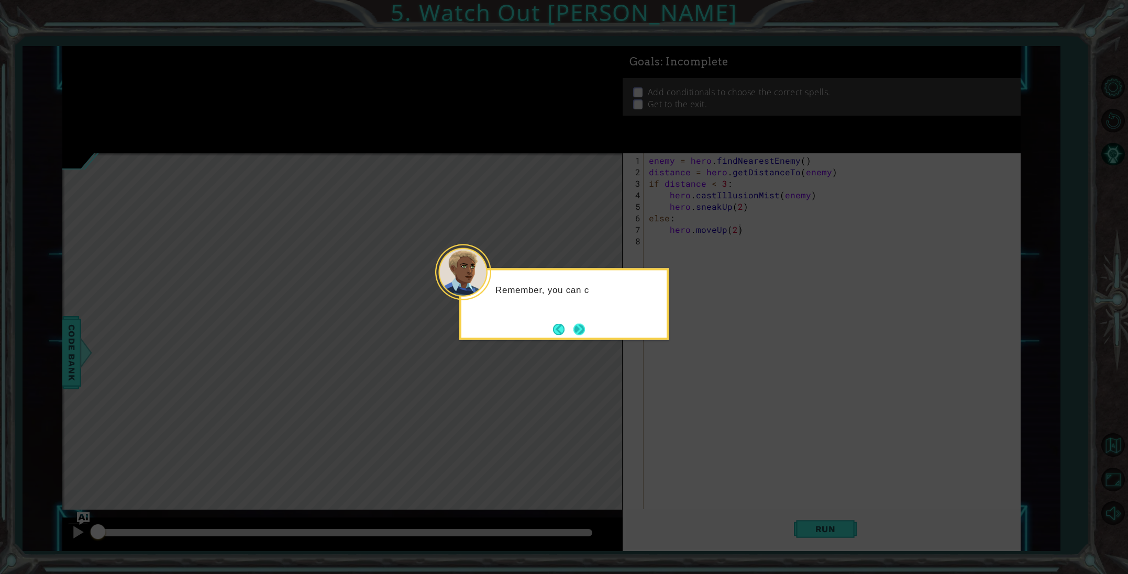
click at [573, 324] on button "Next" at bounding box center [579, 330] width 12 height 12
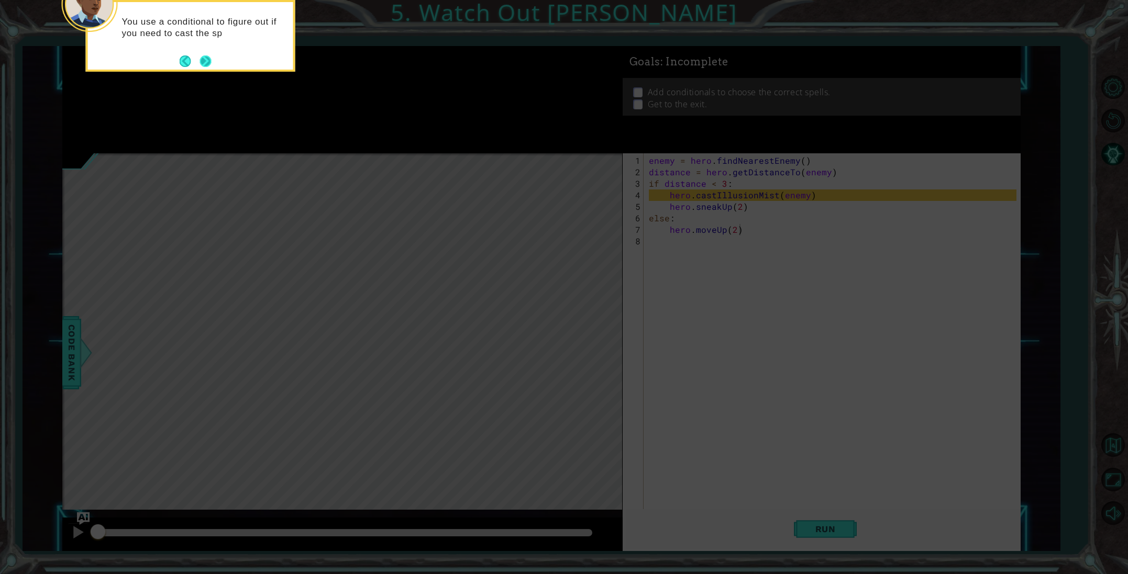
click at [199, 59] on button "Next" at bounding box center [205, 62] width 12 height 12
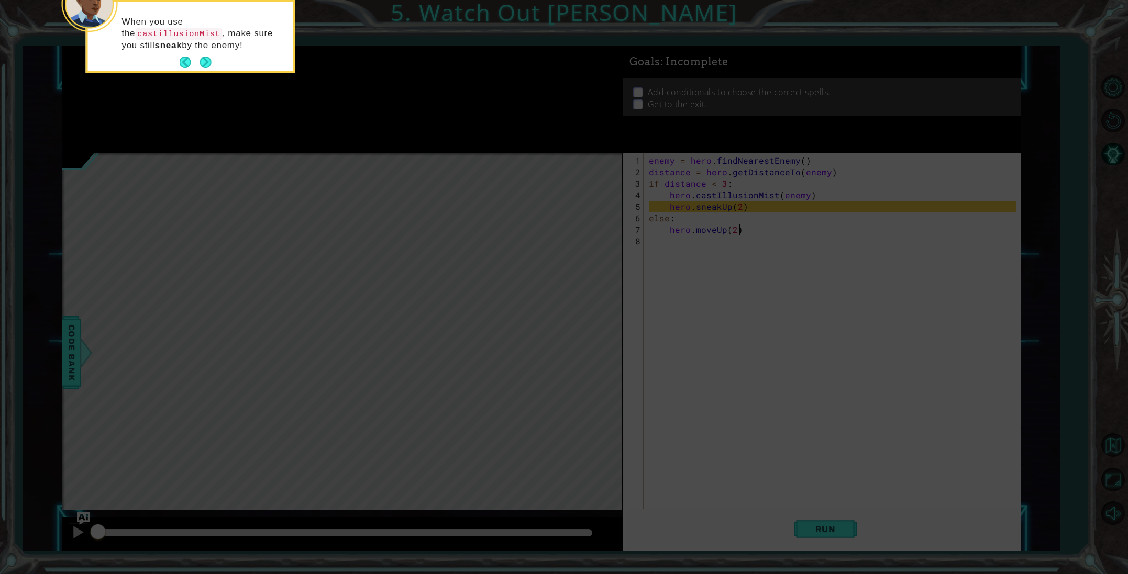
click at [199, 58] on button "Next" at bounding box center [205, 63] width 13 height 13
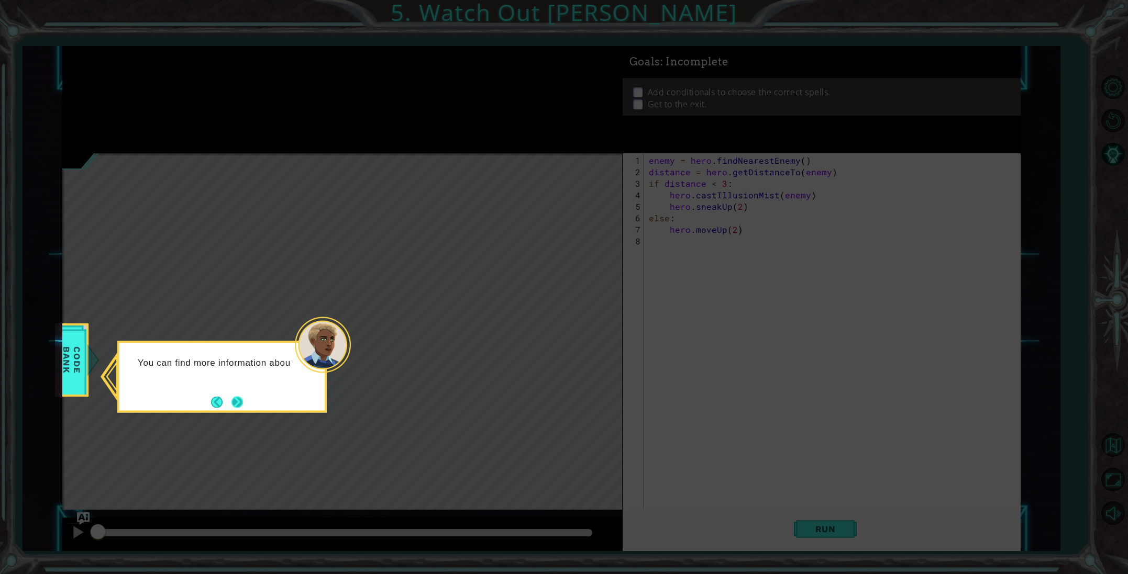
click at [232, 403] on button "Next" at bounding box center [237, 402] width 12 height 12
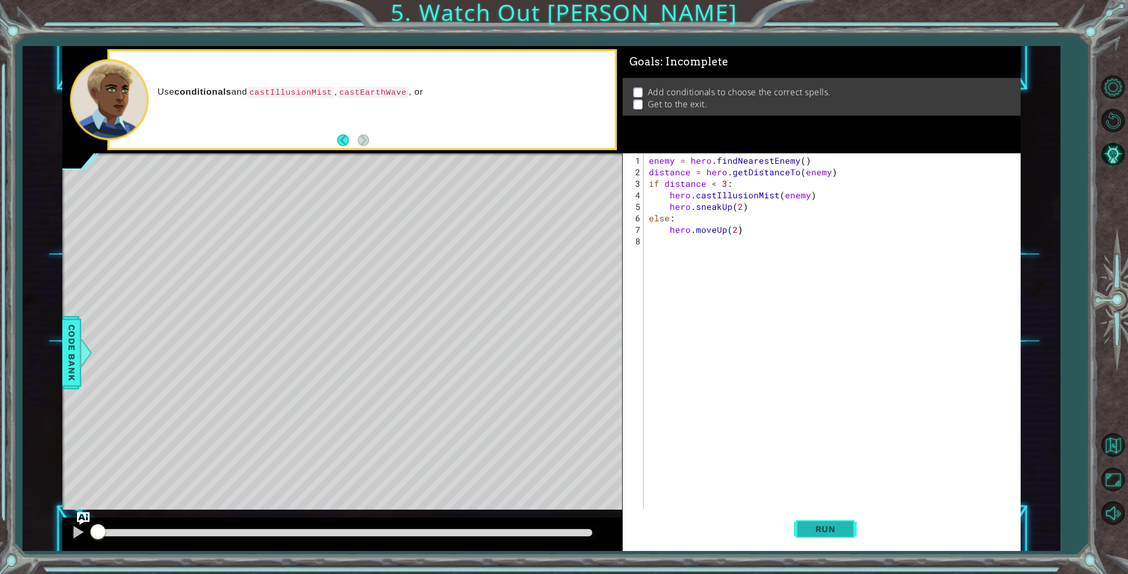
click at [811, 522] on button "Run" at bounding box center [825, 529] width 63 height 40
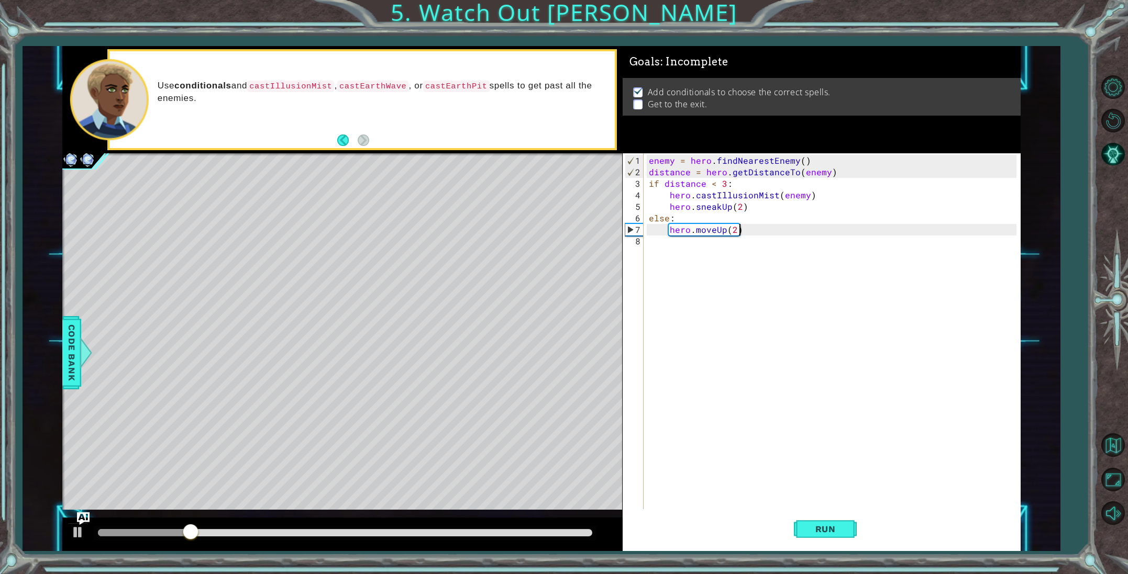
click at [664, 242] on div "enemy = hero . findNearestEnemy ( ) distance = hero . getDistanceTo ( enemy ) i…" at bounding box center [834, 351] width 375 height 392
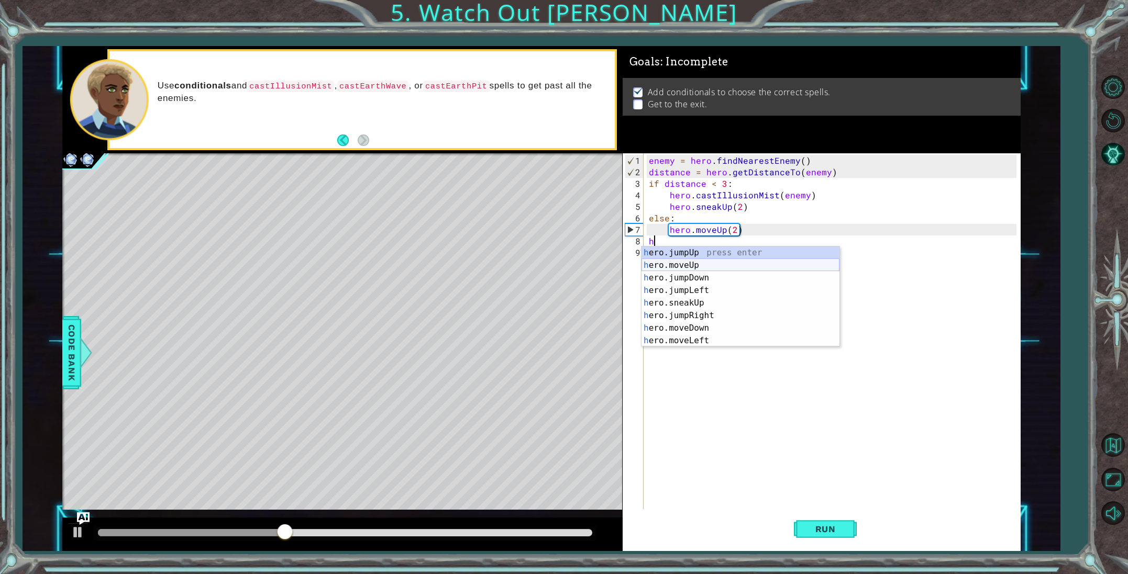
click at [682, 260] on div "h ero.jumpUp press enter h ero.moveUp press enter h ero.jumpDown press enter h …" at bounding box center [740, 310] width 198 height 126
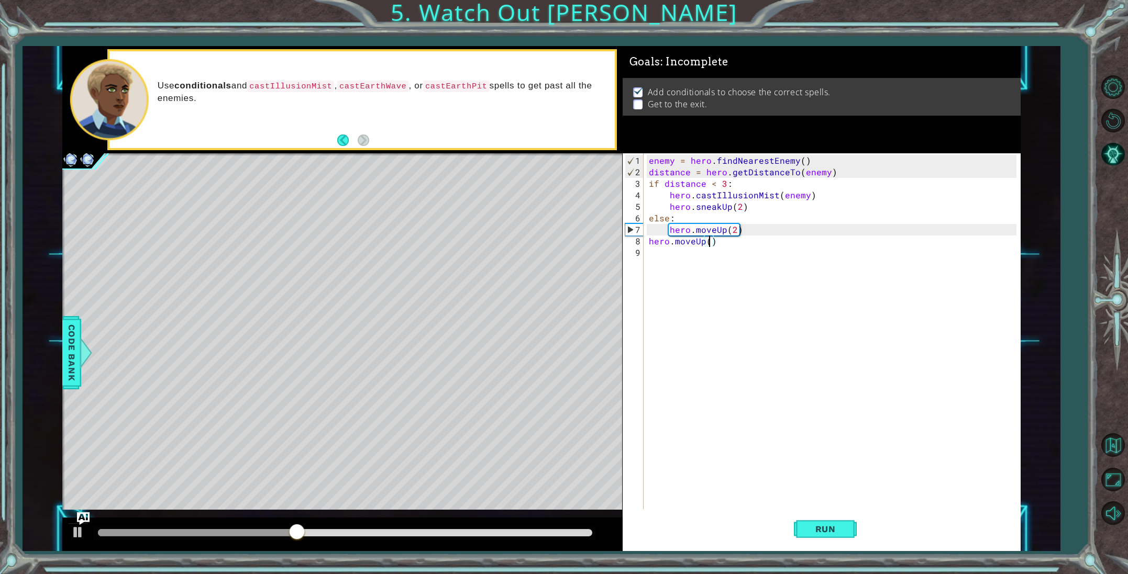
scroll to position [0, 4]
type textarea "hero.moveUp(3)"
click at [810, 528] on span "Run" at bounding box center [825, 529] width 41 height 10
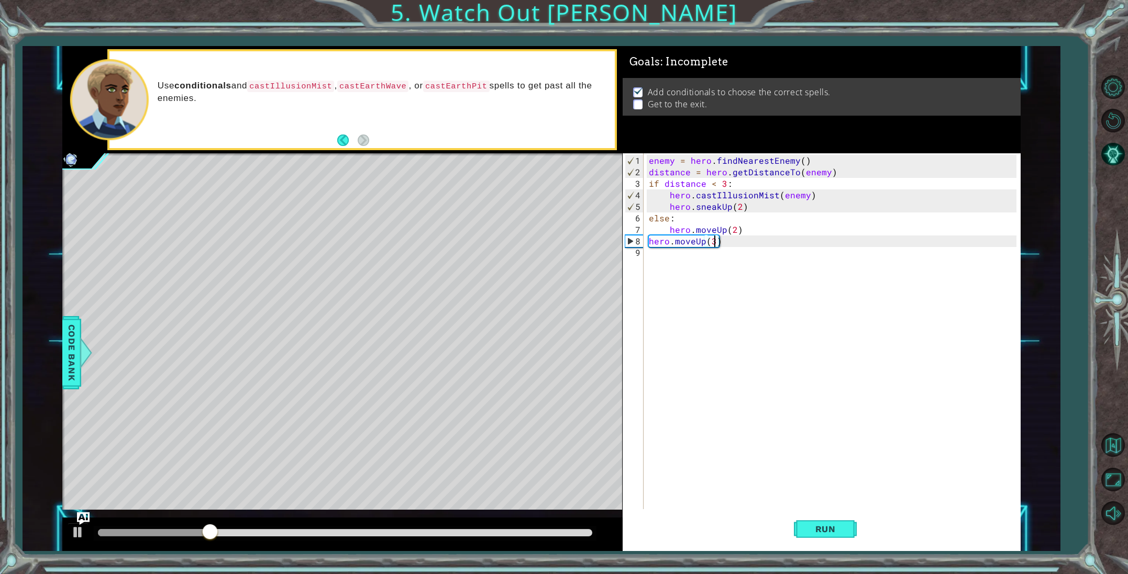
click at [650, 257] on div "enemy = hero . findNearestEnemy ( ) distance = hero . getDistanceTo ( enemy ) i…" at bounding box center [834, 345] width 375 height 380
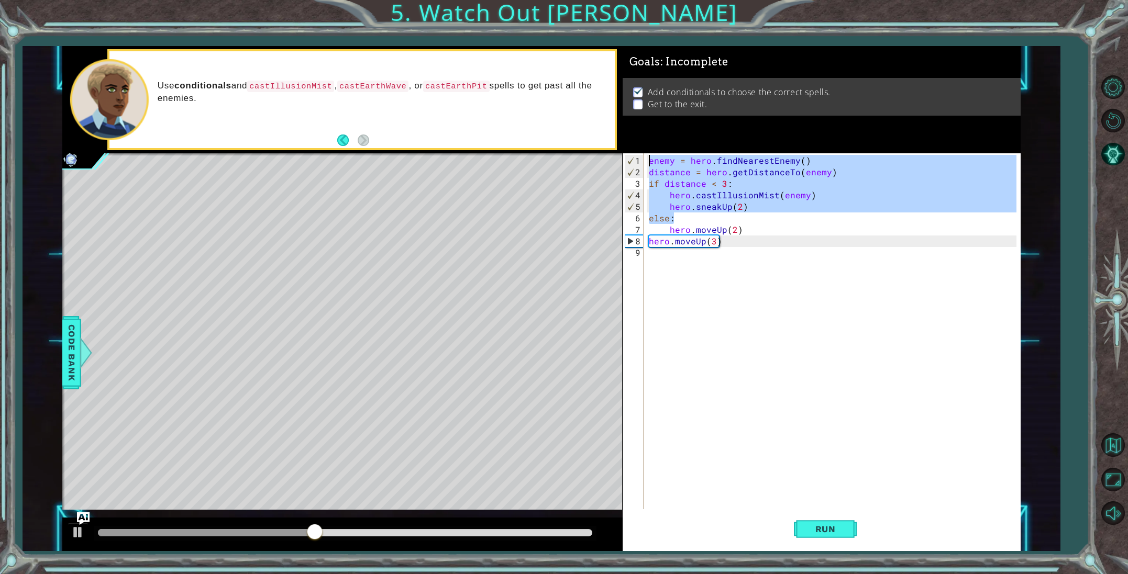
drag, startPoint x: 752, startPoint y: 216, endPoint x: 647, endPoint y: 161, distance: 118.7
click at [647, 161] on div "enemy = hero . findNearestEnemy ( ) distance = hero . getDistanceTo ( enemy ) i…" at bounding box center [834, 345] width 375 height 380
type textarea "enemy = hero.findNearestEnemy() distance = hero.getDistanceTo(enemy)"
click at [657, 263] on div "enemy = hero . findNearestEnemy ( ) distance = hero . getDistanceTo ( enemy ) i…" at bounding box center [834, 345] width 375 height 380
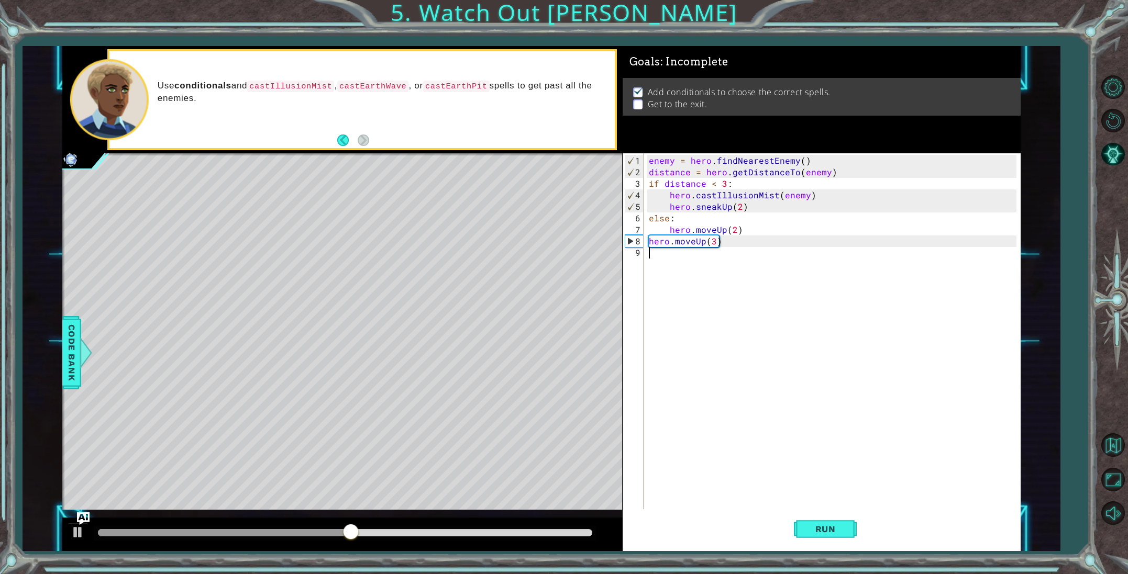
paste textarea "else:"
type textarea "else:"
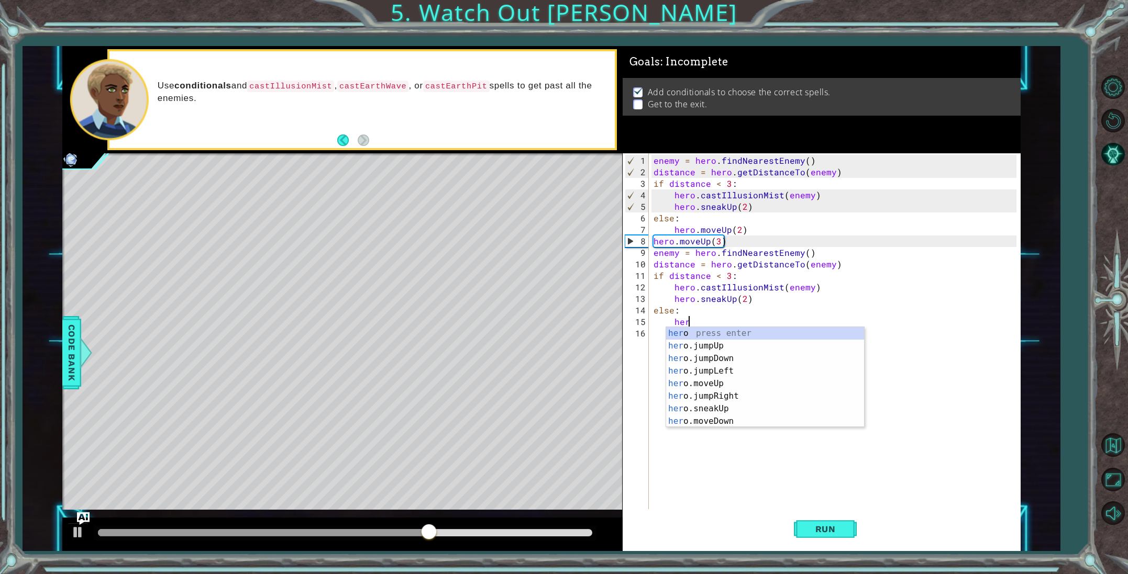
scroll to position [0, 2]
type textarea "h"
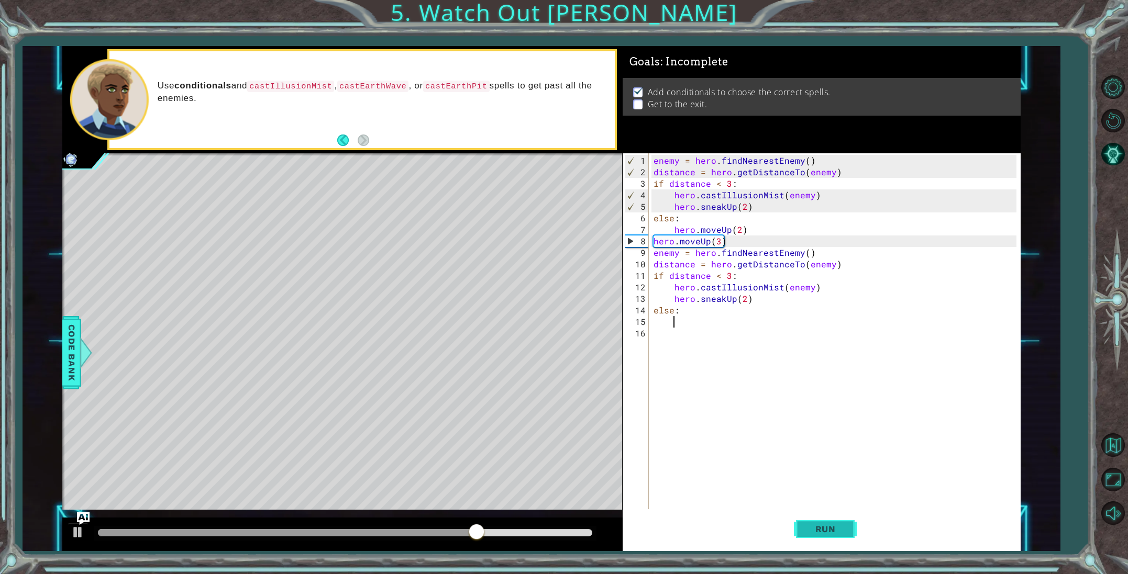
click at [823, 539] on button "Run" at bounding box center [825, 529] width 63 height 40
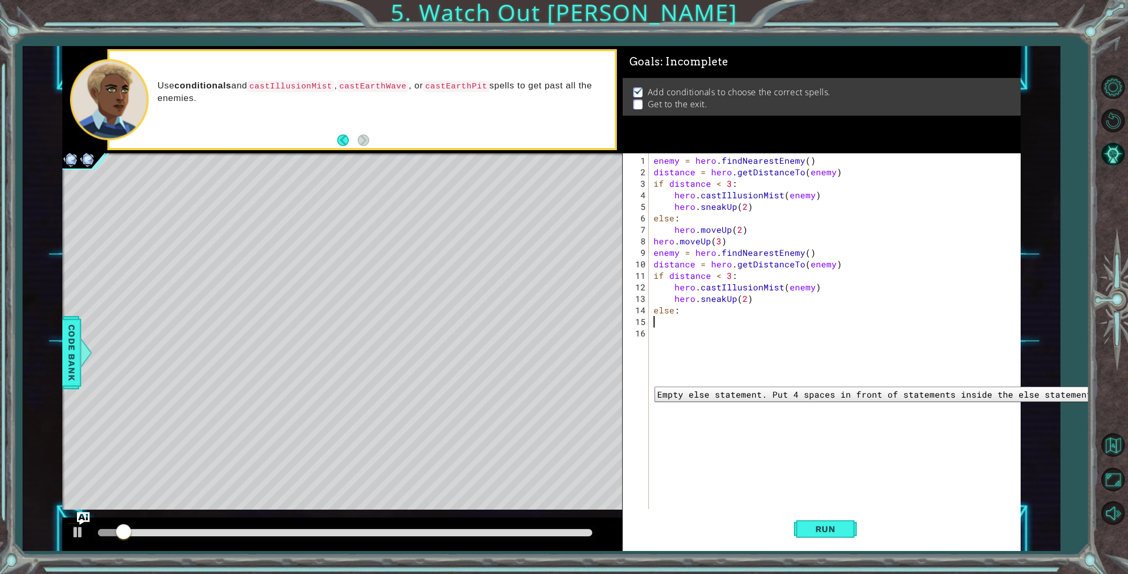
scroll to position [0, 0]
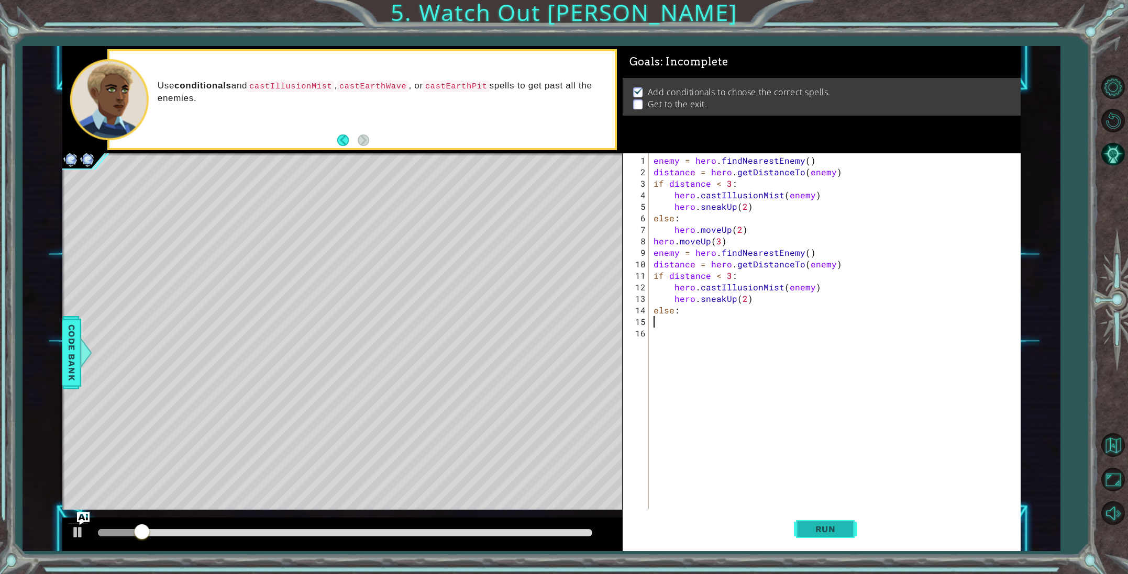
click at [802, 523] on button "Run" at bounding box center [825, 529] width 63 height 40
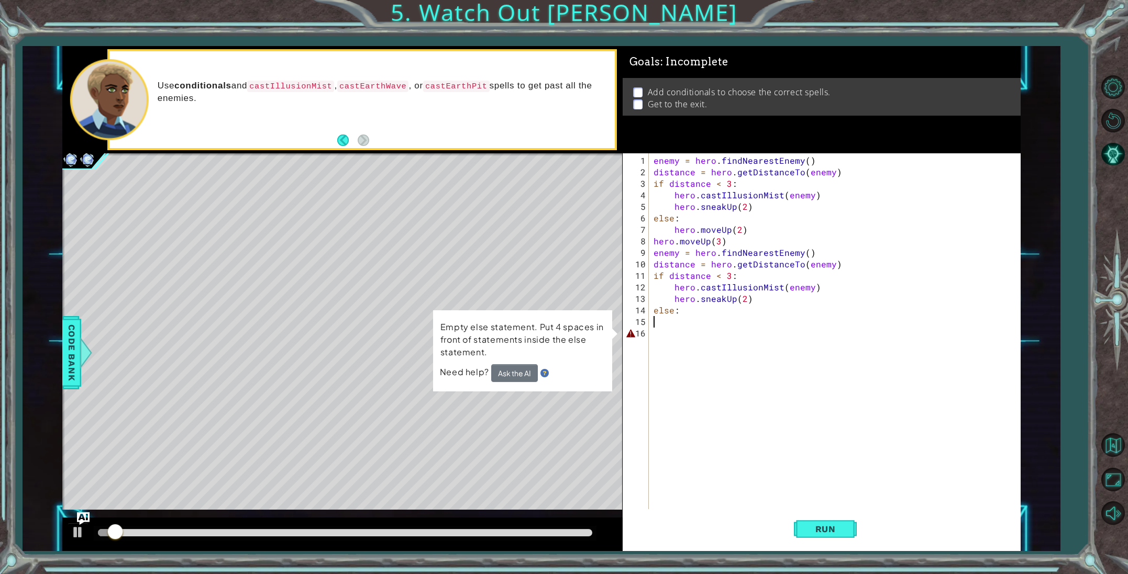
click at [686, 341] on div "enemy = hero . findNearestEnemy ( ) distance = hero . getDistanceTo ( enemy ) i…" at bounding box center [836, 345] width 371 height 380
click at [76, 536] on div at bounding box center [78, 533] width 14 height 14
click at [678, 316] on div "enemy = hero . findNearestEnemy ( ) distance = hero . getDistanceTo ( enemy ) i…" at bounding box center [836, 345] width 371 height 380
click at [660, 333] on div "enemy = hero . findNearestEnemy ( ) distance = hero . getDistanceTo ( enemy ) i…" at bounding box center [836, 345] width 371 height 380
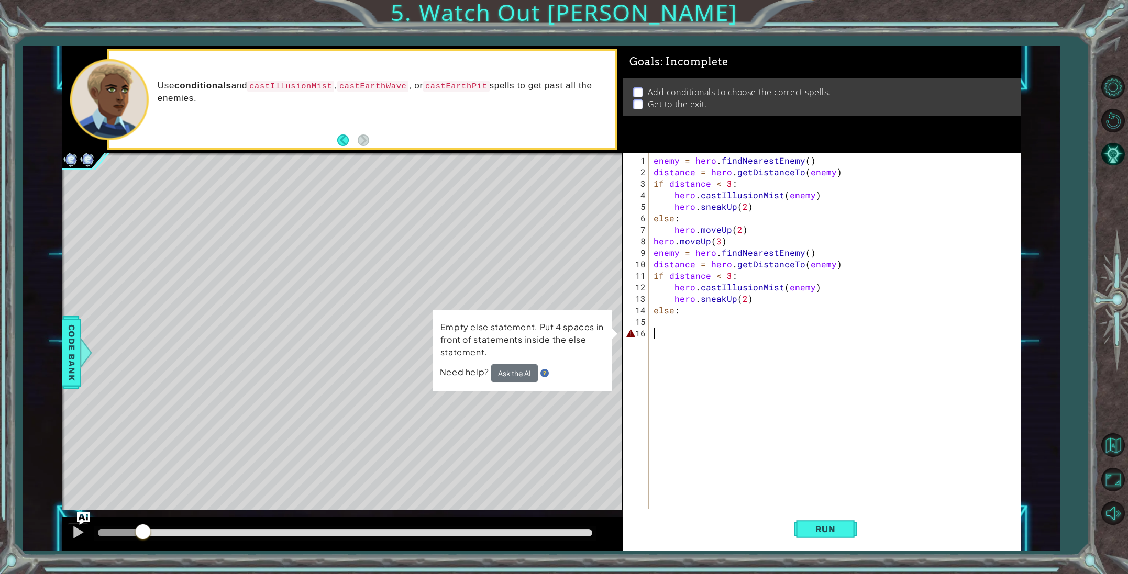
click at [660, 327] on div "enemy = hero . findNearestEnemy ( ) distance = hero . getDistanceTo ( enemy ) i…" at bounding box center [836, 345] width 371 height 380
click at [695, 327] on div "enemy = hero . findNearestEnemy ( ) distance = hero . getDistanceTo ( enemy ) i…" at bounding box center [836, 345] width 371 height 380
click at [688, 323] on div "enemy = hero . findNearestEnemy ( ) distance = hero . getDistanceTo ( enemy ) i…" at bounding box center [836, 345] width 371 height 380
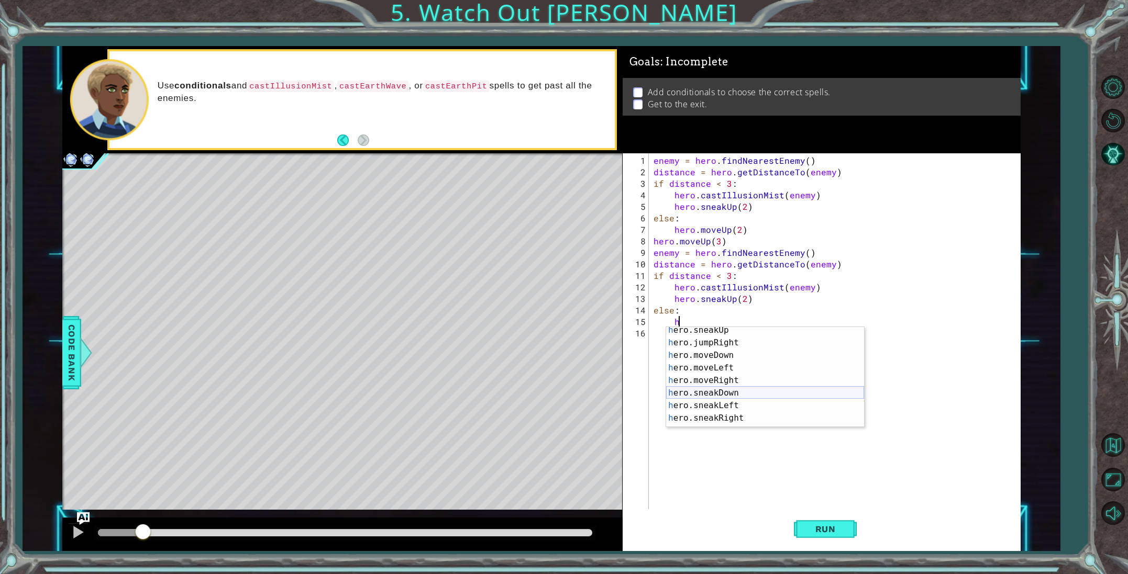
scroll to position [66, 0]
click at [723, 385] on div "h ero.sneakUp press enter h ero.jumpRight press enter h ero.moveDown press ente…" at bounding box center [765, 387] width 198 height 126
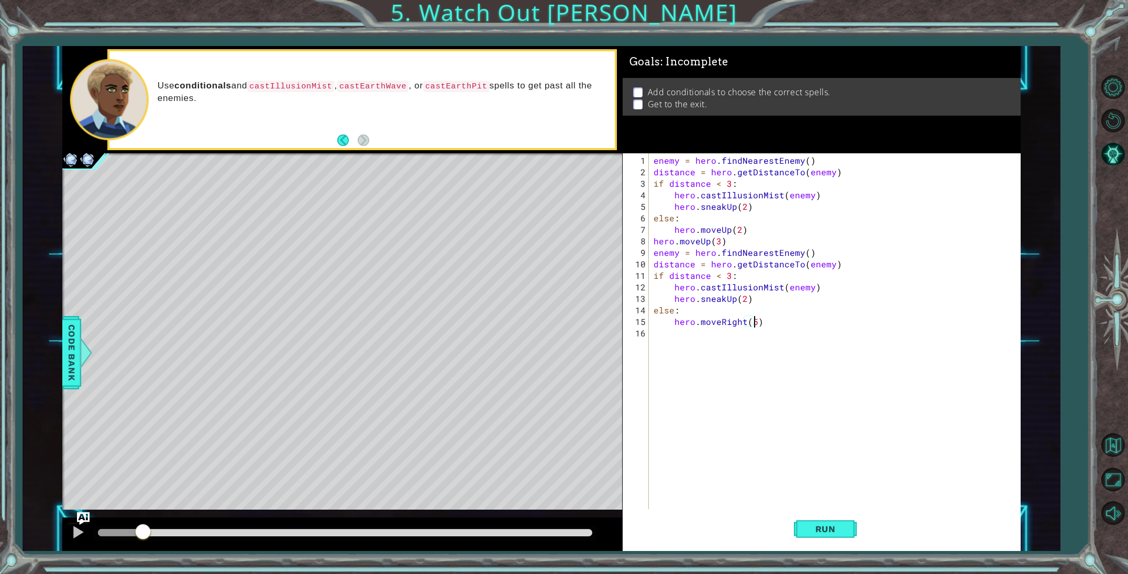
scroll to position [0, 6]
click at [819, 525] on span "Run" at bounding box center [825, 529] width 41 height 10
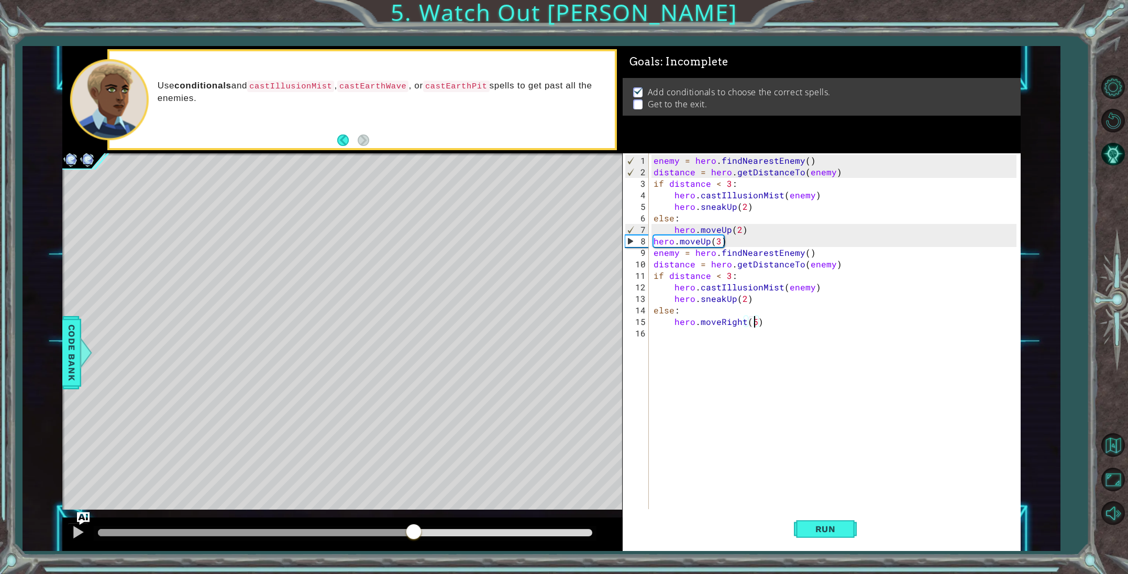
drag, startPoint x: 158, startPoint y: 527, endPoint x: 441, endPoint y: 545, distance: 283.3
click at [416, 546] on div at bounding box center [342, 535] width 560 height 34
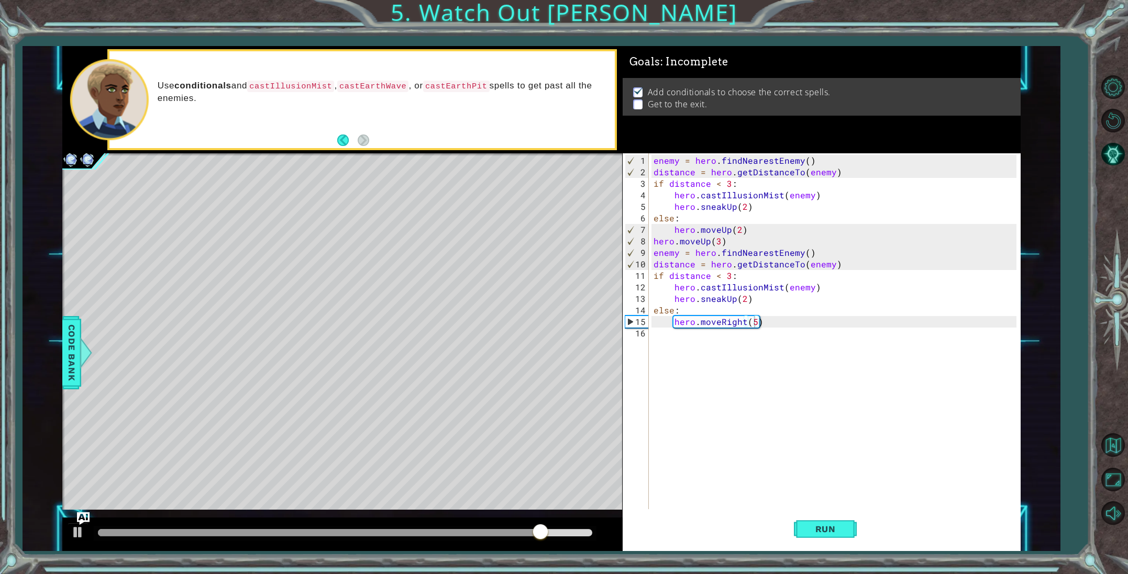
click at [335, 448] on div "Level Map" at bounding box center [304, 307] width 484 height 308
click at [76, 531] on div at bounding box center [78, 533] width 14 height 14
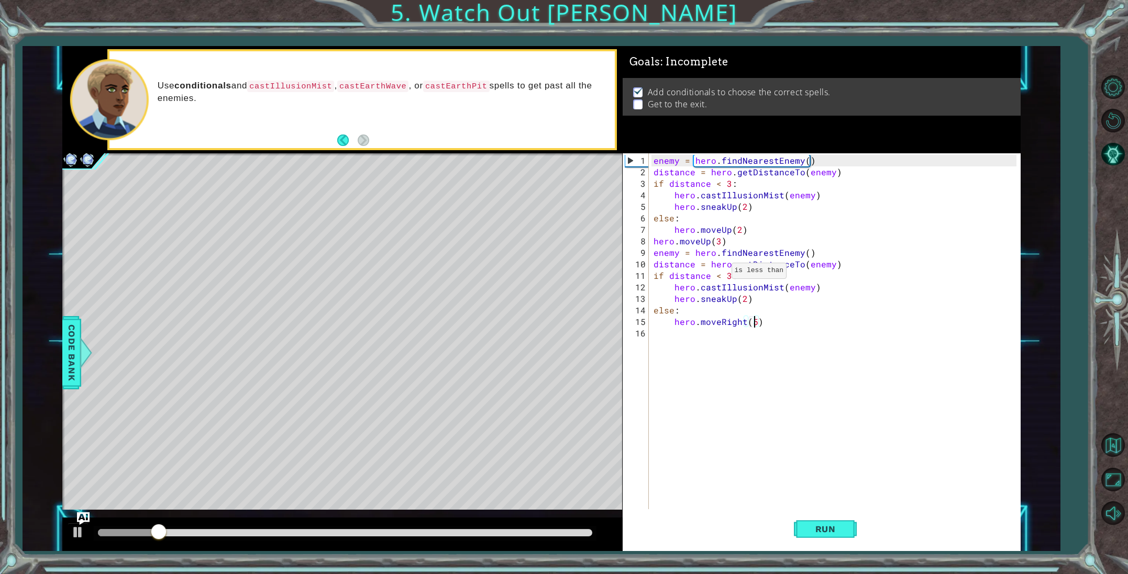
click at [718, 275] on div "enemy = hero . findNearestEnemy ( ) distance = hero . getDistanceTo ( enemy ) i…" at bounding box center [836, 345] width 371 height 380
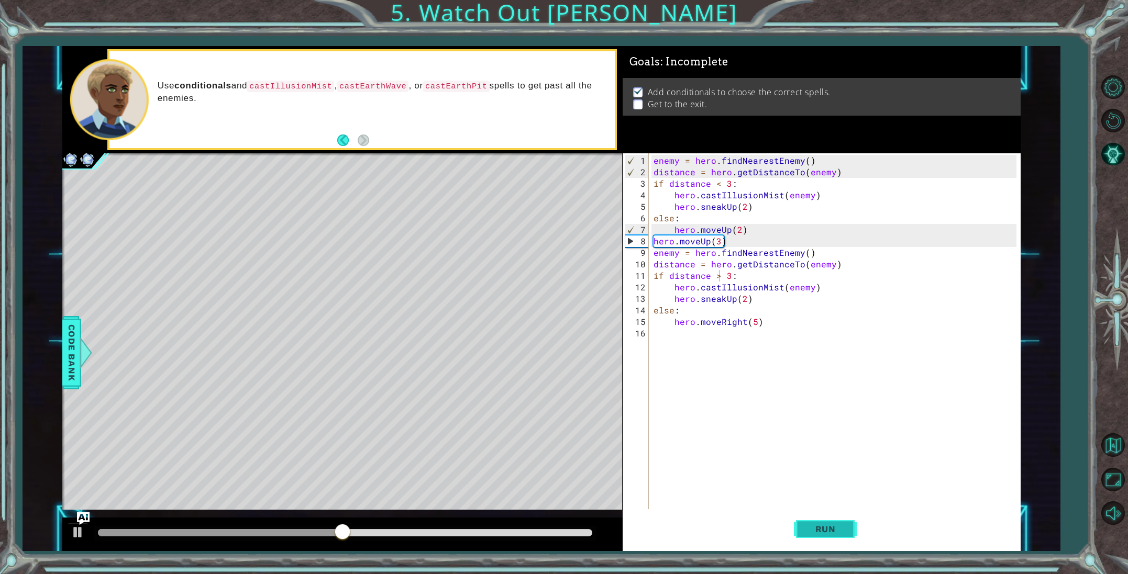
click at [825, 527] on span "Run" at bounding box center [825, 529] width 41 height 10
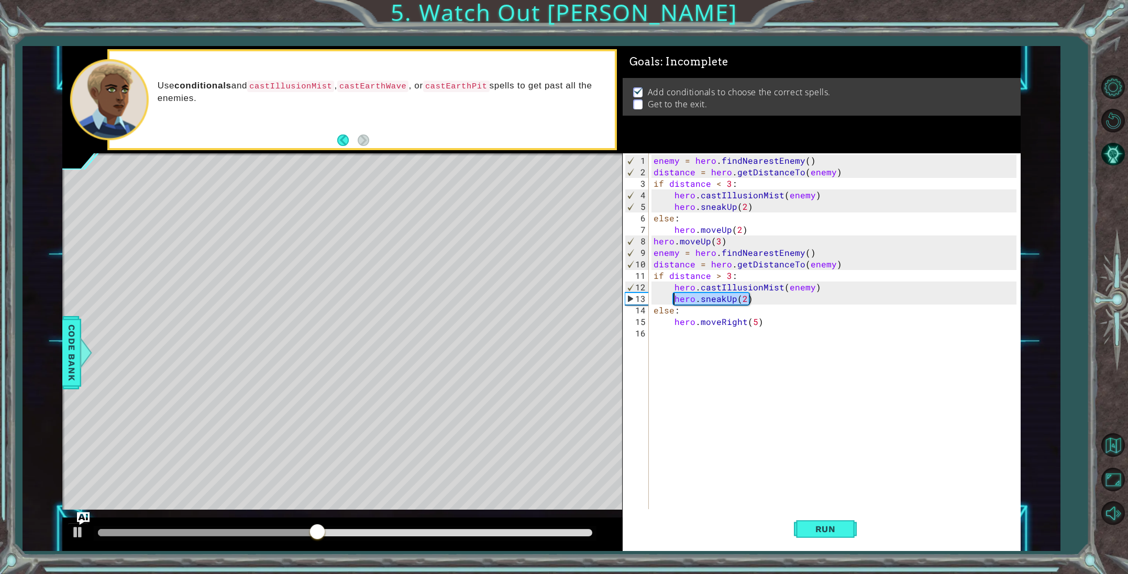
drag, startPoint x: 753, startPoint y: 299, endPoint x: 674, endPoint y: 299, distance: 79.6
click at [674, 299] on div "enemy = hero . findNearestEnemy ( ) distance = hero . getDistanceTo ( enemy ) i…" at bounding box center [836, 345] width 371 height 380
type textarea "hero.sneakUp(2)"
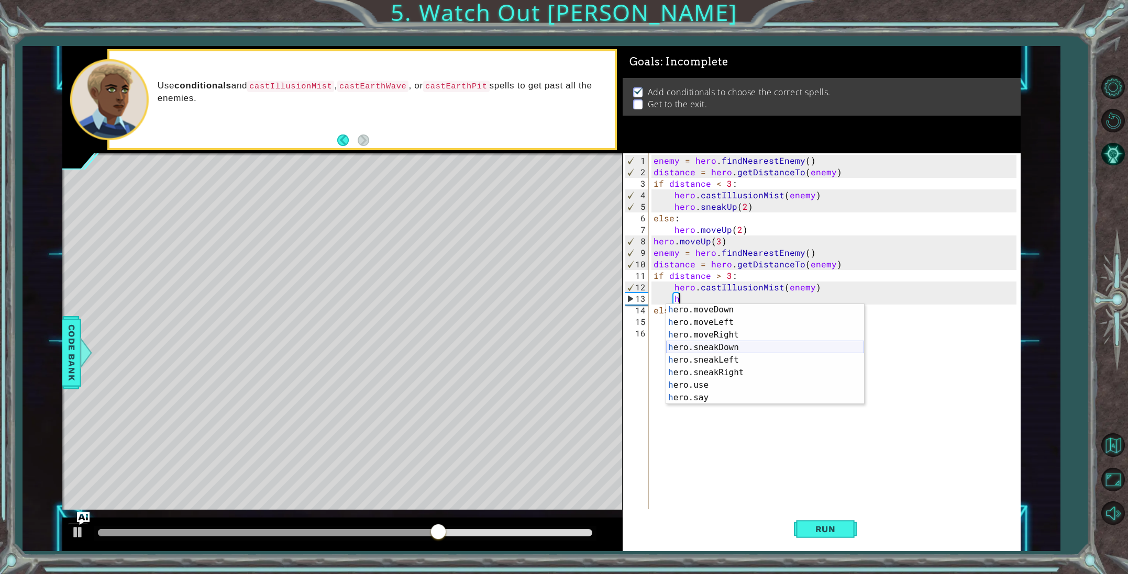
scroll to position [90, 0]
click at [715, 369] on div "h ero.moveDown press enter h ero.moveLeft press enter h ero.moveRight press ent…" at bounding box center [765, 365] width 198 height 126
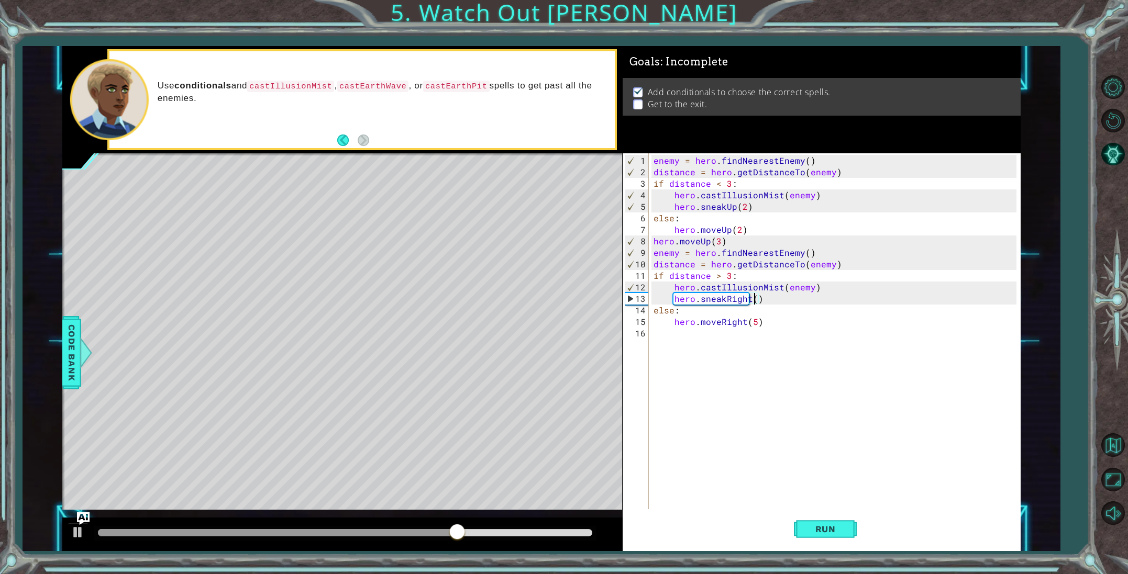
type textarea "hero.sneakRight(5)"
click at [749, 403] on div "enemy = hero . findNearestEnemy ( ) distance = hero . getDistanceTo ( enemy ) i…" at bounding box center [836, 345] width 371 height 380
click at [813, 529] on span "Run" at bounding box center [825, 529] width 41 height 10
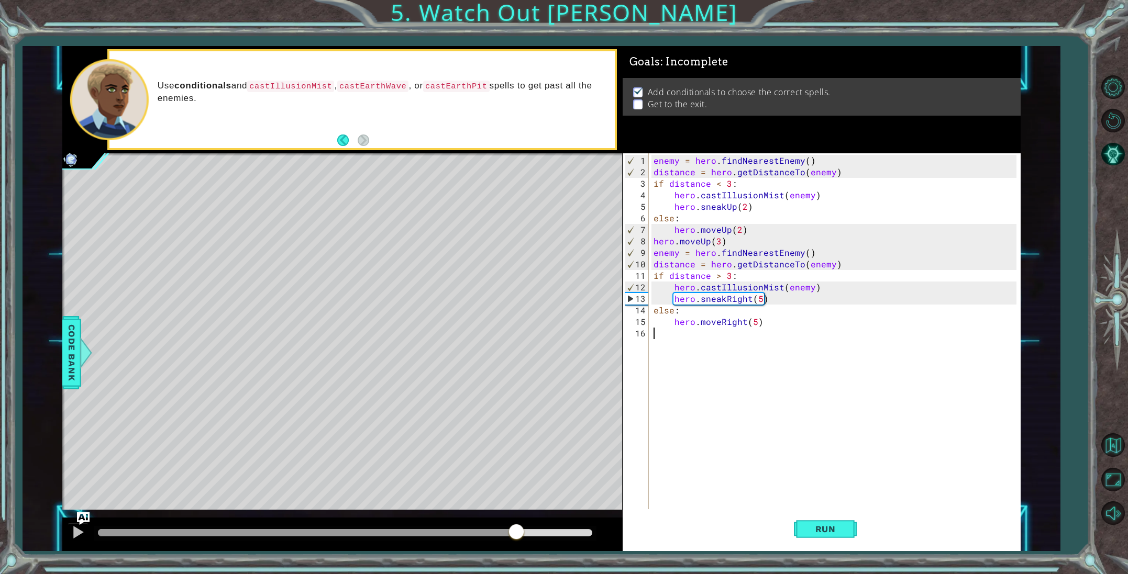
drag, startPoint x: 119, startPoint y: 528, endPoint x: 515, endPoint y: 574, distance: 398.5
click at [515, 574] on div "1 ההההההההההההההההההההההההההההההההההההההההההההההההההההההההההההההההההההההההההההה…" at bounding box center [564, 287] width 1128 height 574
click at [411, 408] on div "Level Map" at bounding box center [304, 307] width 484 height 308
click at [84, 535] on div at bounding box center [78, 533] width 14 height 14
click at [684, 333] on div "enemy = hero . findNearestEnemy ( ) distance = hero . getDistanceTo ( enemy ) i…" at bounding box center [836, 345] width 371 height 380
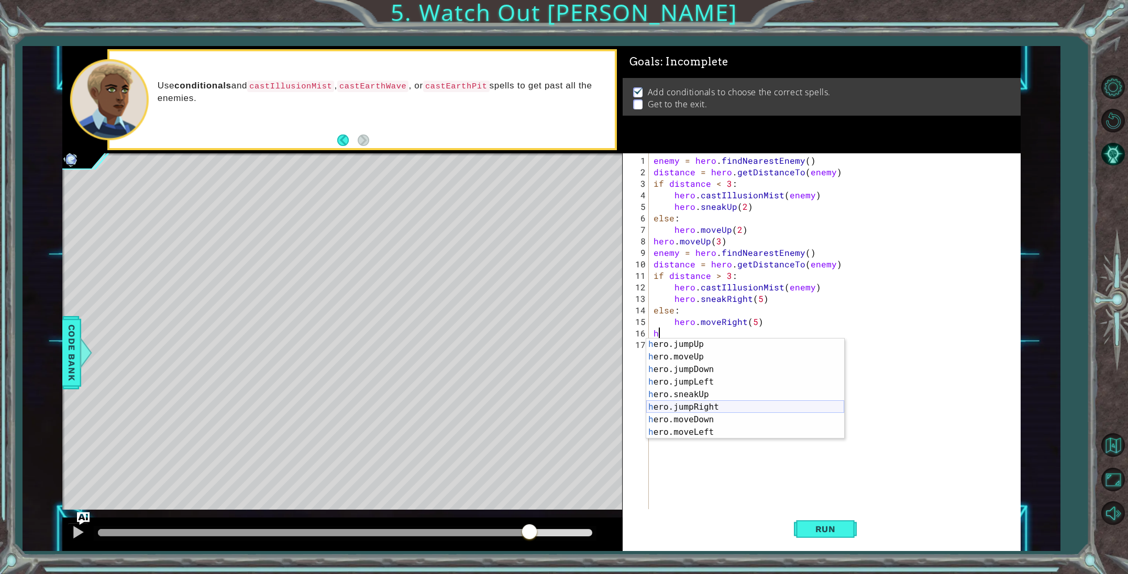
scroll to position [23, 0]
click at [708, 405] on div "h ero.jumpUp press enter h ero.moveUp press enter h ero.jumpDown press enter h …" at bounding box center [745, 392] width 198 height 126
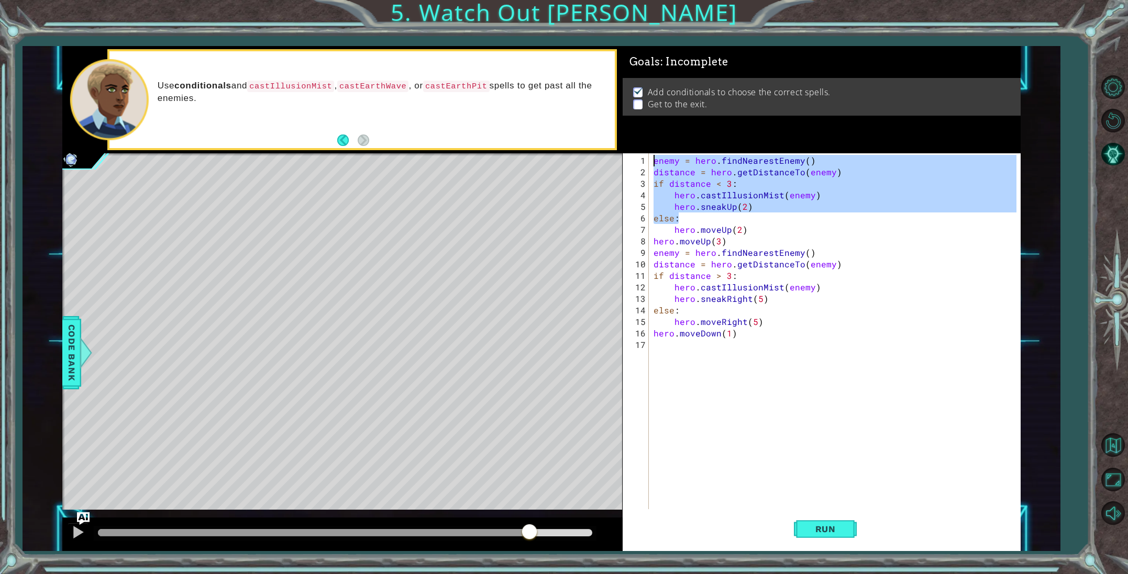
drag, startPoint x: 697, startPoint y: 220, endPoint x: 655, endPoint y: 151, distance: 80.4
click at [655, 151] on div "Goals : Incomplete Add conditionals to choose the correct spells. Get to the ex…" at bounding box center [822, 298] width 398 height 505
type textarea "enemy = hero.findNearestEnemy() distance = hero.getDistanceTo(enemy)"
click at [654, 345] on div "enemy = hero . findNearestEnemy ( ) distance = hero . getDistanceTo ( enemy ) i…" at bounding box center [836, 345] width 371 height 380
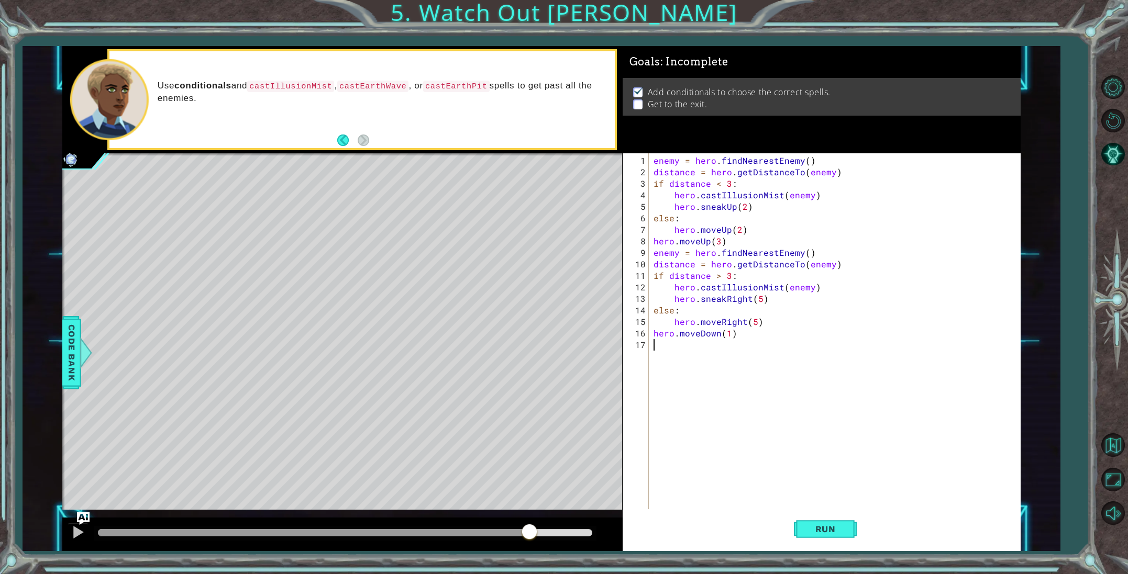
paste textarea "else:"
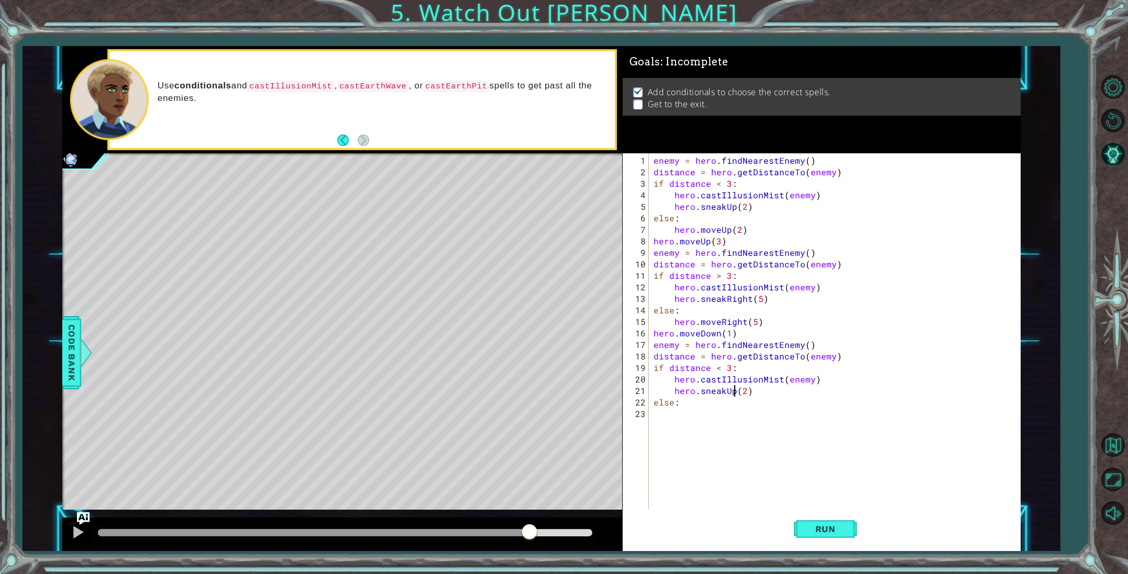
click at [733, 393] on div "enemy = hero . findNearestEnemy ( ) distance = hero . getDistanceTo ( enemy ) i…" at bounding box center [836, 345] width 371 height 380
click at [754, 391] on div "enemy = hero . findNearestEnemy ( ) distance = hero . getDistanceTo ( enemy ) i…" at bounding box center [836, 345] width 371 height 380
type textarea "hero.sneakDown(5)"
click at [675, 417] on div "enemy = hero . findNearestEnemy ( ) distance = hero . getDistanceTo ( enemy ) i…" at bounding box center [836, 345] width 371 height 380
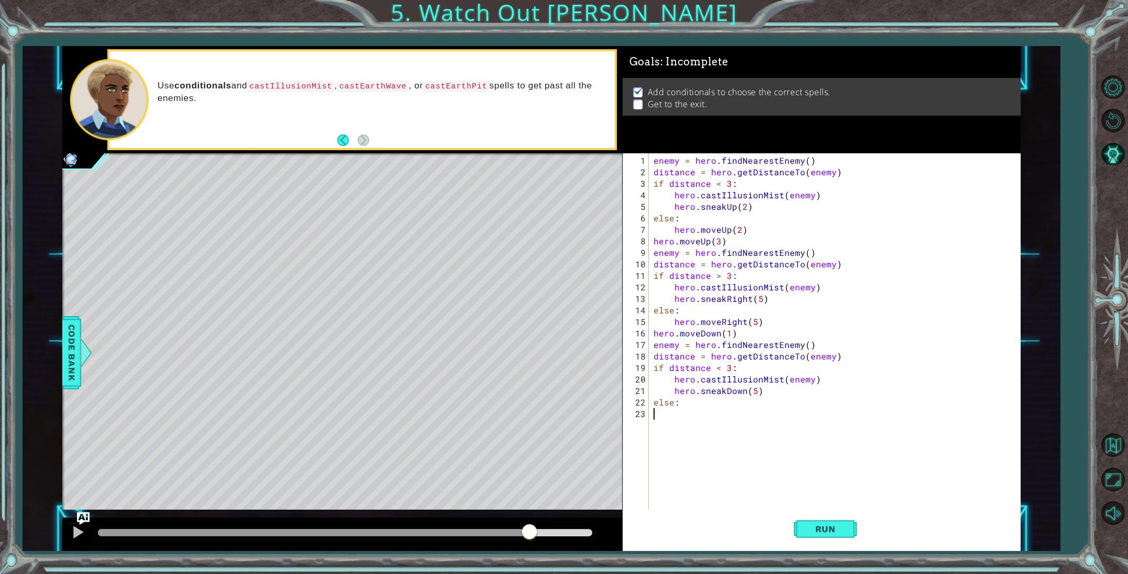
scroll to position [0, 0]
type textarea "h"
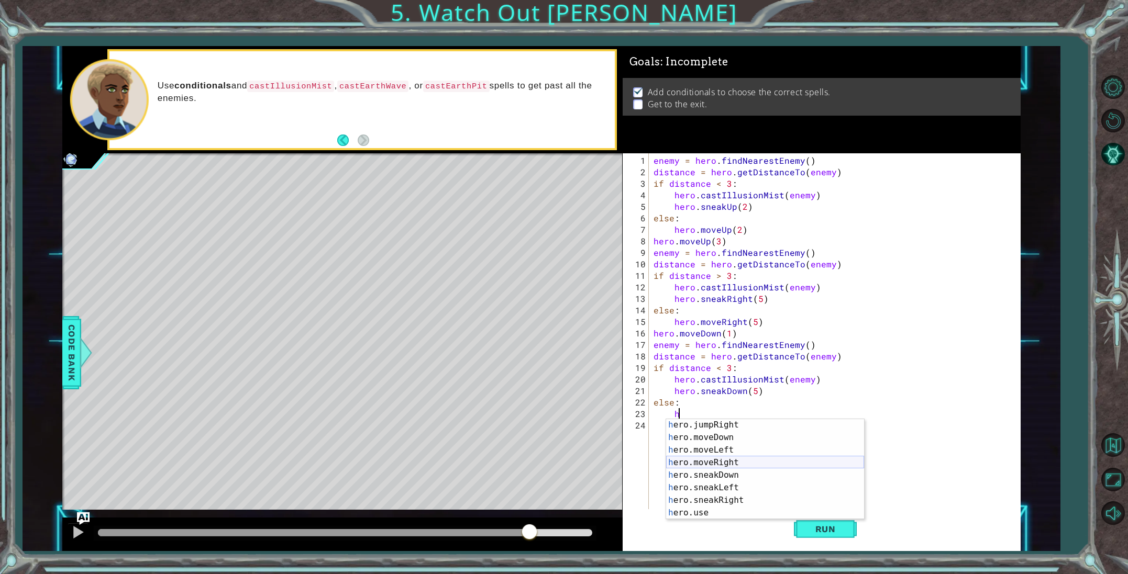
scroll to position [76, 0]
click at [714, 440] on div "h ero.jumpRight press enter h ero.moveDown press enter h ero.moveLeft press ent…" at bounding box center [765, 482] width 198 height 126
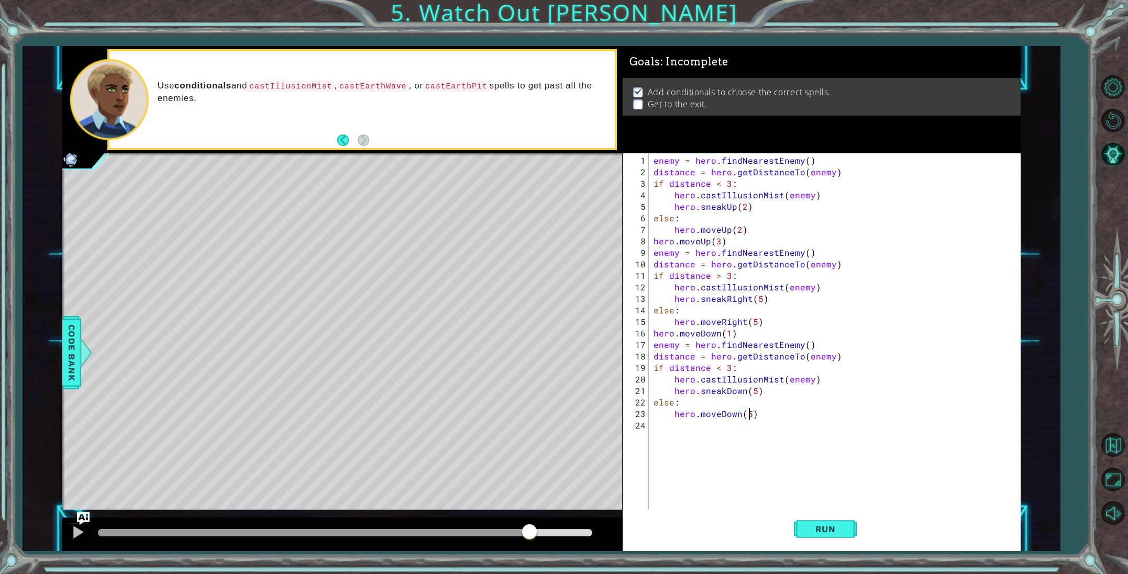
scroll to position [0, 6]
type textarea "hero.moveDown(5)"
click at [829, 535] on button "Run" at bounding box center [825, 529] width 63 height 40
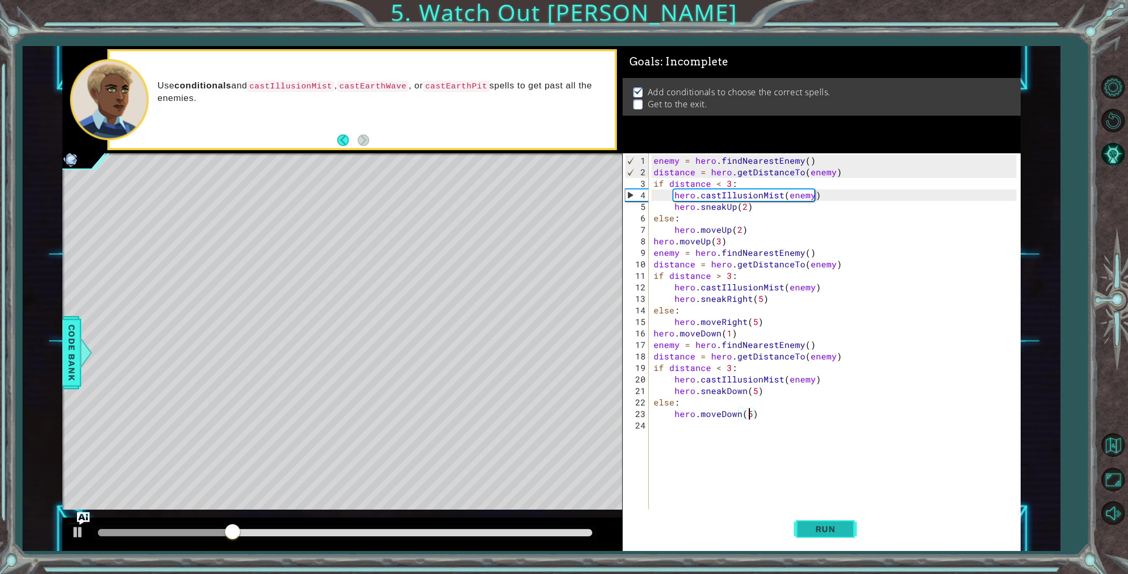
click at [844, 526] on span "Run" at bounding box center [825, 529] width 41 height 10
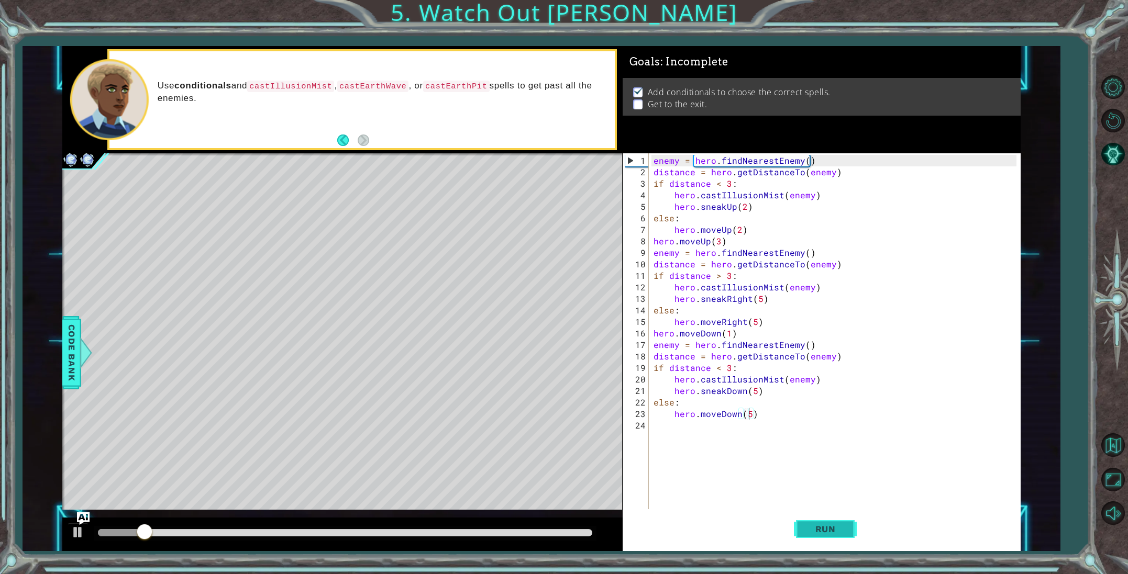
click at [844, 526] on span "Run" at bounding box center [825, 529] width 41 height 10
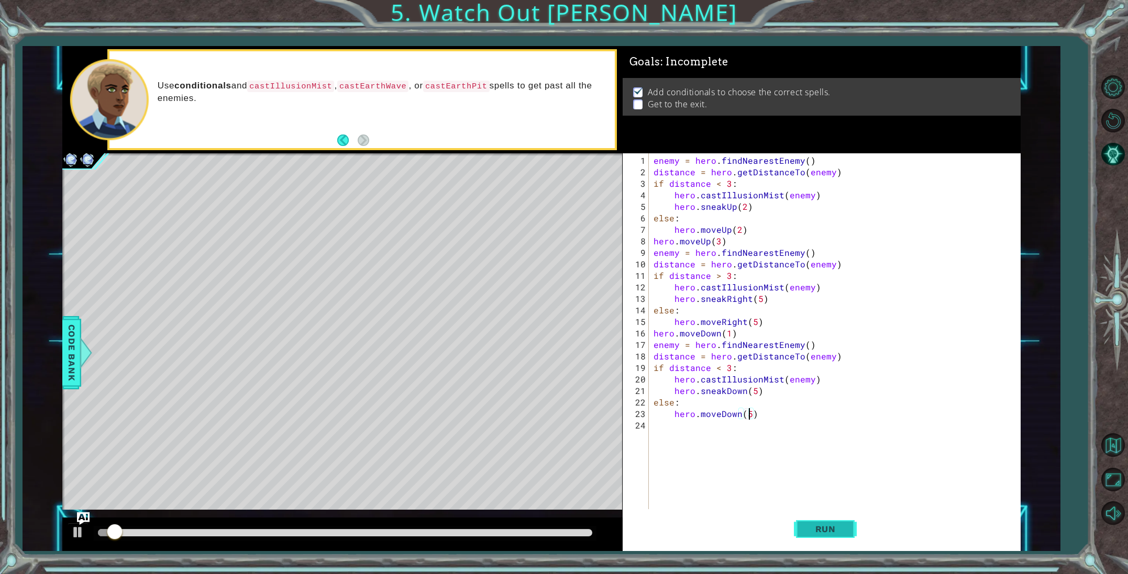
click at [844, 526] on span "Run" at bounding box center [825, 529] width 41 height 10
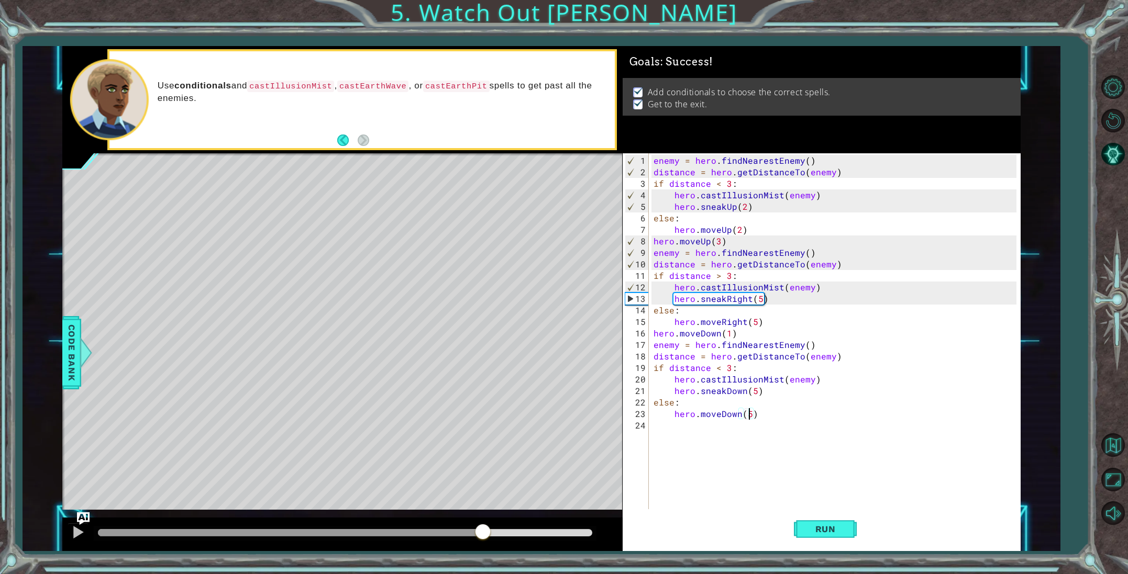
drag, startPoint x: 132, startPoint y: 527, endPoint x: 483, endPoint y: 574, distance: 353.4
click at [482, 574] on div "1 ההההההההההההההההההההההההההההההההההההההההההההההההההההההההההההההההההההההההההההה…" at bounding box center [564, 287] width 1128 height 574
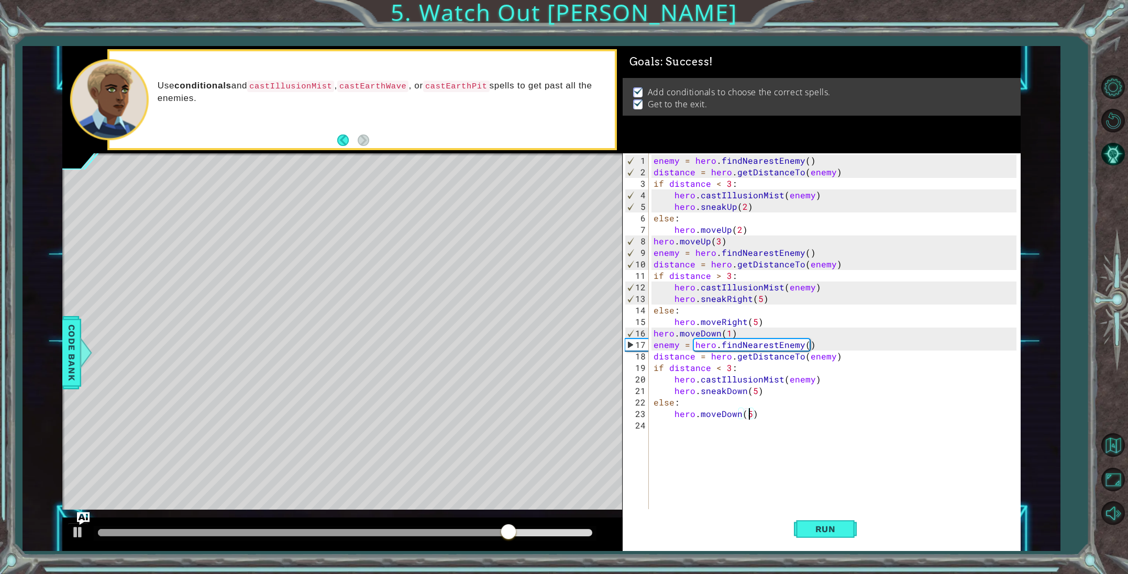
click at [526, 531] on div at bounding box center [345, 532] width 494 height 7
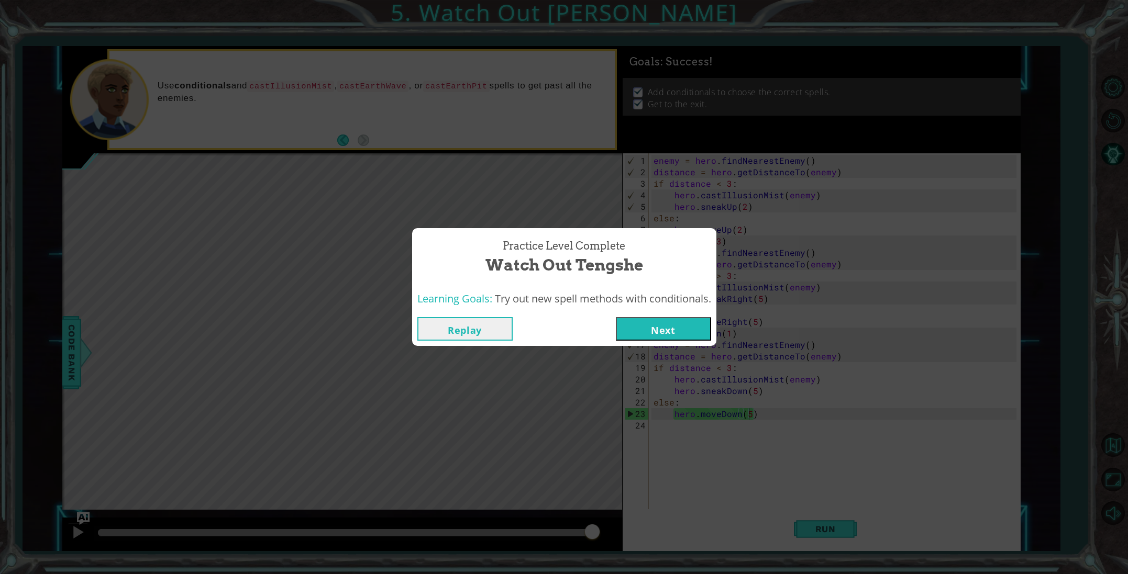
click at [645, 331] on button "Next" at bounding box center [663, 329] width 95 height 24
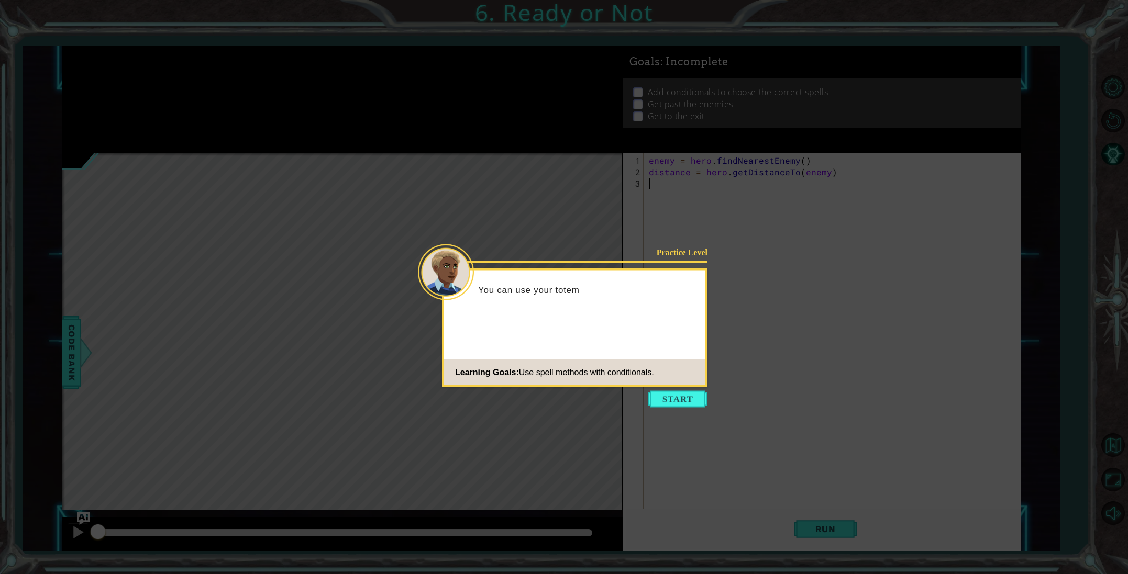
click at [675, 398] on button "Start" at bounding box center [678, 399] width 60 height 17
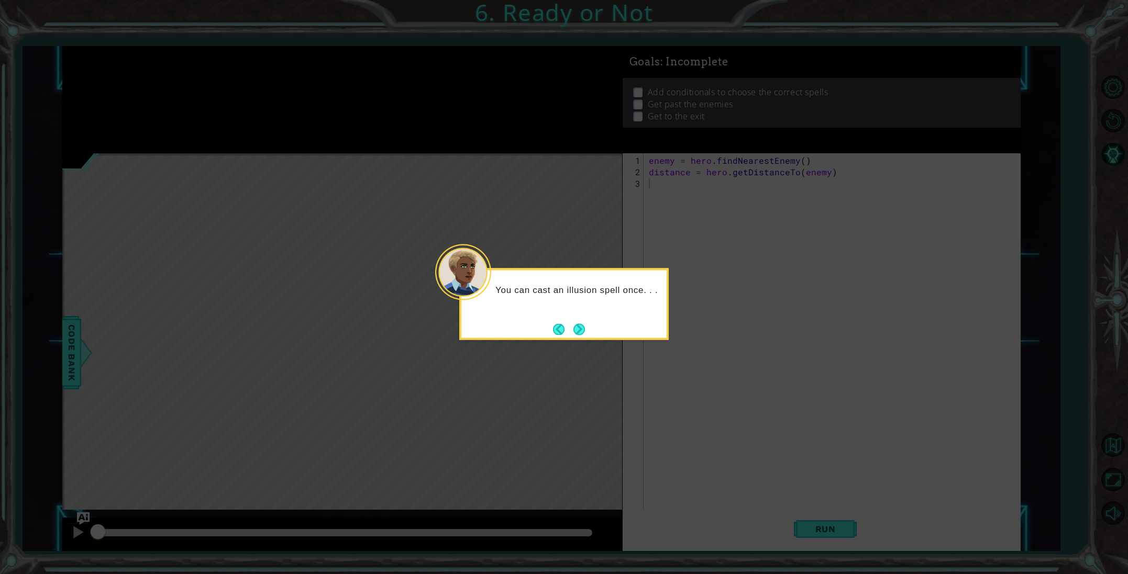
click at [575, 324] on button "Next" at bounding box center [579, 330] width 12 height 12
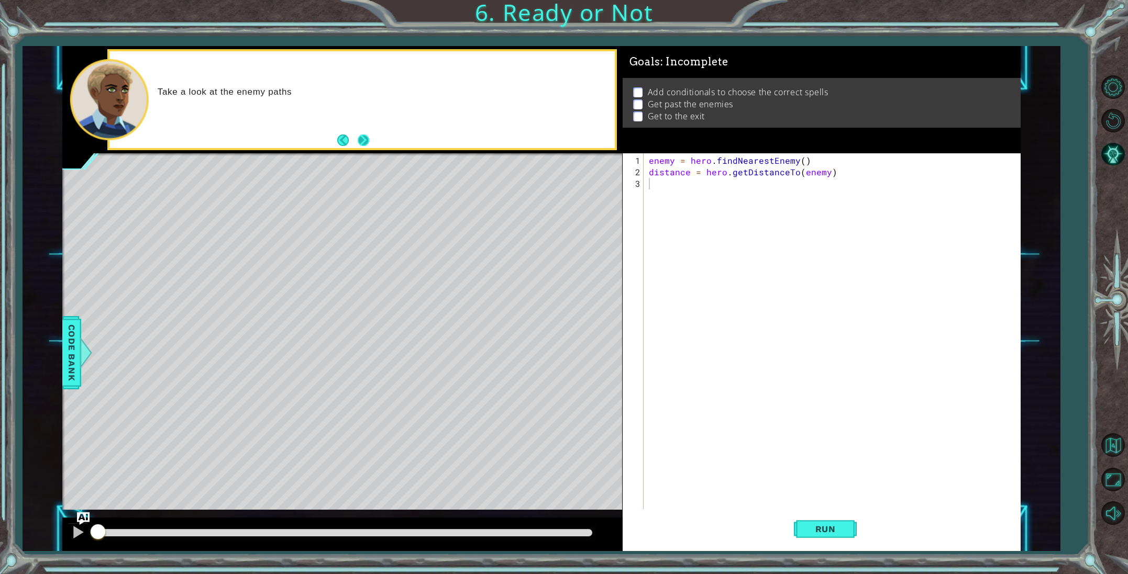
click at [371, 130] on div "Take a look at the enemy paths" at bounding box center [361, 99] width 505 height 97
click at [369, 135] on button "Next" at bounding box center [364, 141] width 12 height 12
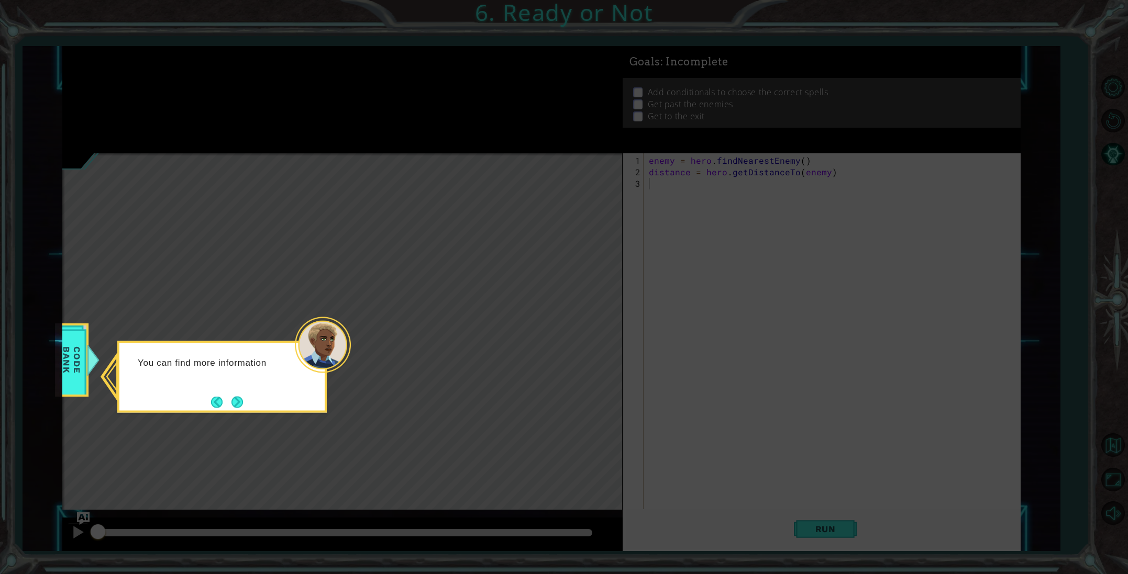
click at [240, 397] on button "Next" at bounding box center [237, 402] width 13 height 13
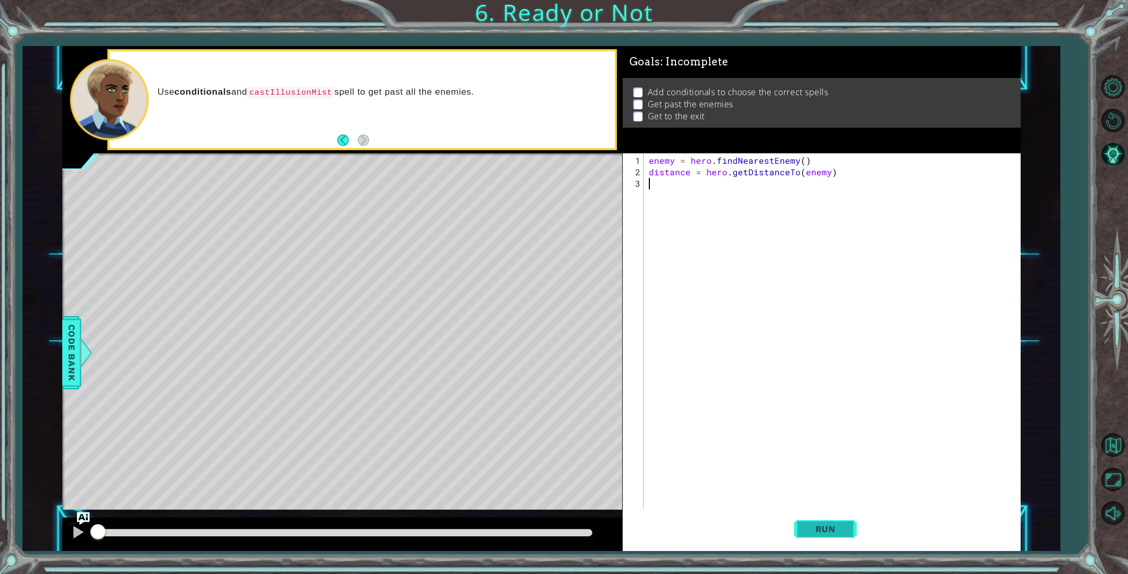
click at [816, 525] on span "Run" at bounding box center [825, 529] width 41 height 10
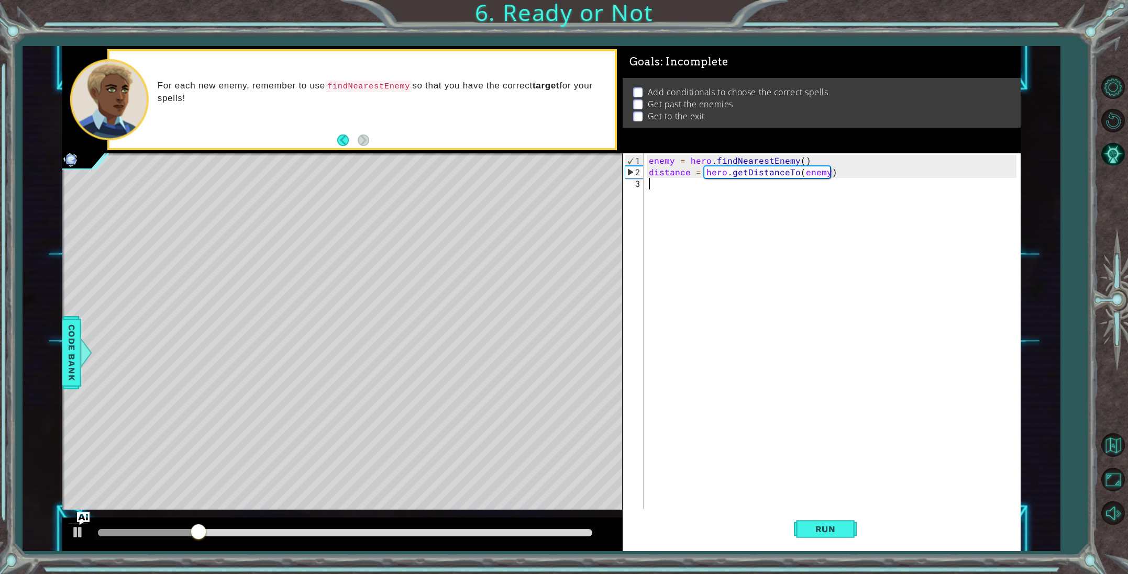
paste textarea "else:"
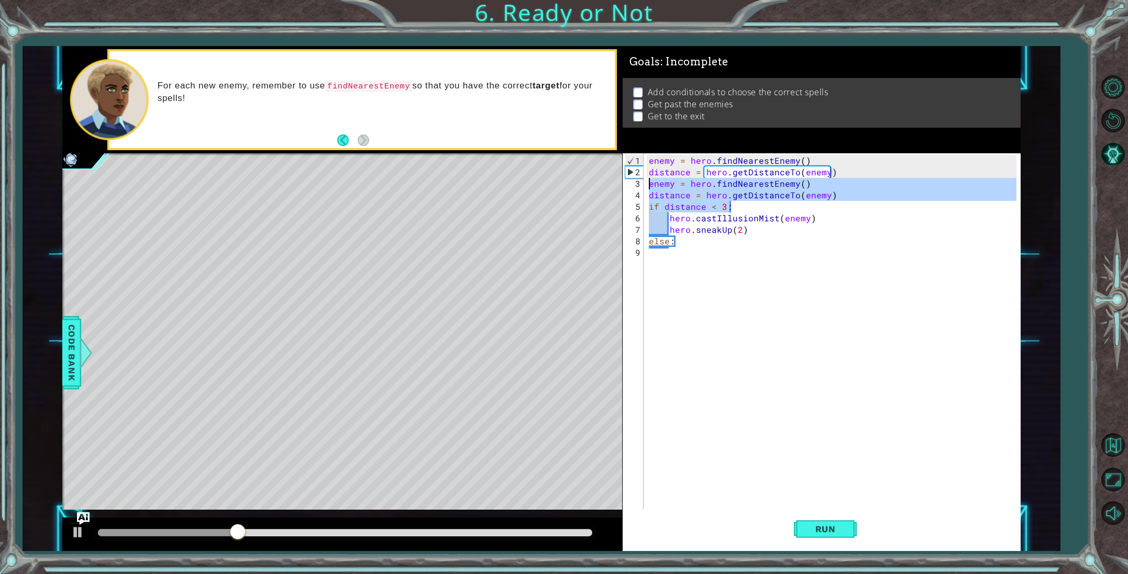
drag, startPoint x: 829, startPoint y: 200, endPoint x: 646, endPoint y: 186, distance: 183.8
click at [646, 186] on div "else: 1 2 3 4 5 6 7 8 9 enemy = hero . findNearestEnemy ( ) distance = hero . g…" at bounding box center [820, 331] width 394 height 357
type textarea "enemy = hero.findNearestEnemy() distance = hero.getDistanceTo(enemy)"
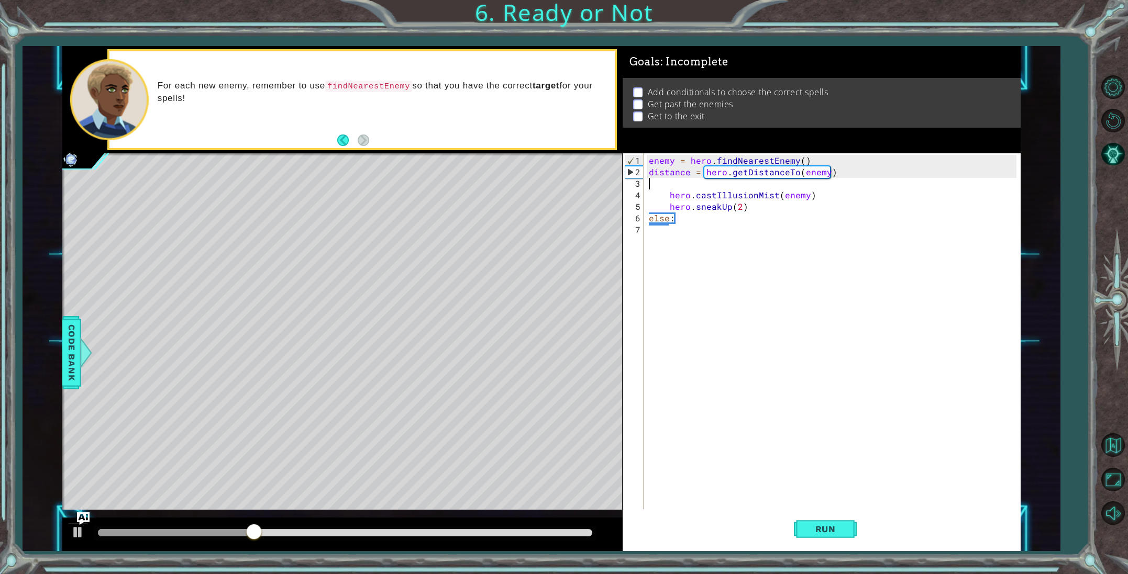
type textarea "distance = hero.getDistanceTo(enemy)"
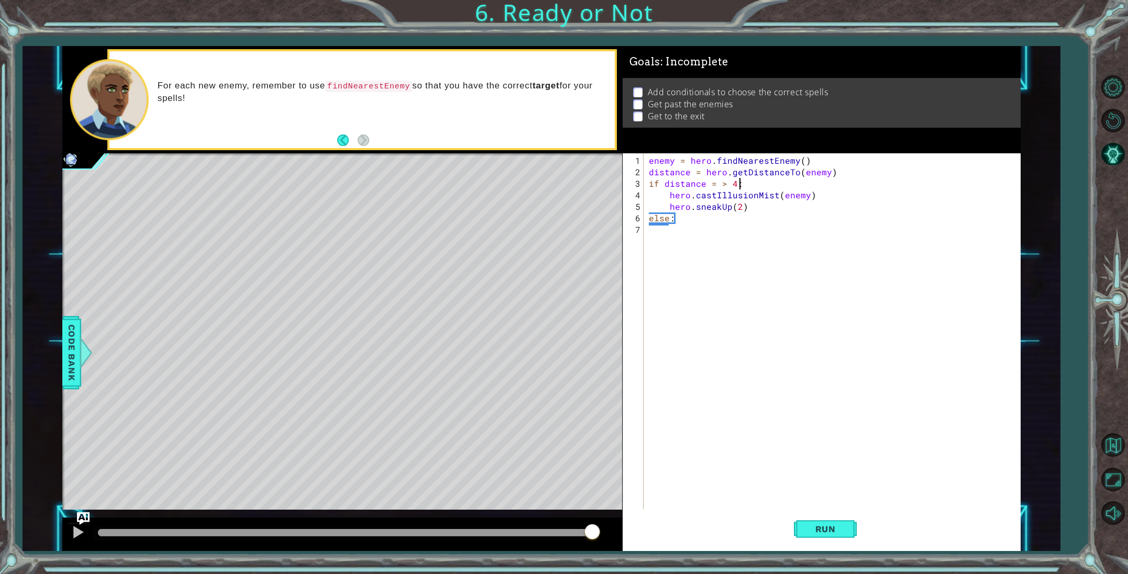
scroll to position [0, 5]
click at [823, 531] on span "Run" at bounding box center [825, 529] width 41 height 10
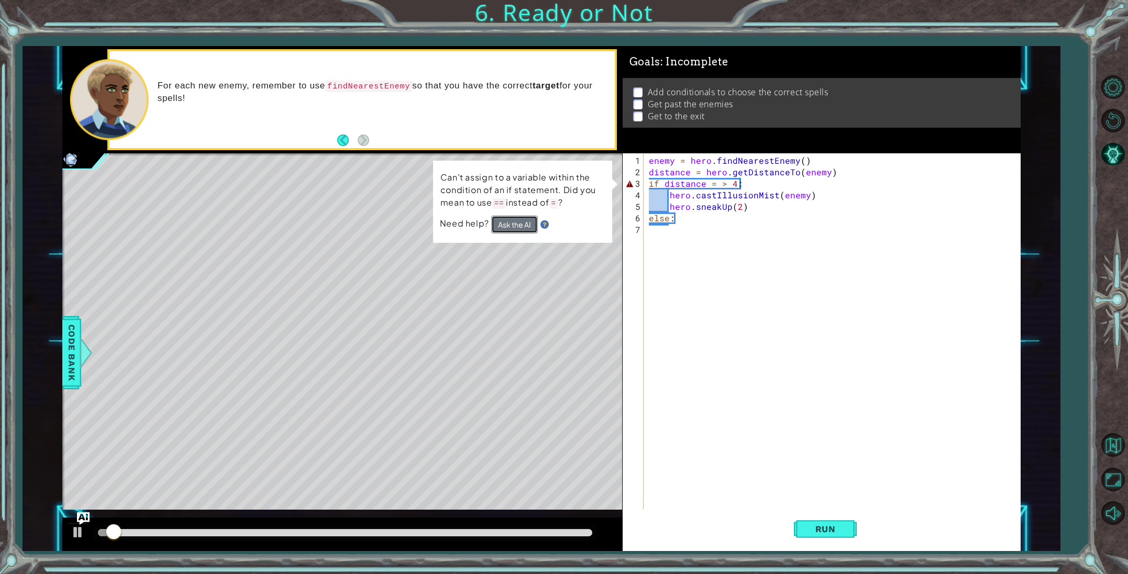
click at [525, 224] on button "Ask the AI" at bounding box center [514, 225] width 47 height 18
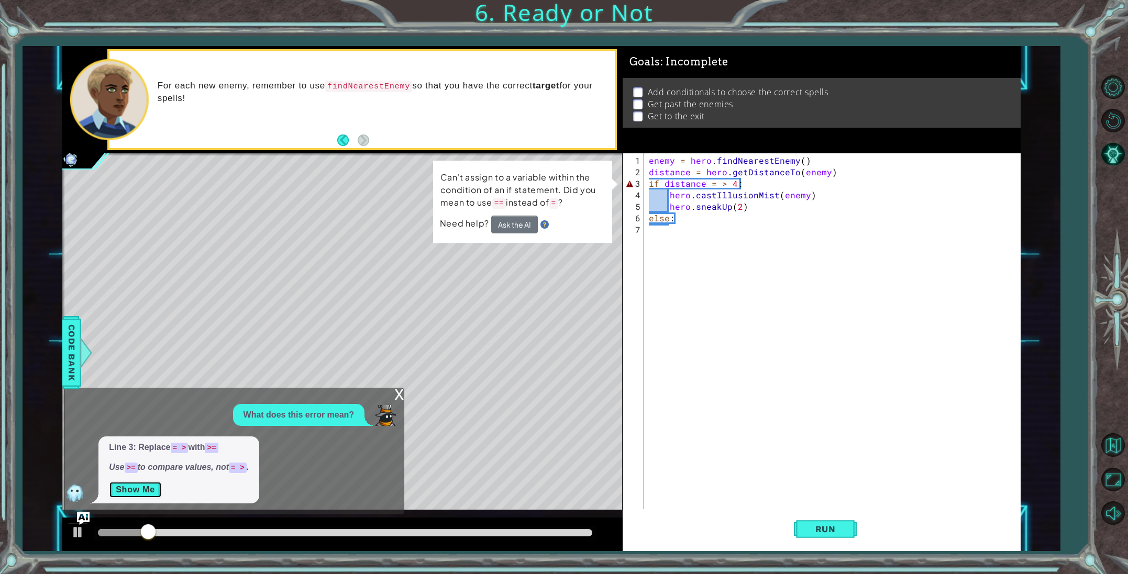
click at [154, 483] on button "Show Me" at bounding box center [135, 490] width 53 height 17
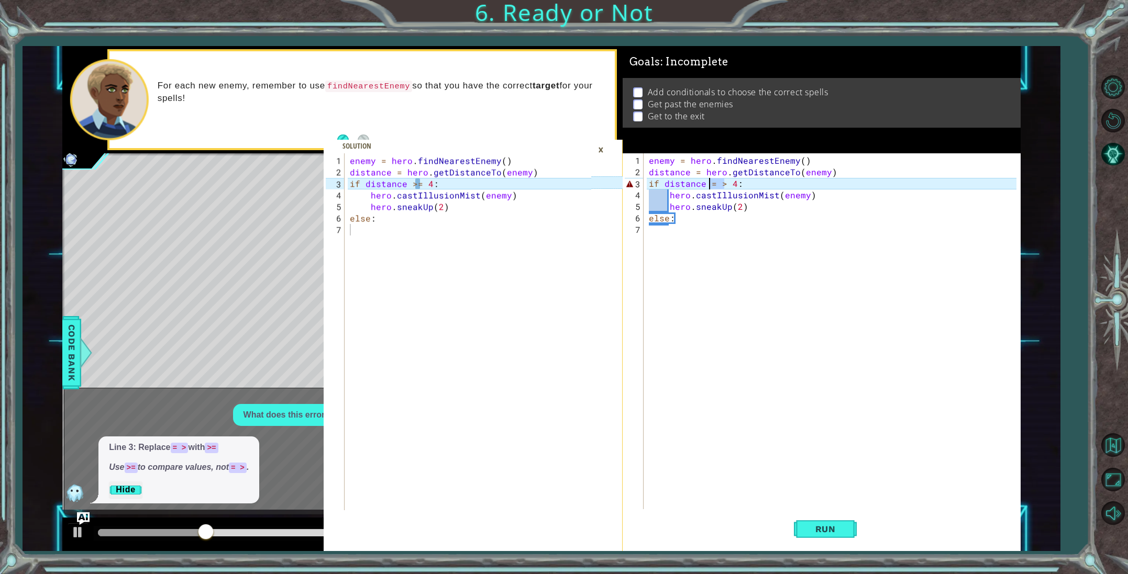
drag, startPoint x: 723, startPoint y: 182, endPoint x: 711, endPoint y: 184, distance: 12.2
click at [711, 184] on div "enemy = hero . findNearestEnemy ( ) distance = hero . getDistanceTo ( enemy ) i…" at bounding box center [834, 345] width 375 height 380
type textarea "if distance >= 4:"
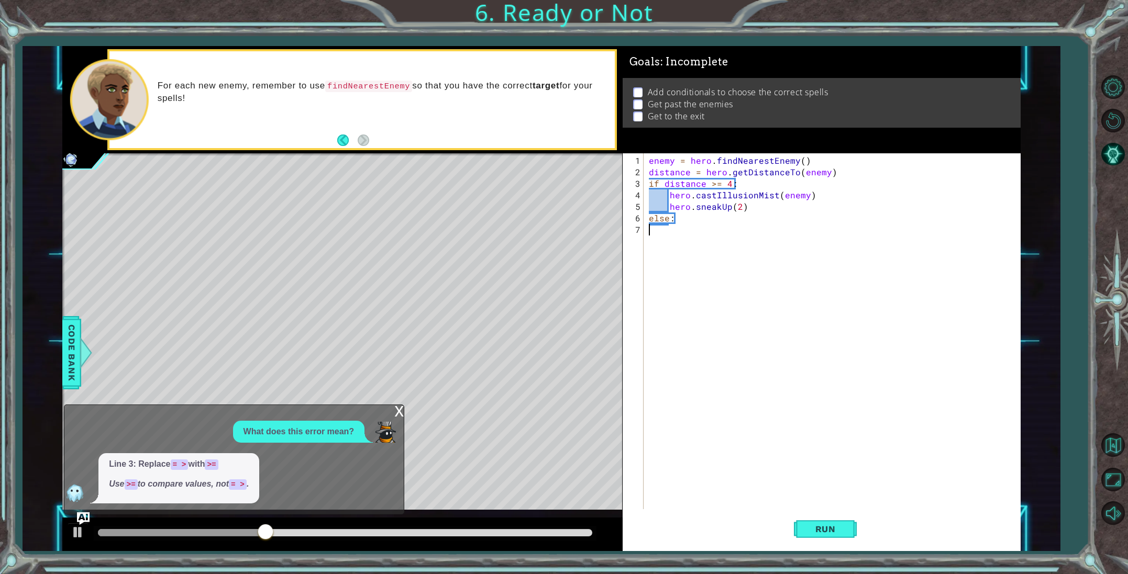
click at [706, 241] on div "enemy = hero . findNearestEnemy ( ) distance = hero . getDistanceTo ( enemy ) i…" at bounding box center [834, 345] width 375 height 380
drag, startPoint x: 842, startPoint y: 527, endPoint x: 756, endPoint y: 503, distance: 89.0
click at [837, 524] on span "Run" at bounding box center [825, 529] width 41 height 10
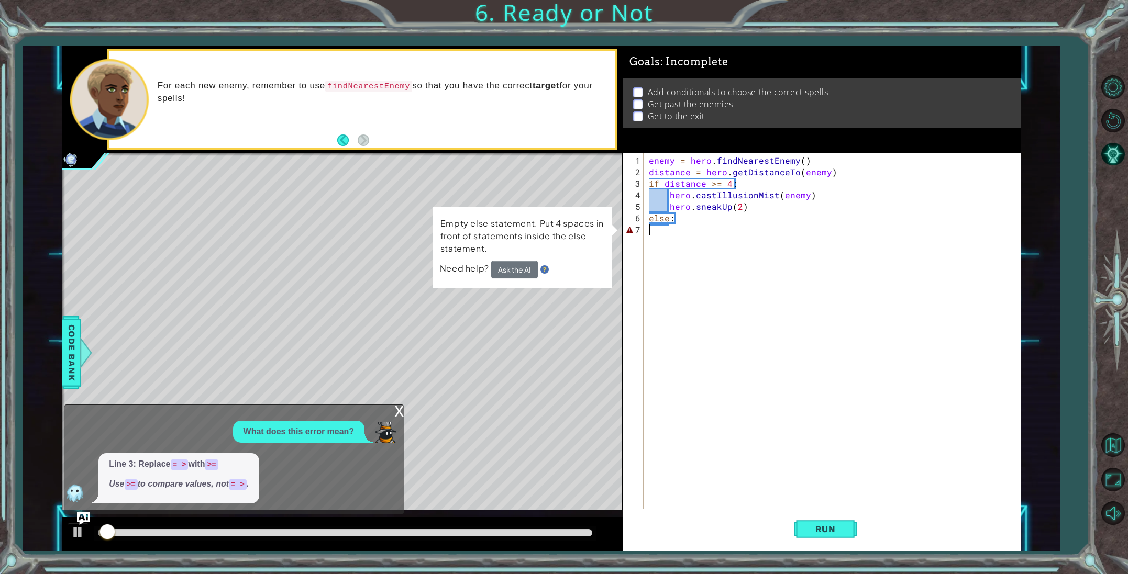
click at [397, 409] on div "x" at bounding box center [398, 410] width 9 height 10
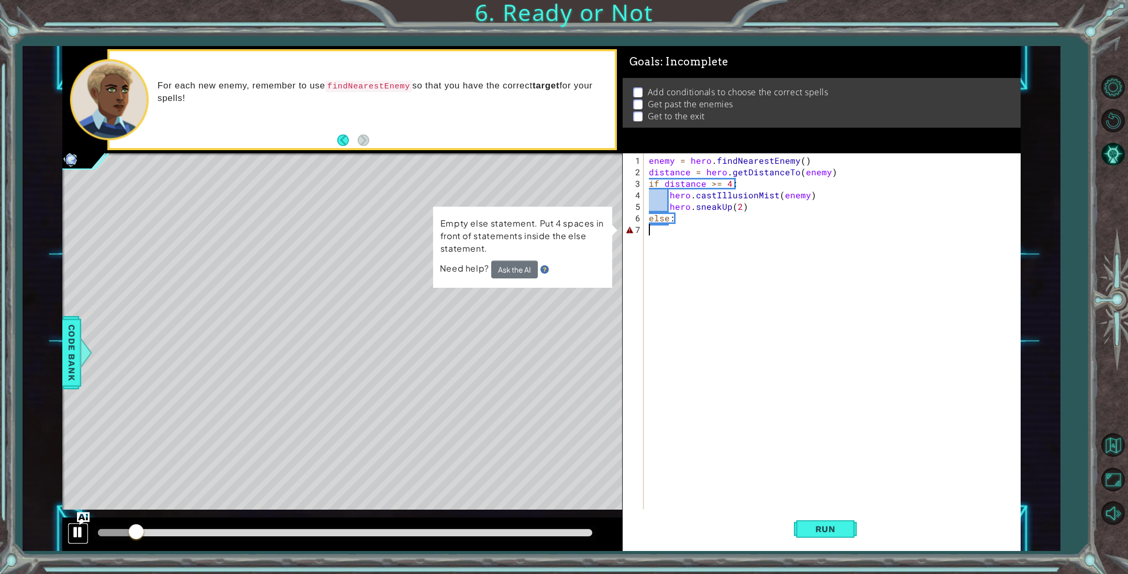
click at [74, 538] on div at bounding box center [78, 533] width 14 height 14
click at [1118, 163] on button "AI Hint" at bounding box center [1112, 154] width 30 height 30
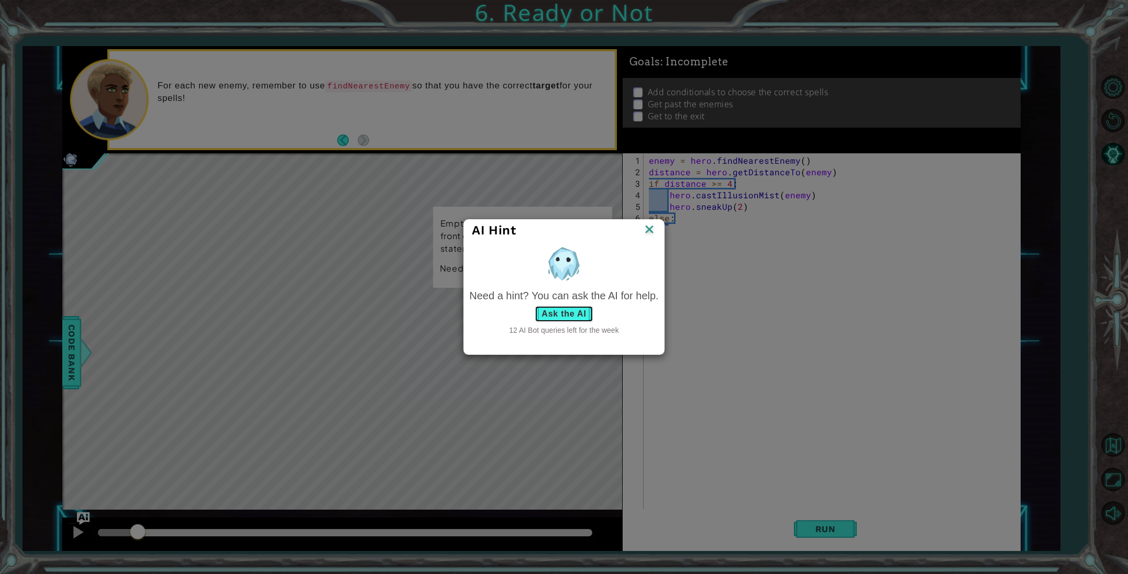
click at [550, 317] on button "Ask the AI" at bounding box center [564, 314] width 58 height 17
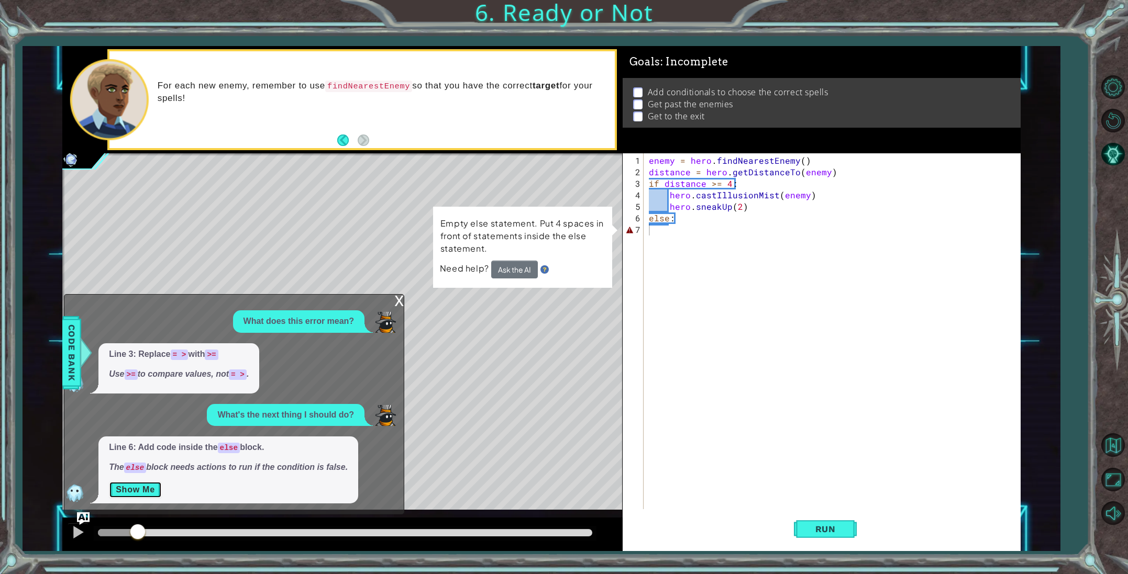
click at [156, 492] on button "Show Me" at bounding box center [135, 490] width 53 height 17
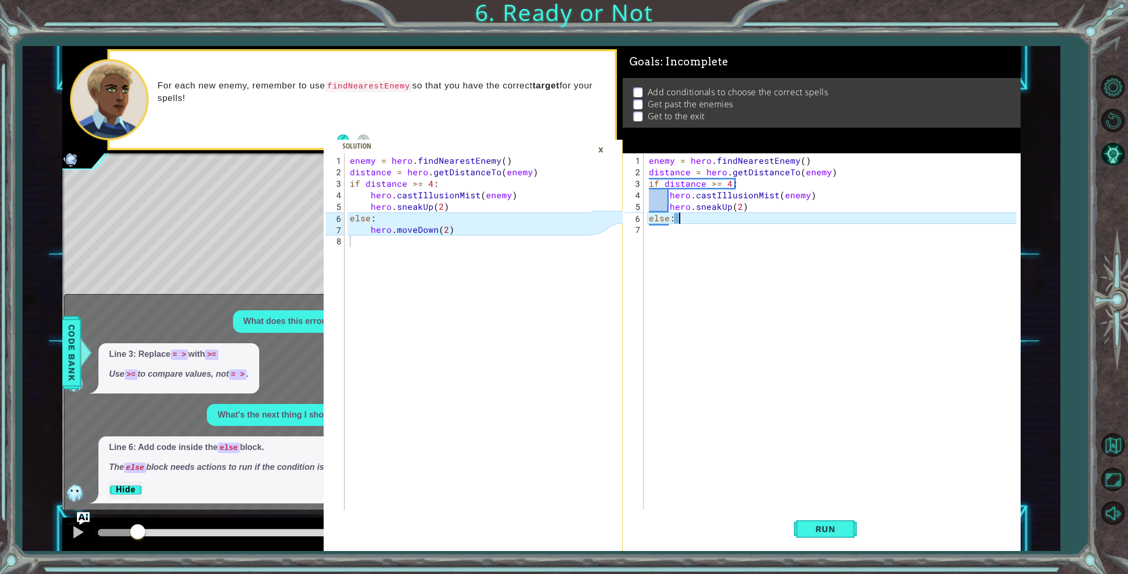
type textarea "else:"
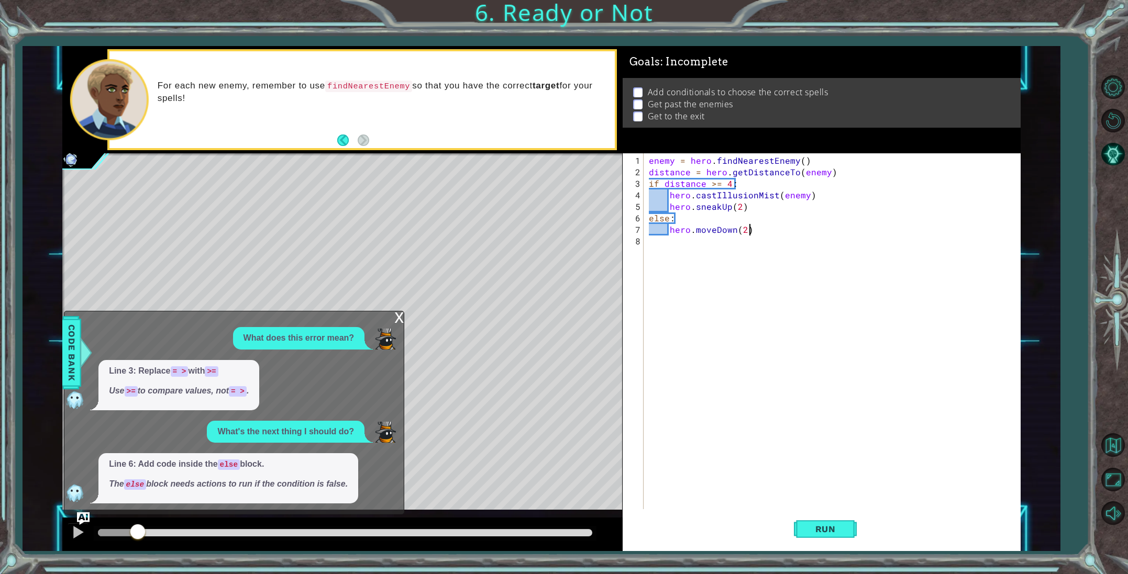
scroll to position [0, 6]
type textarea "hero.moveDown(2)"
click at [396, 317] on div "x" at bounding box center [398, 317] width 9 height 10
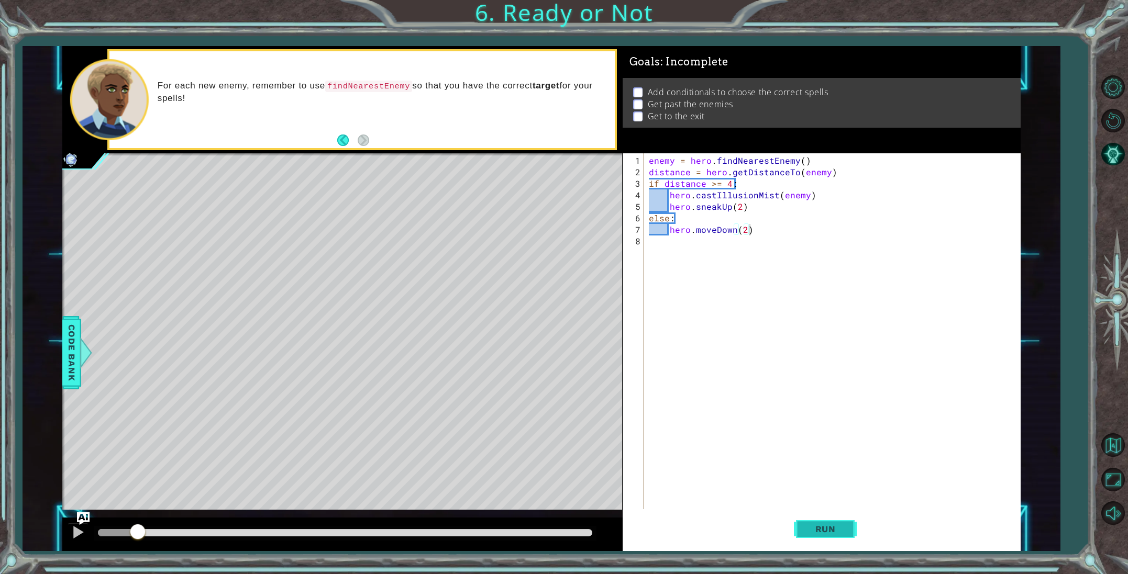
click at [838, 530] on span "Run" at bounding box center [825, 529] width 41 height 10
click at [651, 242] on div "enemy = hero . findNearestEnemy ( ) distance = hero . getDistanceTo ( enemy ) i…" at bounding box center [834, 345] width 375 height 380
type textarea "h"
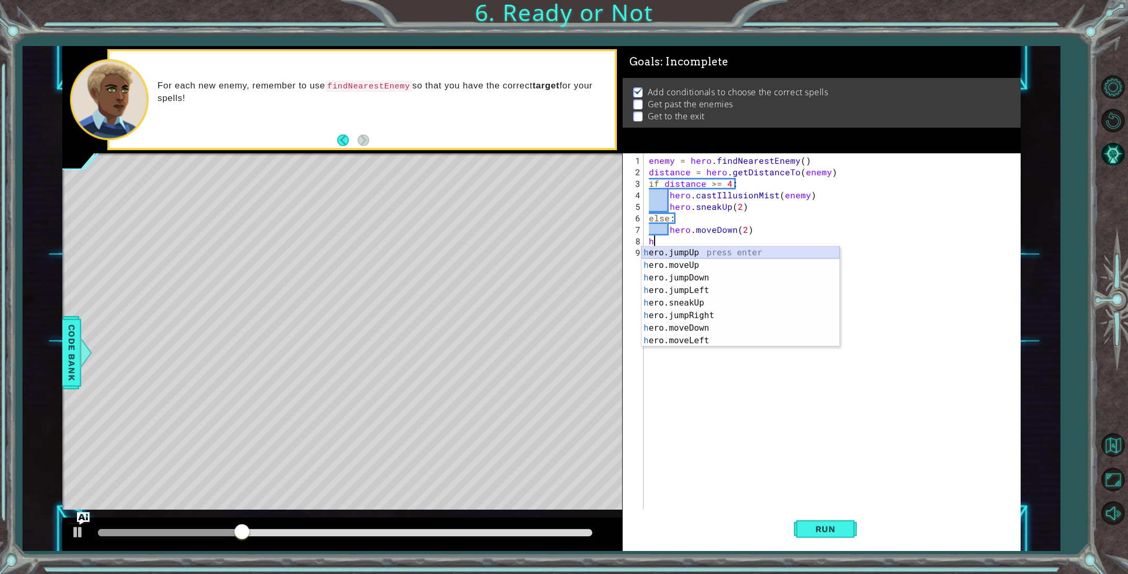
click at [675, 251] on div "h ero.jumpUp press enter h ero.moveUp press enter h ero.jumpDown press enter h …" at bounding box center [740, 310] width 198 height 126
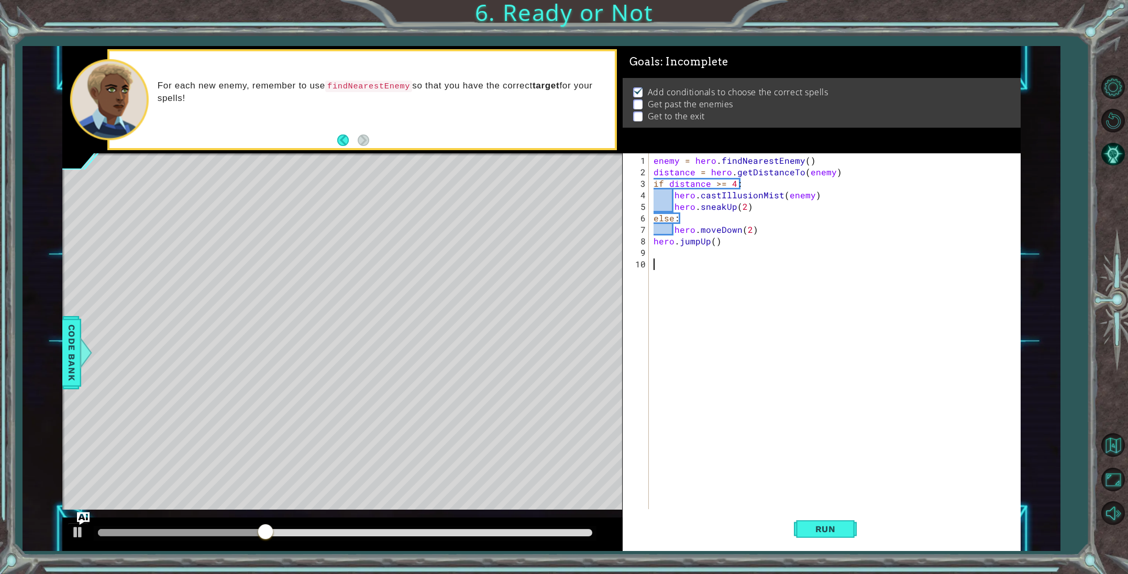
click at [678, 259] on div "enemy = hero . findNearestEnemy ( ) distance = hero . getDistanceTo ( enemy ) i…" at bounding box center [836, 345] width 371 height 380
click at [678, 258] on div "enemy = hero . findNearestEnemy ( ) distance = hero . getDistanceTo ( enemy ) i…" at bounding box center [836, 345] width 371 height 380
click at [669, 254] on div "enemy = hero . findNearestEnemy ( ) distance = hero . getDistanceTo ( enemy ) i…" at bounding box center [836, 345] width 371 height 380
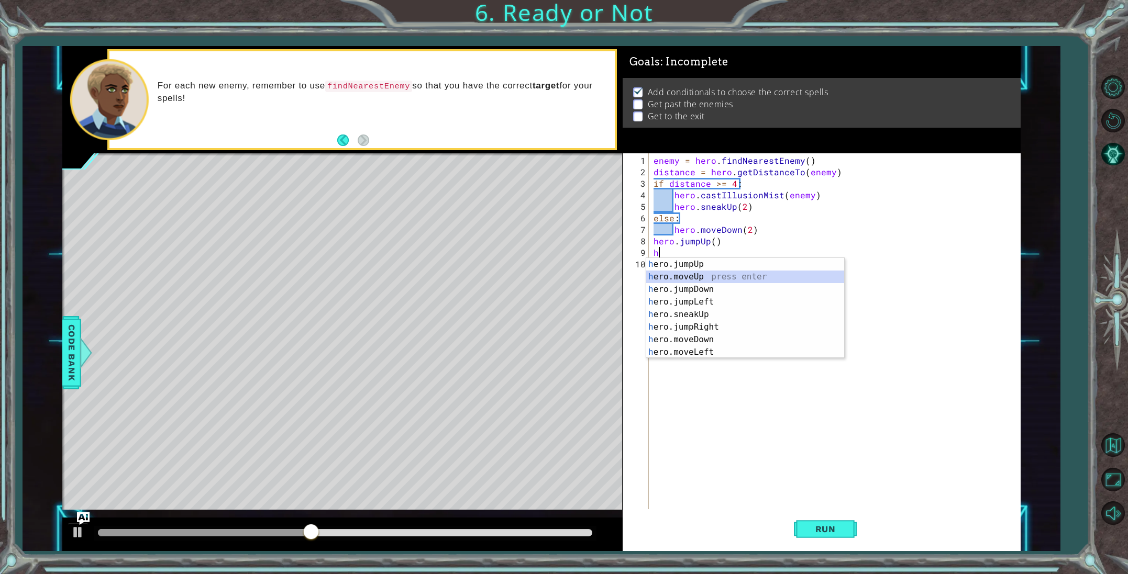
click at [678, 279] on div "h ero.jumpUp press enter h ero.moveUp press enter h ero.jumpDown press enter h …" at bounding box center [745, 321] width 198 height 126
type textarea "hero.moveUp(1)"
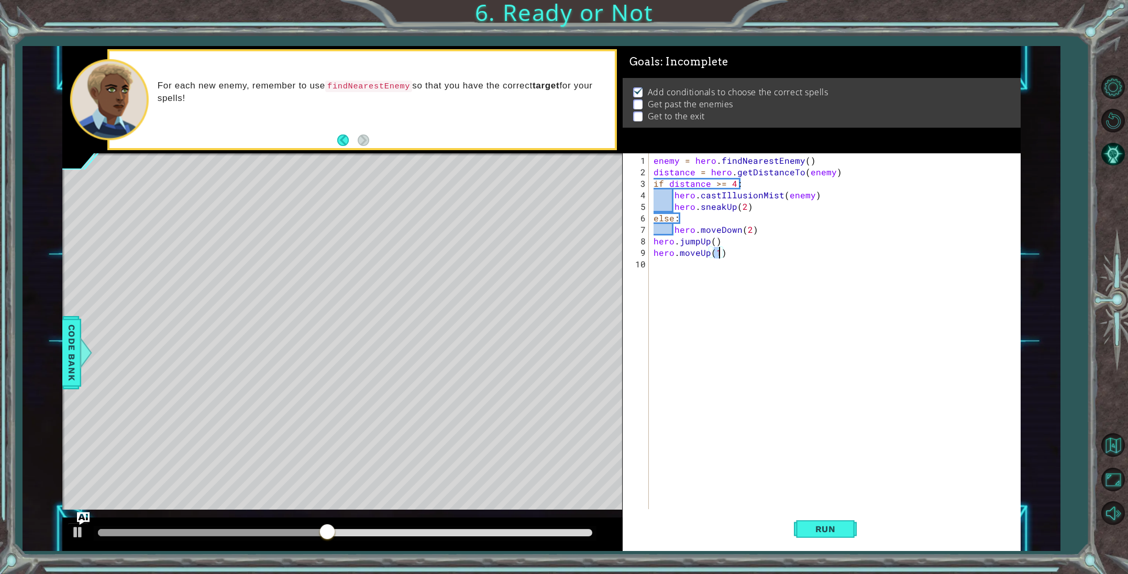
click at [658, 266] on div "enemy = hero . findNearestEnemy ( ) distance = hero . getDistanceTo ( enemy ) i…" at bounding box center [836, 345] width 371 height 380
type textarea "h"
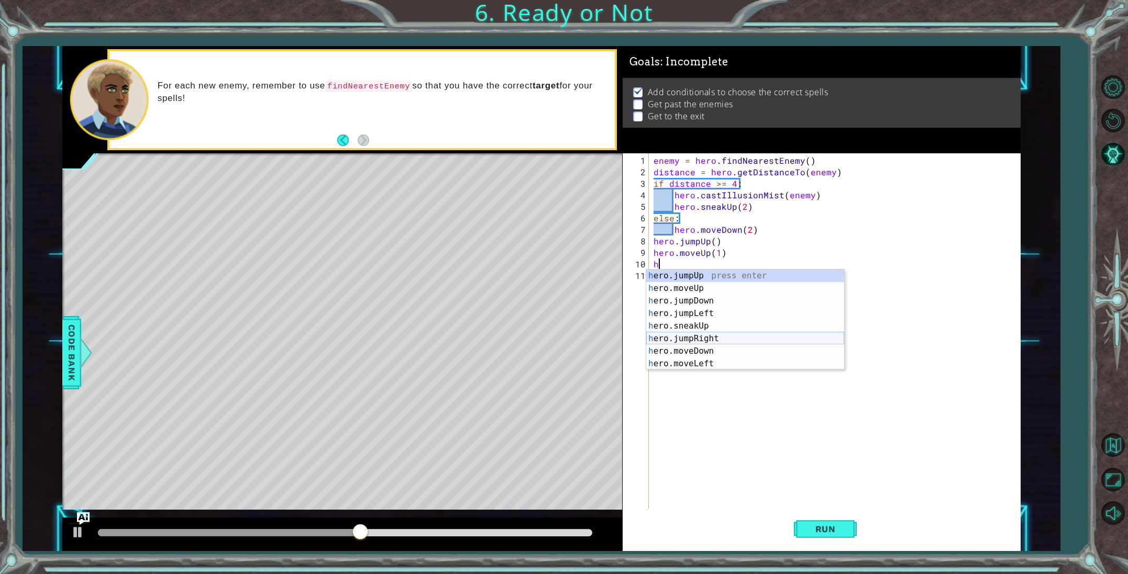
click at [710, 339] on div "h ero.jumpUp press enter h ero.moveUp press enter h ero.jumpDown press enter h …" at bounding box center [745, 333] width 198 height 126
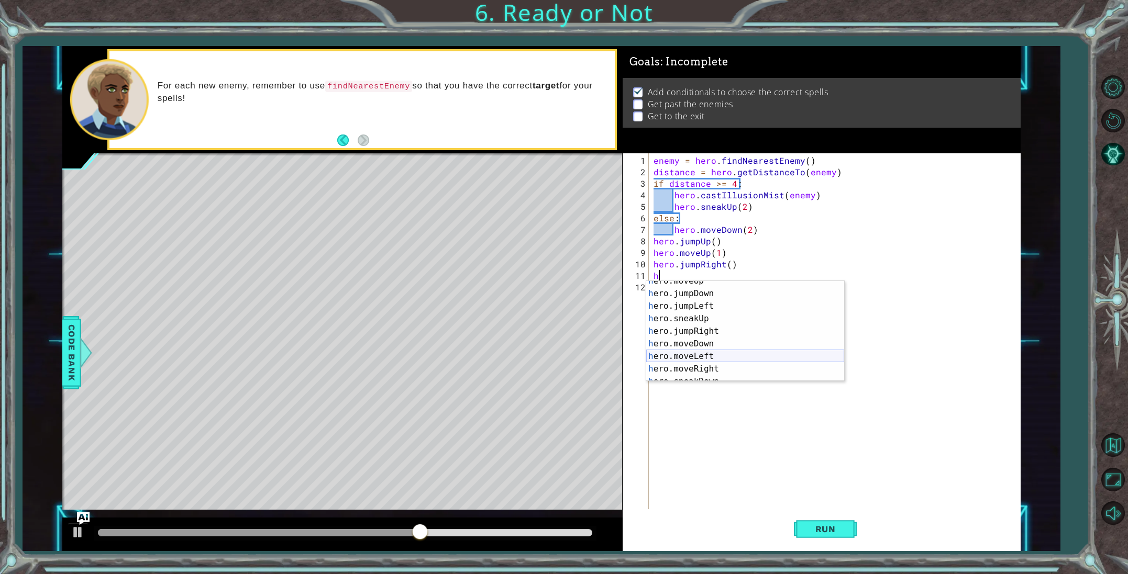
scroll to position [39, 0]
click at [691, 352] on div "h ero.jumpLeft press enter h ero.sneakUp press enter h ero.jumpRight press ente…" at bounding box center [745, 343] width 198 height 126
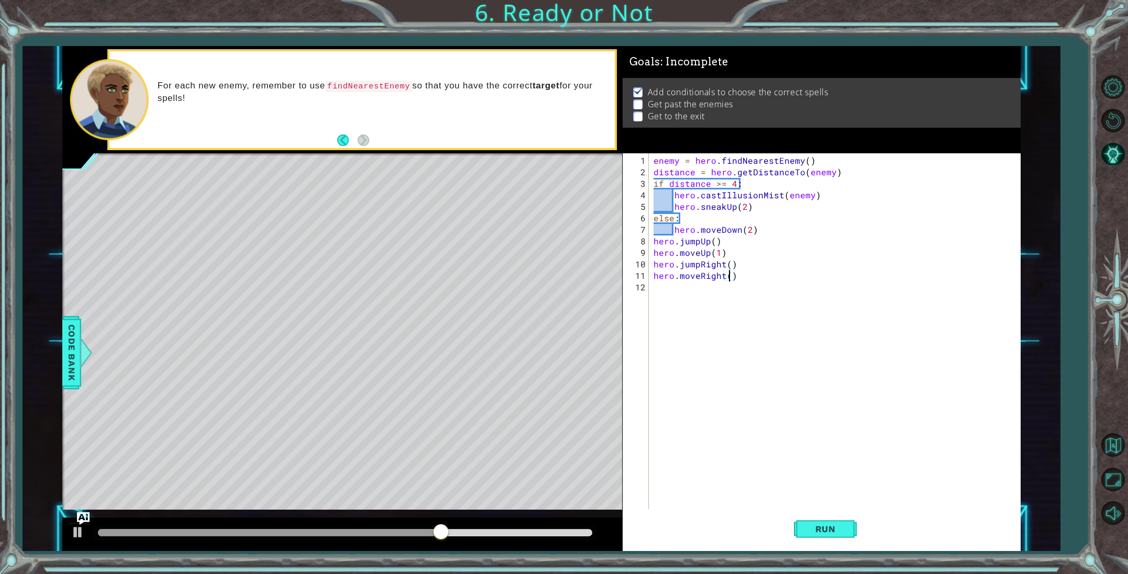
type textarea "hero.moveRight(3)"
click at [658, 291] on div "enemy = hero . findNearestEnemy ( ) distance = hero . getDistanceTo ( enemy ) i…" at bounding box center [836, 345] width 371 height 380
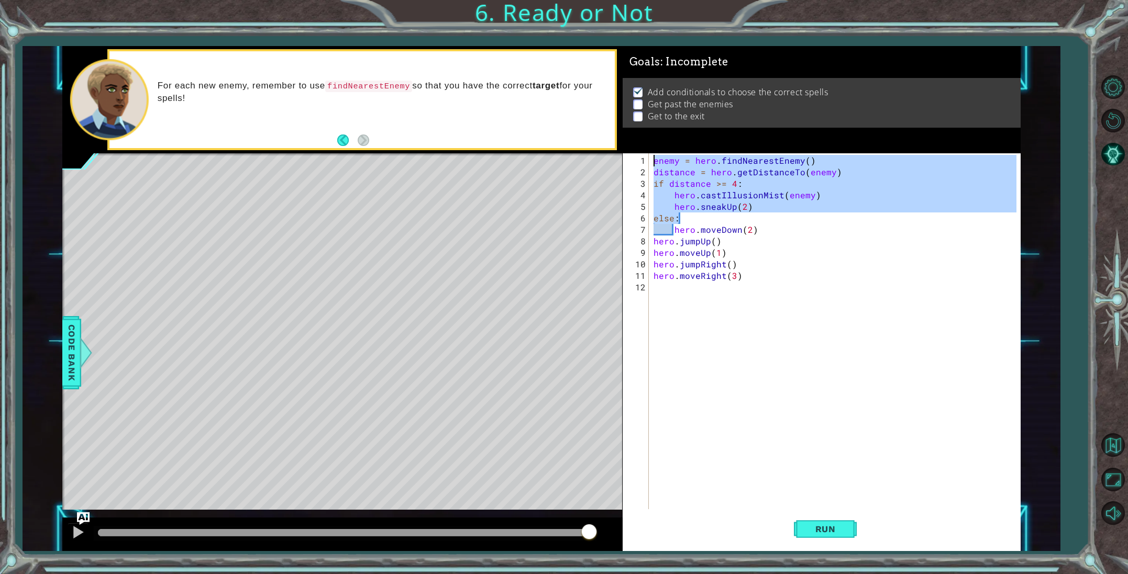
drag, startPoint x: 692, startPoint y: 220, endPoint x: 654, endPoint y: 162, distance: 69.6
click at [654, 162] on div "enemy = hero . findNearestEnemy ( ) distance = hero . getDistanceTo ( enemy ) i…" at bounding box center [836, 345] width 371 height 380
type textarea "enemy = hero.findNearestEnemy() distance = hero.getDistanceTo(enemy)"
click at [660, 292] on div "enemy = hero . findNearestEnemy ( ) distance = hero . getDistanceTo ( enemy ) i…" at bounding box center [836, 345] width 371 height 380
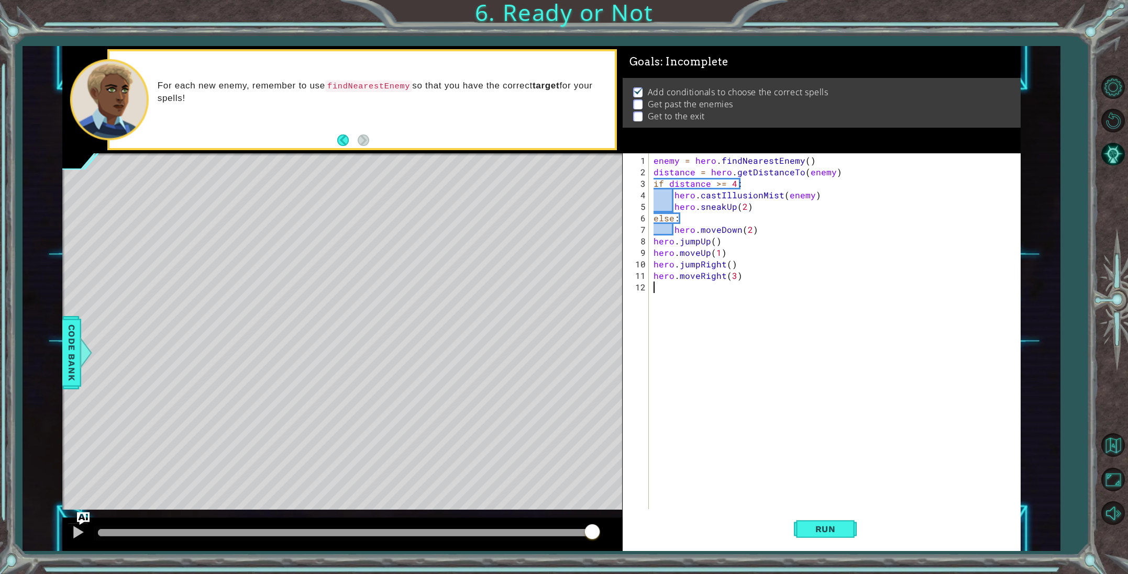
paste textarea "else:"
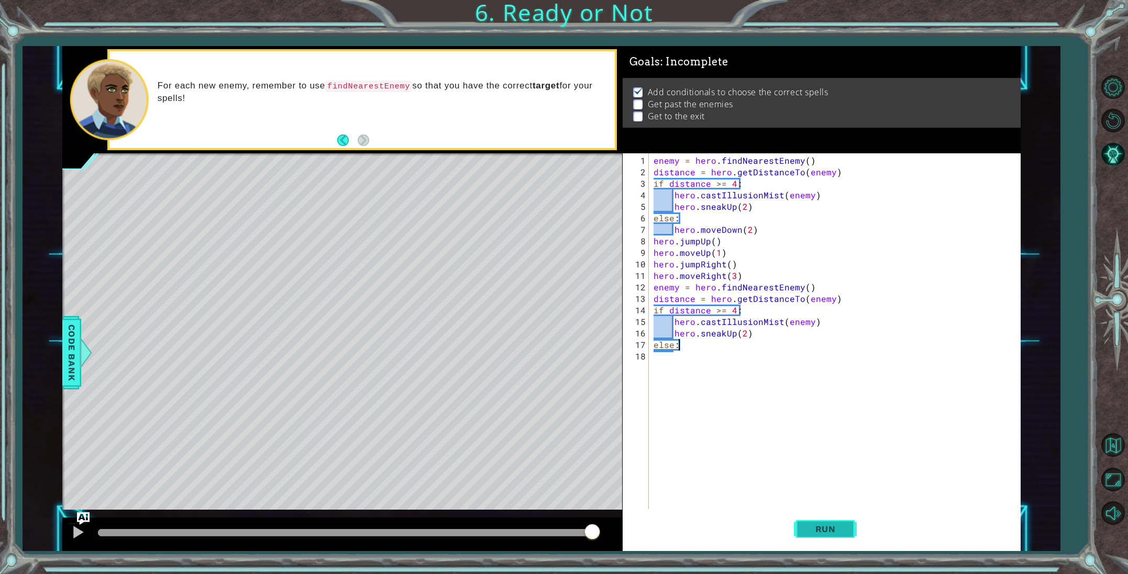
type textarea "else:"
click at [815, 521] on button "Run" at bounding box center [825, 529] width 63 height 40
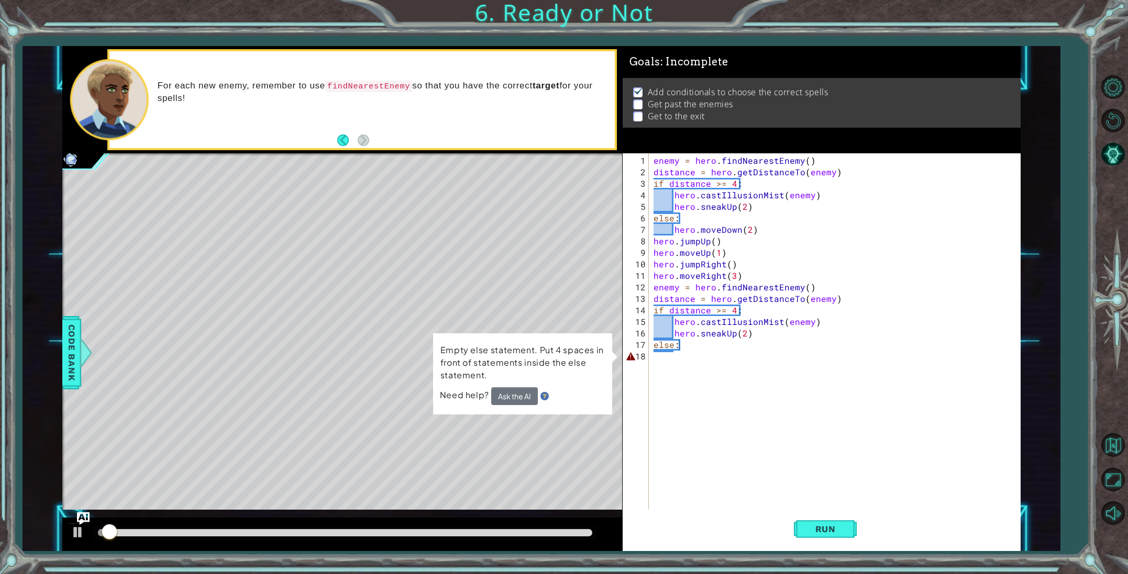
click at [511, 386] on td "Empty else statement. Put 4 spaces in front of statements inside the else state…" at bounding box center [522, 365] width 165 height 44
click at [513, 393] on button "Ask the AI" at bounding box center [514, 396] width 47 height 18
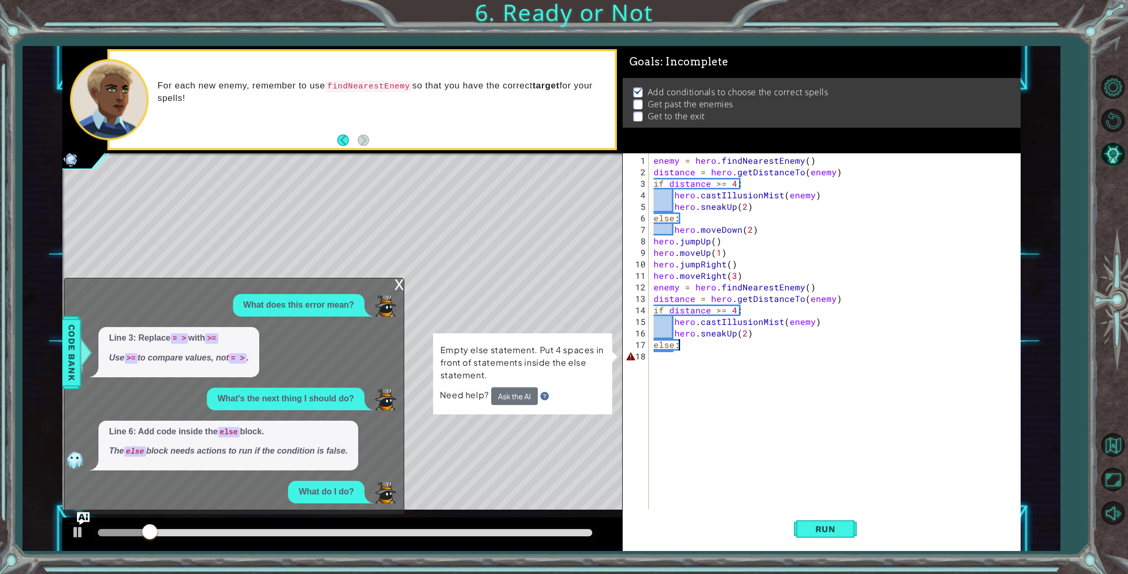
scroll to position [12, 0]
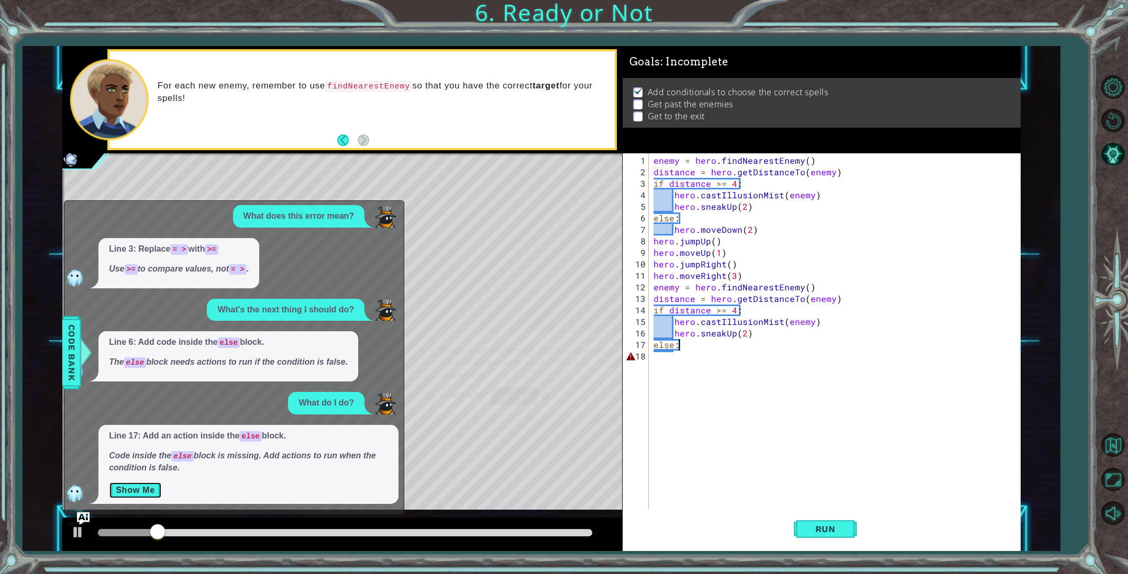
click at [140, 484] on button "Show Me" at bounding box center [135, 490] width 53 height 17
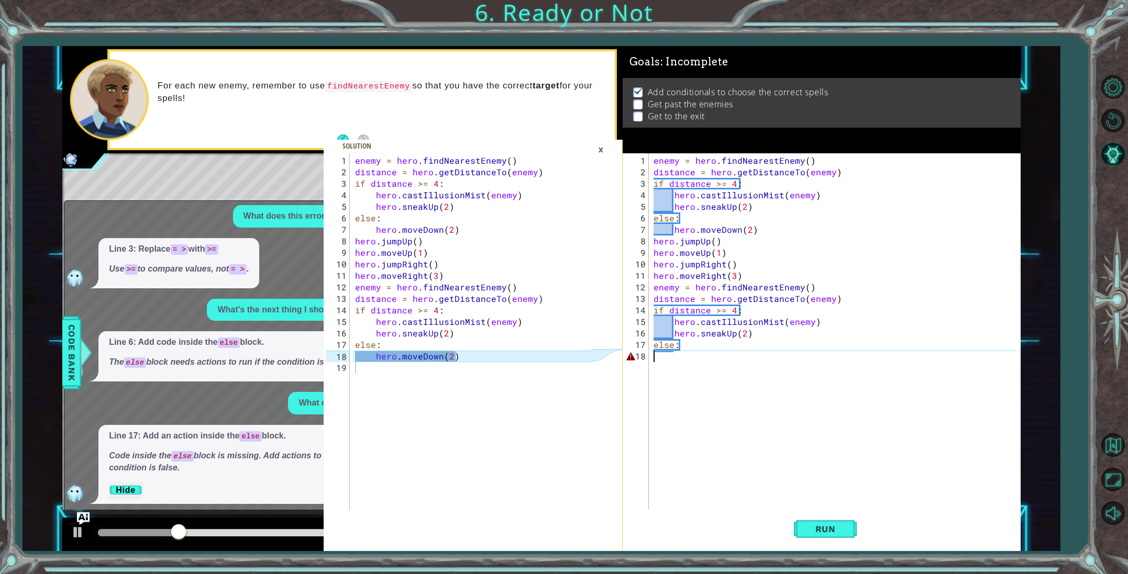
click at [670, 361] on div "enemy = hero . findNearestEnemy ( ) distance = hero . getDistanceTo ( enemy ) i…" at bounding box center [836, 345] width 371 height 380
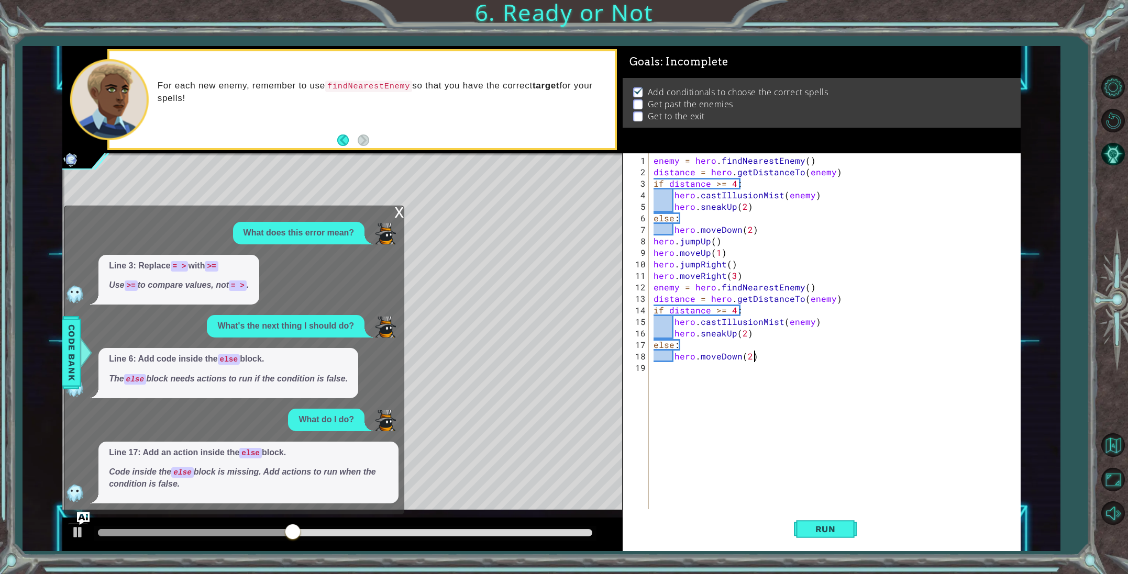
scroll to position [0, 0]
click at [396, 213] on div "x" at bounding box center [398, 211] width 9 height 10
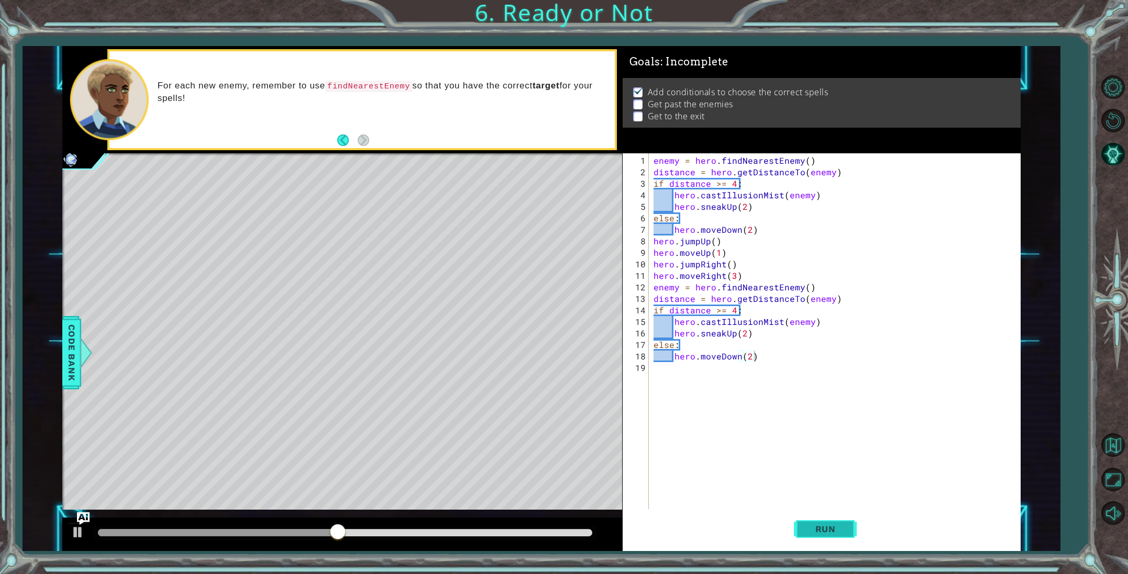
click at [817, 534] on span "Run" at bounding box center [825, 529] width 41 height 10
click at [71, 533] on div at bounding box center [78, 533] width 14 height 14
drag, startPoint x: 733, startPoint y: 335, endPoint x: 726, endPoint y: 334, distance: 6.3
click at [726, 334] on div "enemy = hero . findNearestEnemy ( ) distance = hero . getDistanceTo ( enemy ) i…" at bounding box center [836, 345] width 371 height 380
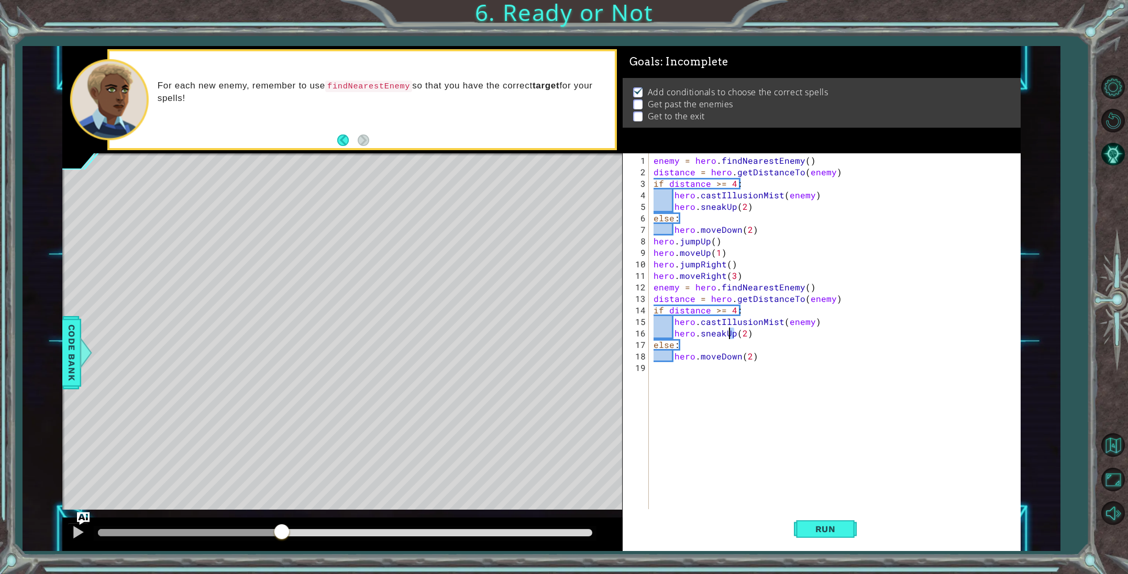
click at [724, 334] on div "enemy = hero . findNearestEnemy ( ) distance = hero . getDistanceTo ( enemy ) i…" at bounding box center [836, 345] width 371 height 380
click at [730, 334] on div "enemy = hero . findNearestEnemy ( ) distance = hero . getDistanceTo ( enemy ) i…" at bounding box center [836, 345] width 371 height 380
click at [731, 334] on div "enemy = hero . findNearestEnemy ( ) distance = hero . getDistanceTo ( enemy ) i…" at bounding box center [836, 345] width 371 height 380
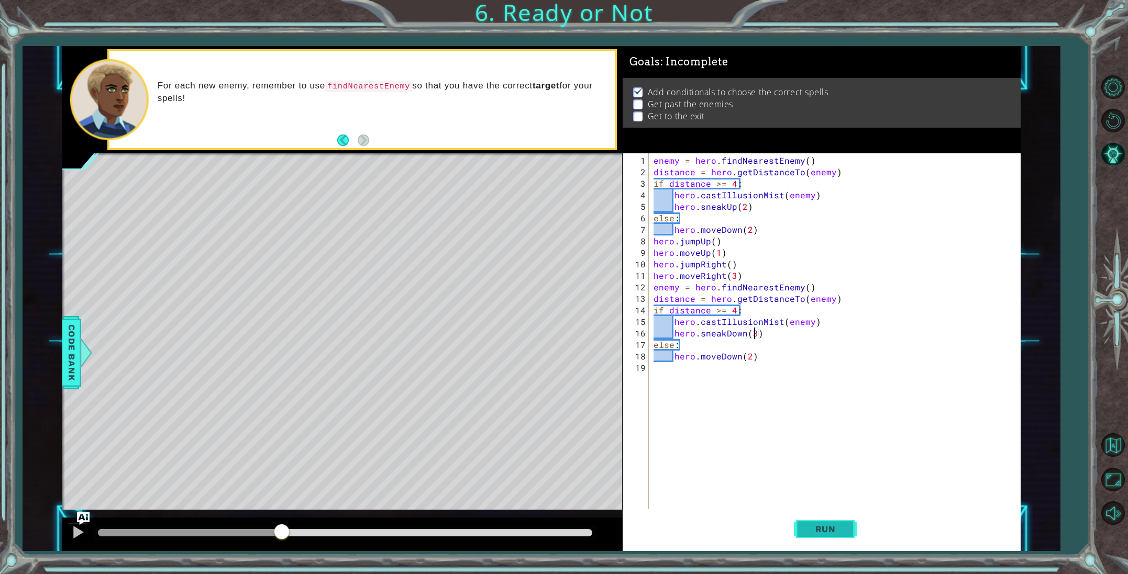
type textarea "hero.sneakDown(3)"
click at [839, 532] on span "Run" at bounding box center [825, 529] width 41 height 10
click at [846, 527] on span "Run" at bounding box center [825, 529] width 41 height 10
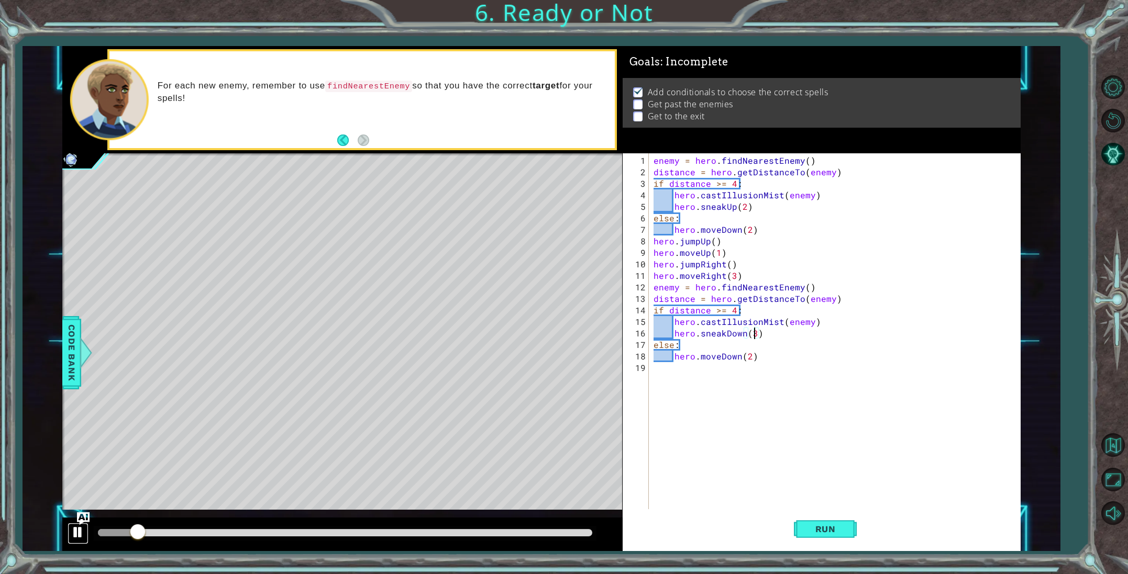
click at [71, 533] on div at bounding box center [78, 533] width 14 height 14
